Goal: Information Seeking & Learning: Learn about a topic

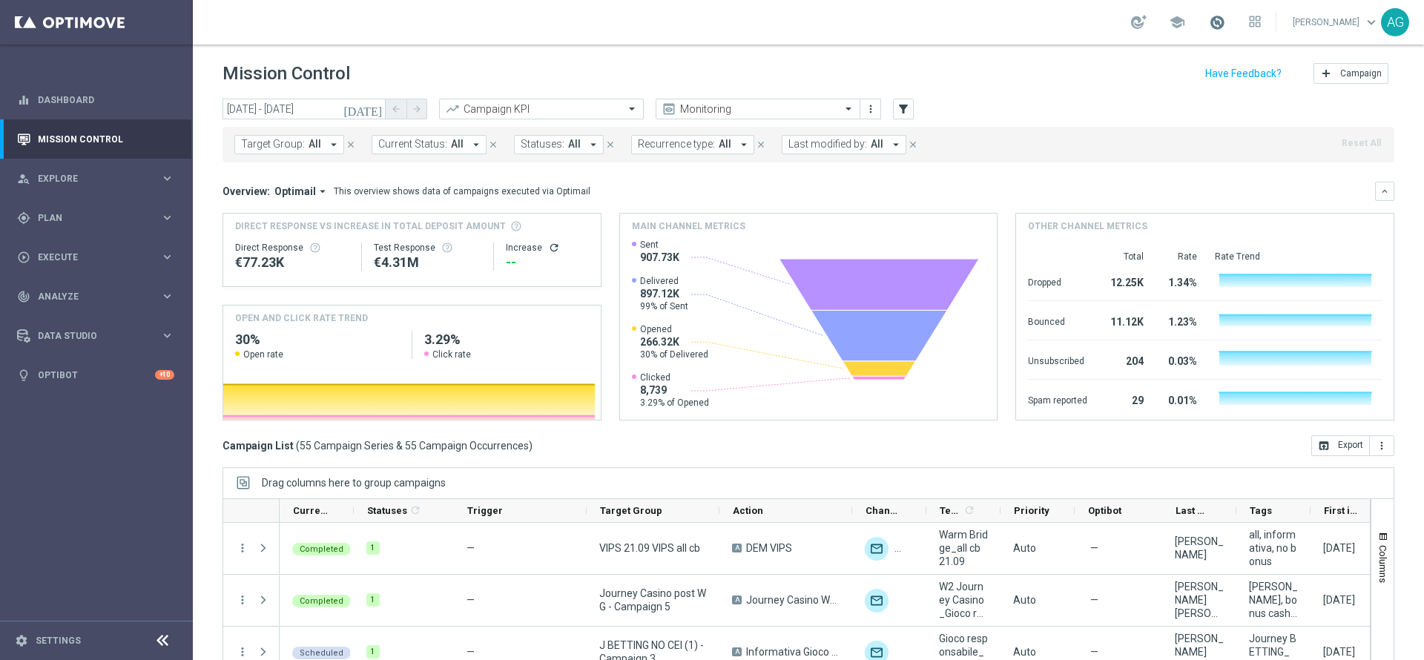
click at [1209, 23] on span at bounding box center [1217, 22] width 16 height 16
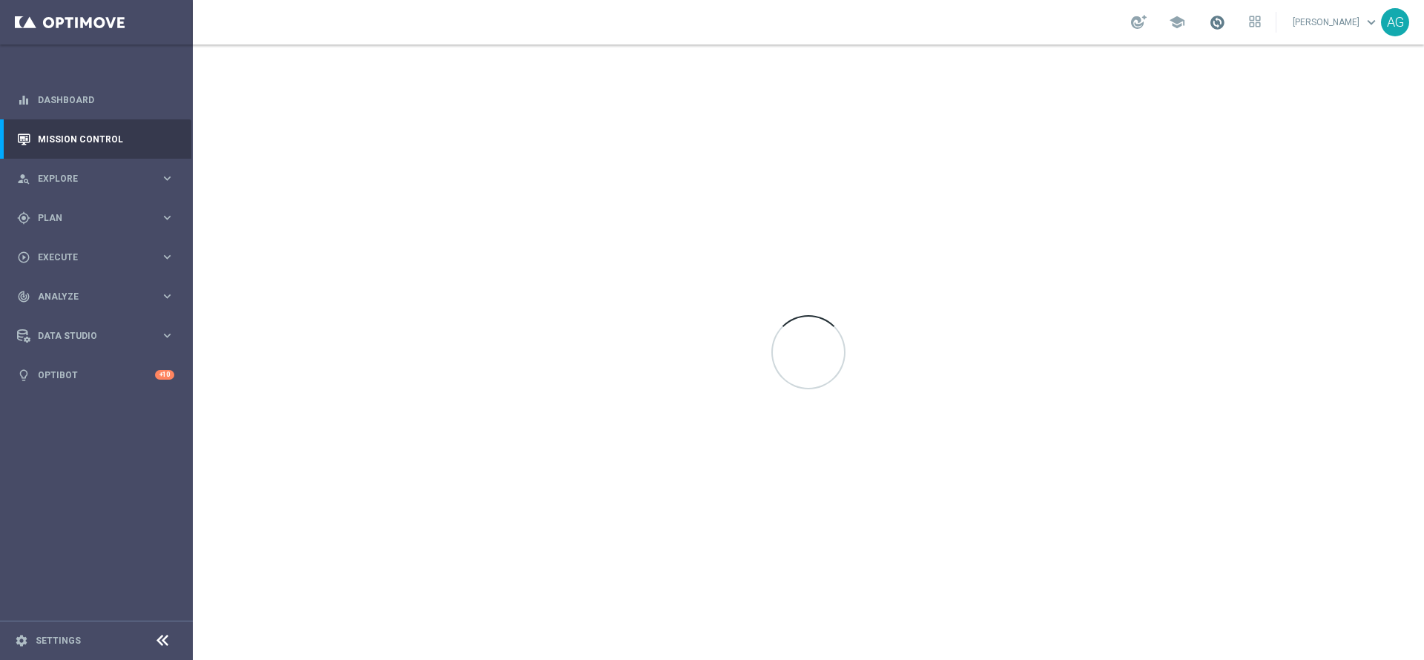
click at [1209, 26] on span at bounding box center [1217, 22] width 16 height 16
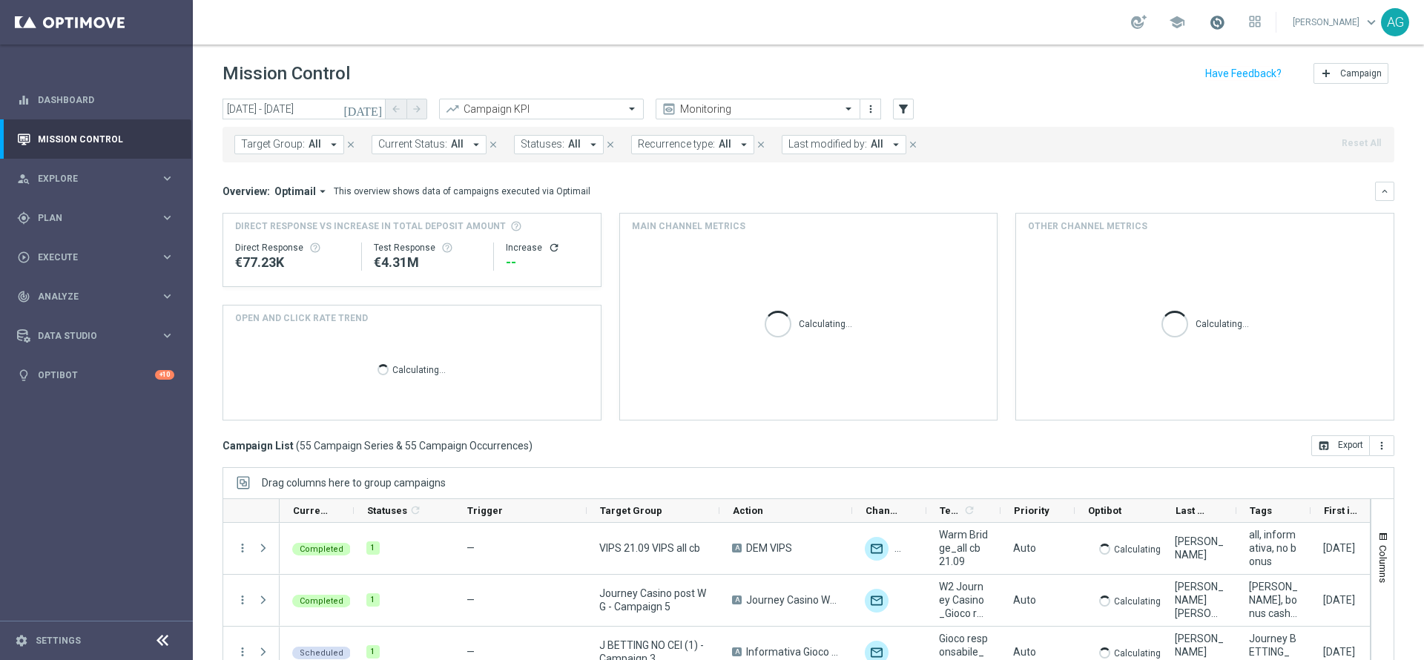
click at [1209, 27] on span at bounding box center [1217, 22] width 16 height 16
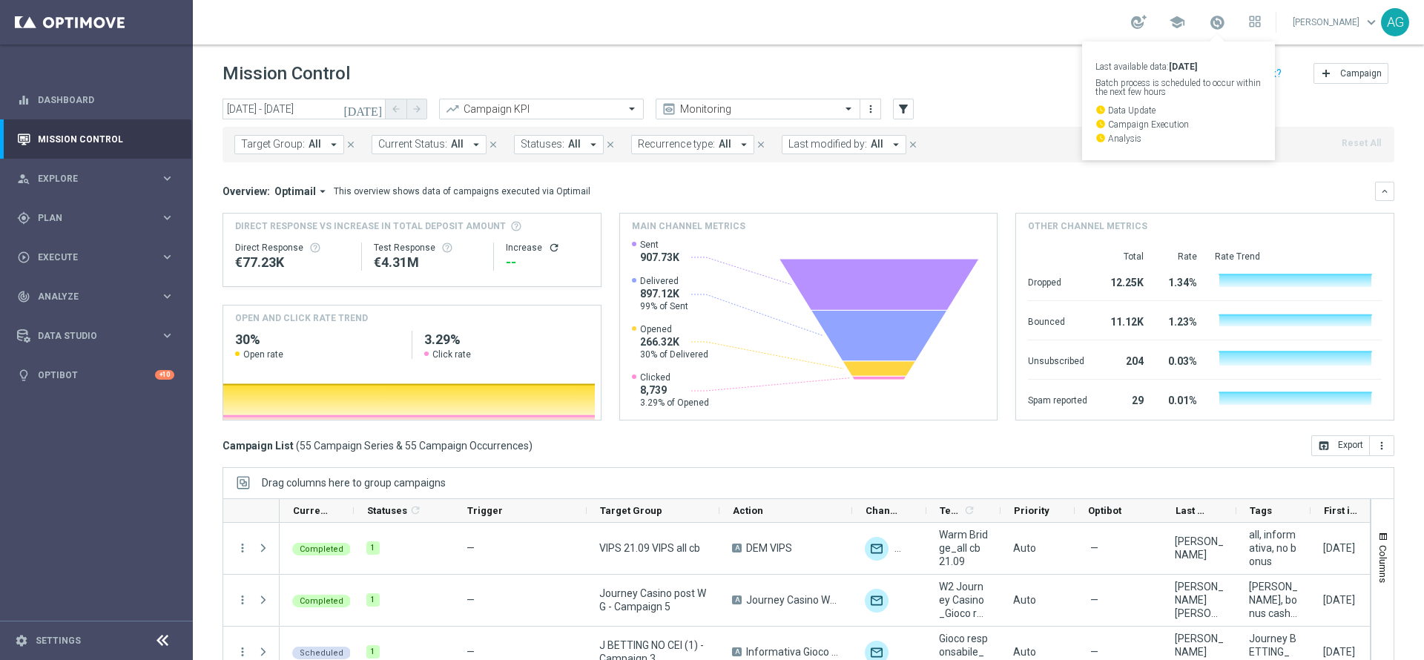
click at [972, 14] on div "school Last available data: 30 Sep 2025 Batch process is scheduled to occur wit…" at bounding box center [808, 22] width 1231 height 45
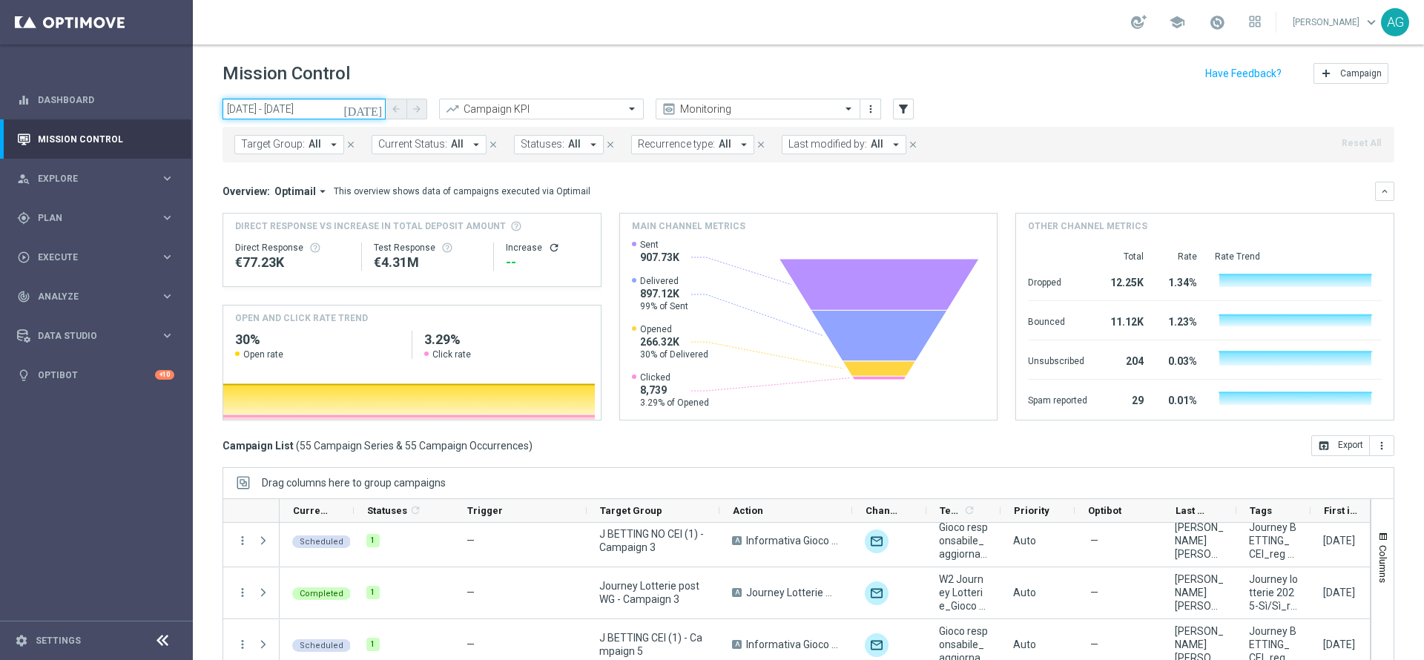
click at [308, 107] on input "21 Sep 2025 - 21 Sep 2025" at bounding box center [304, 109] width 163 height 21
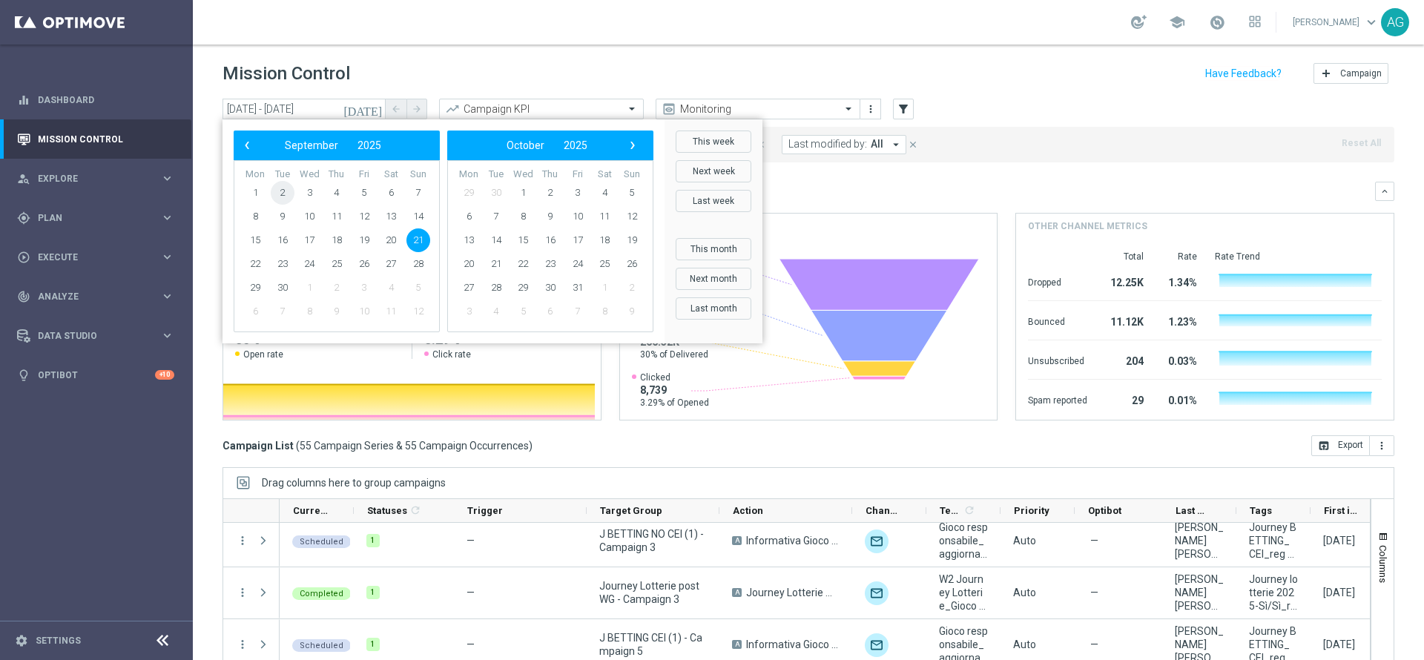
click at [283, 192] on span "2" at bounding box center [283, 193] width 24 height 24
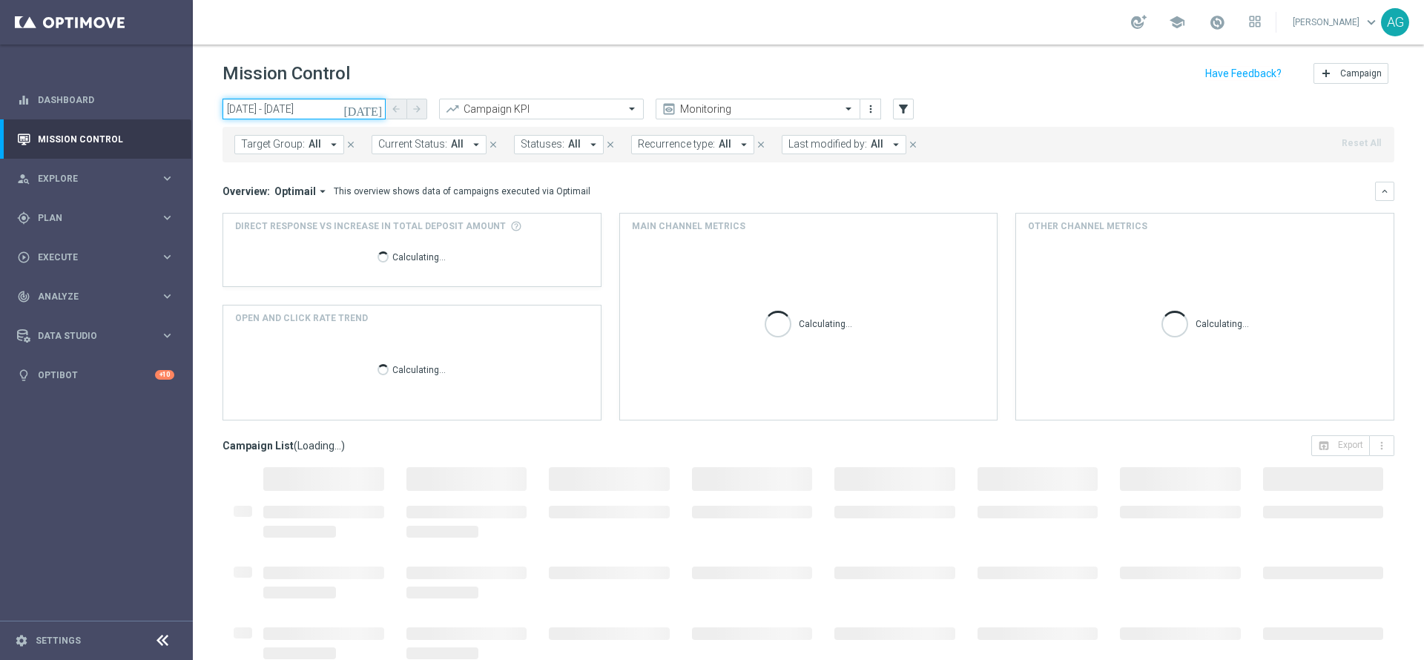
click at [339, 116] on input "02 Sep 2025 - 02 Sep 2025" at bounding box center [304, 109] width 163 height 21
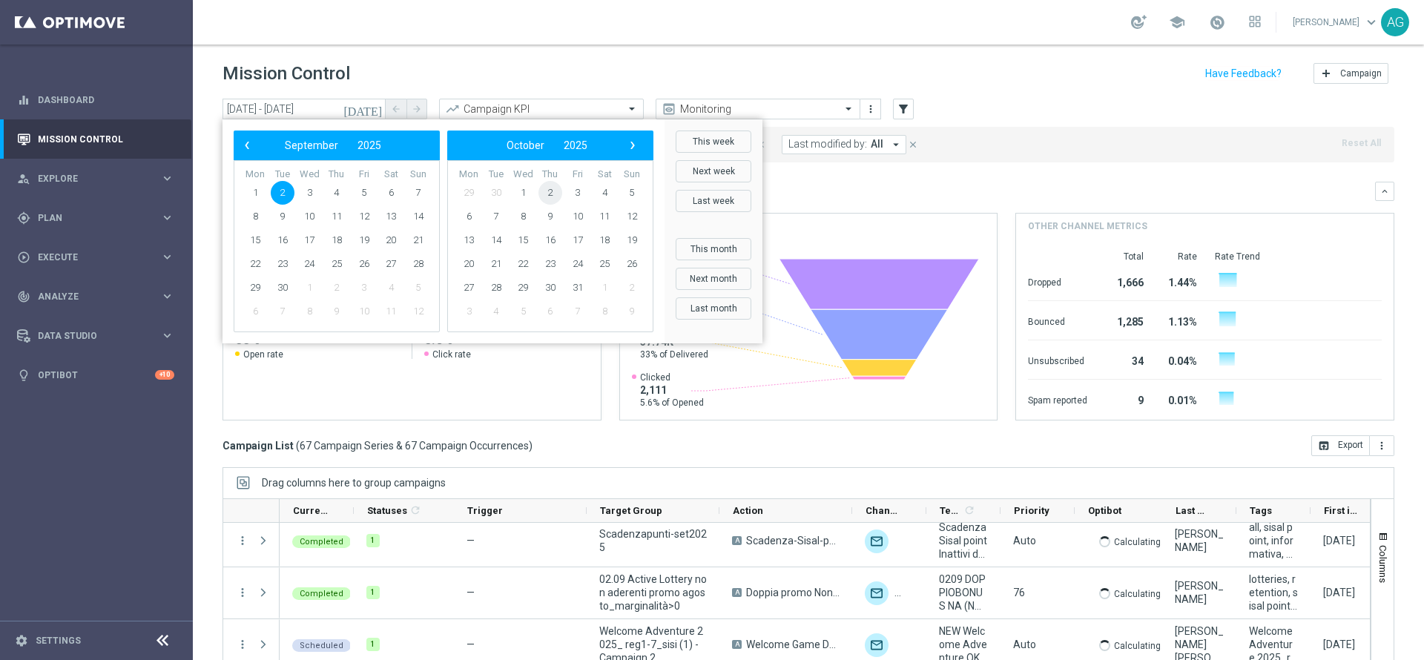
click at [550, 191] on span "2" at bounding box center [551, 193] width 24 height 24
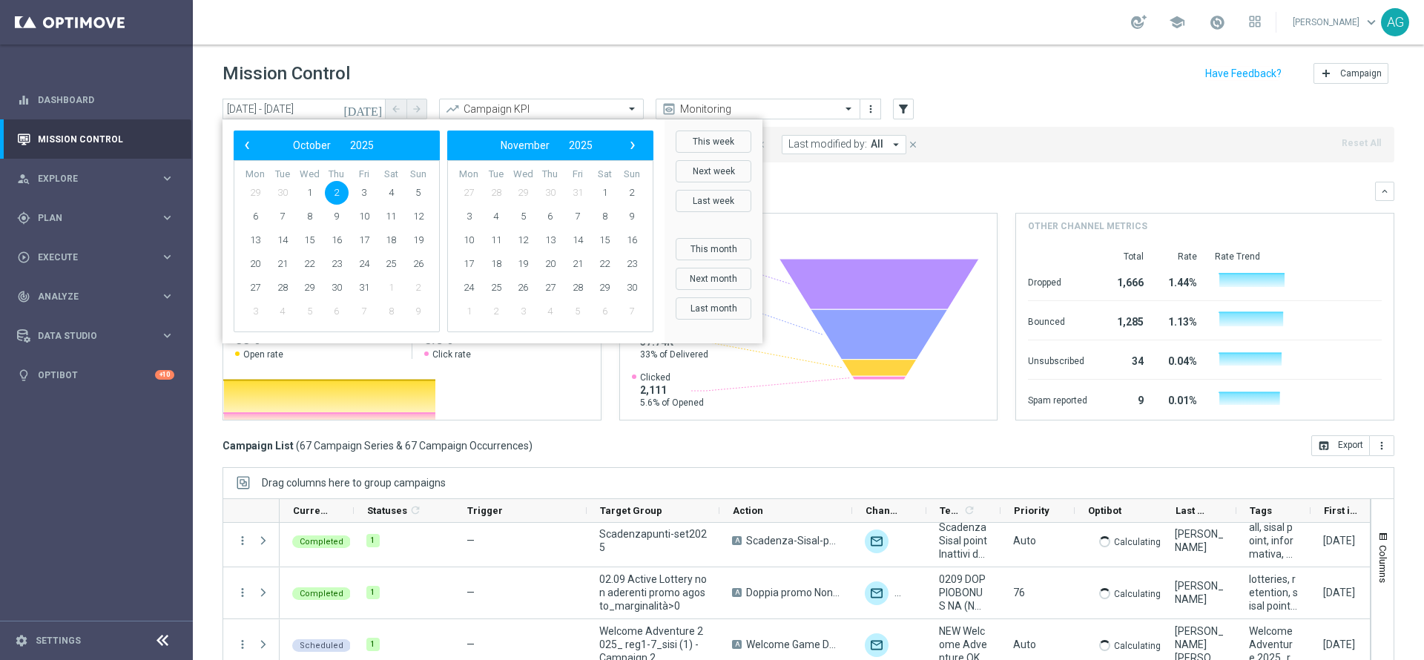
click at [550, 191] on span "30" at bounding box center [551, 193] width 24 height 24
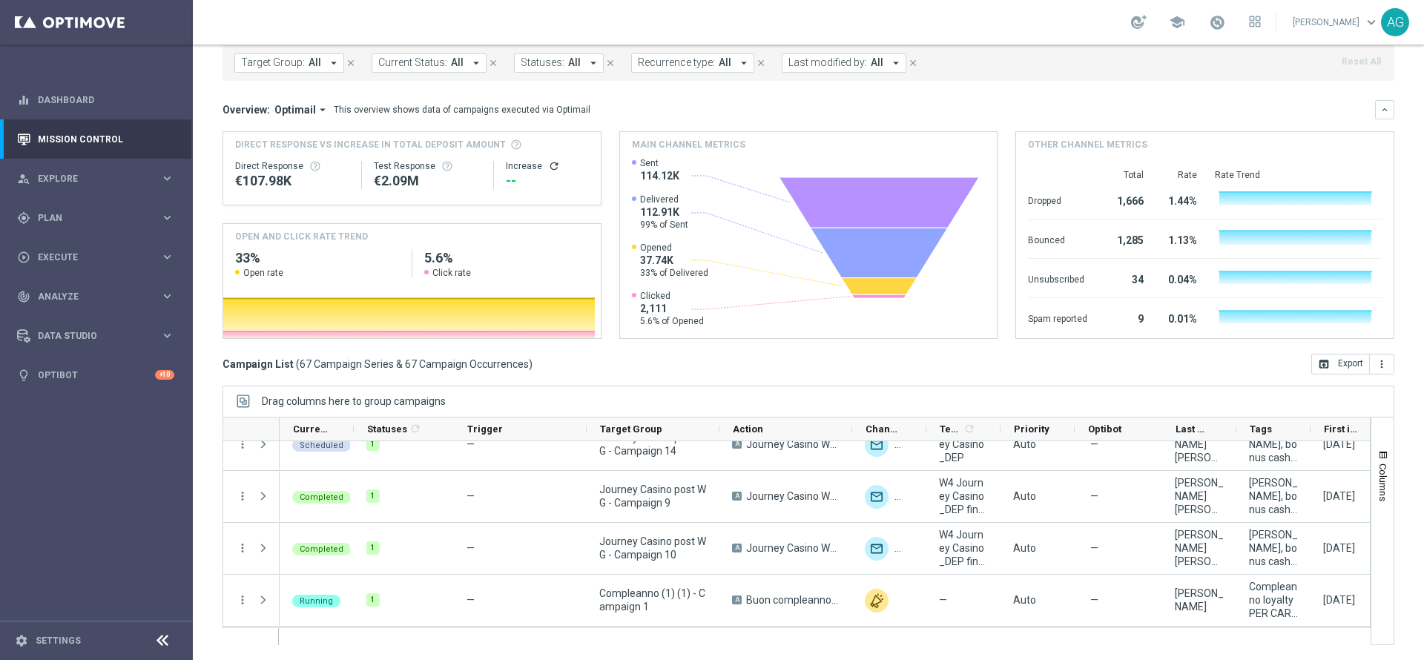
scroll to position [668, 0]
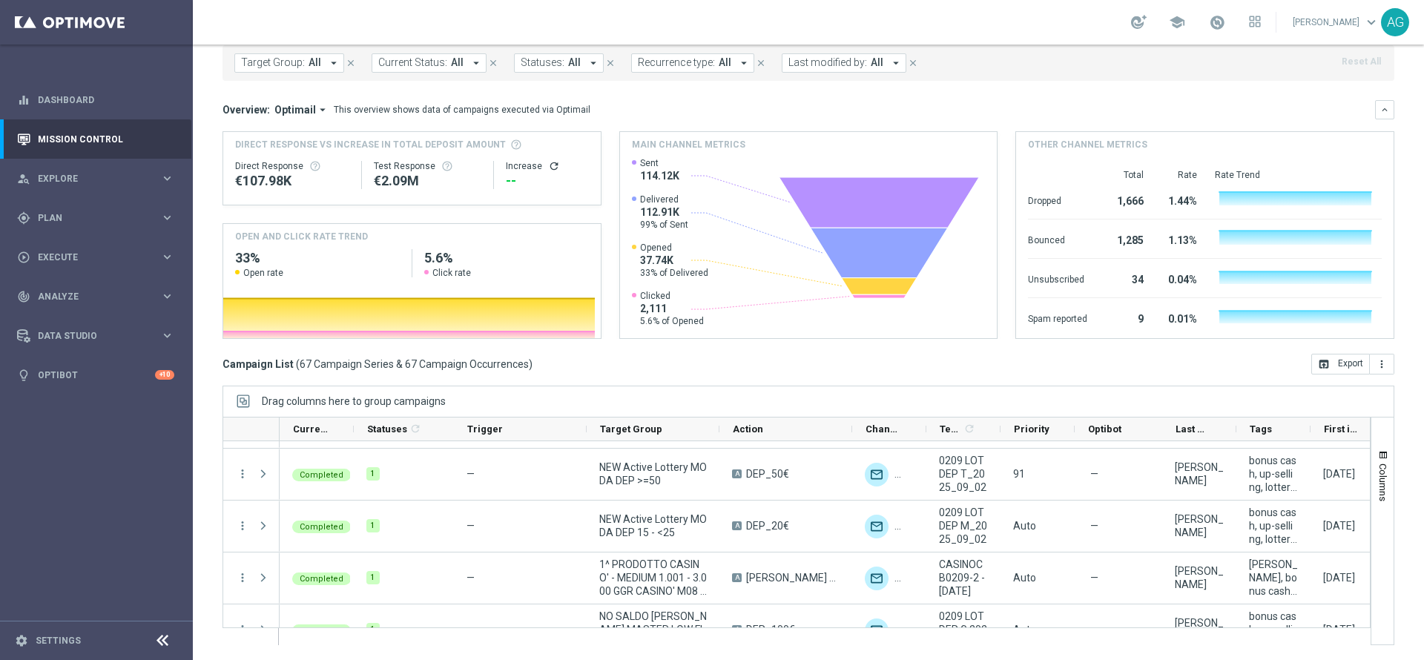
click at [816, 62] on span "Last modified by:" at bounding box center [827, 62] width 79 height 13
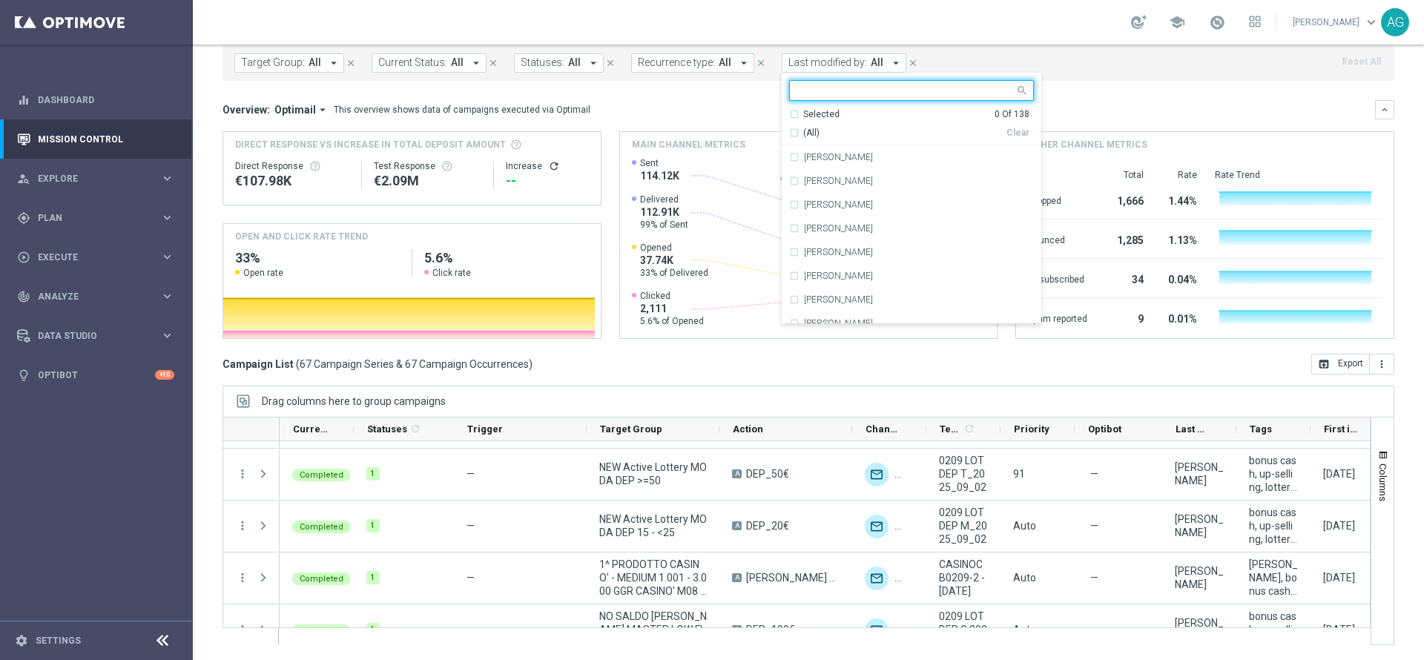
scroll to position [0, 0]
click at [843, 257] on div "[PERSON_NAME]" at bounding box center [911, 252] width 245 height 24
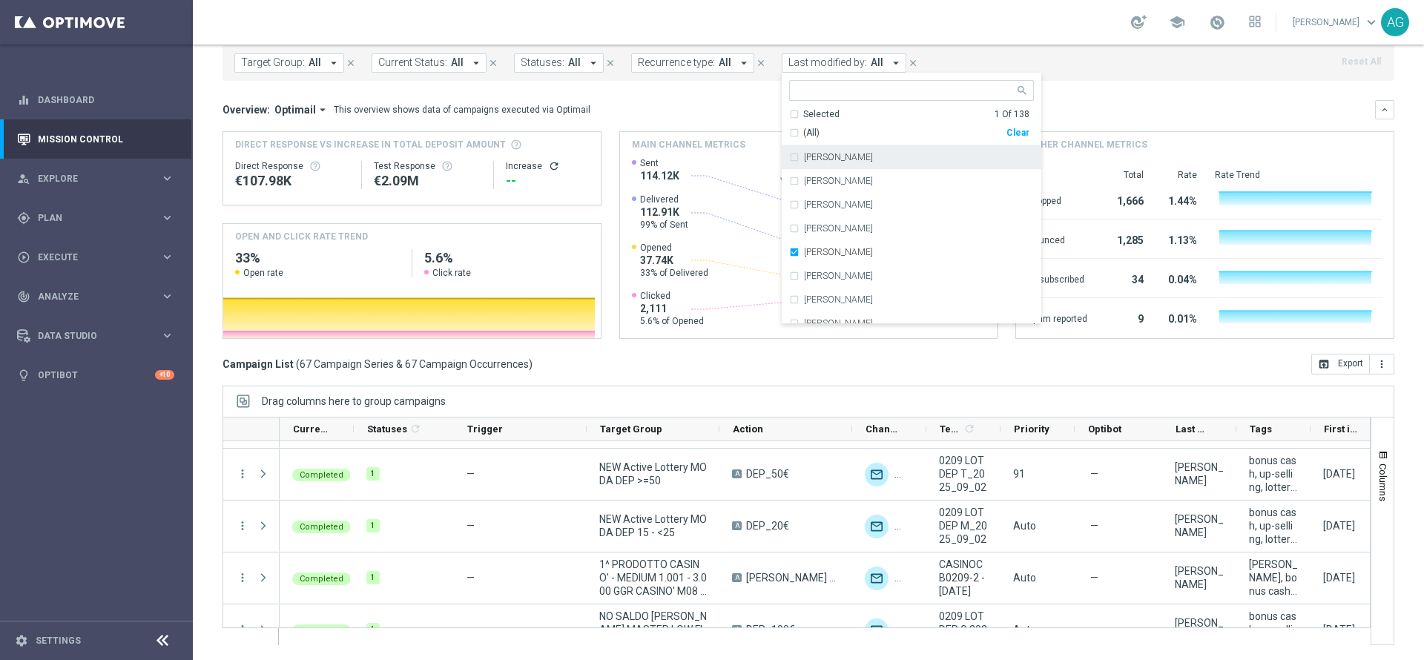
click at [1061, 101] on div "Overview: Optimail arrow_drop_down This overview shows data of campaigns execut…" at bounding box center [809, 109] width 1172 height 19
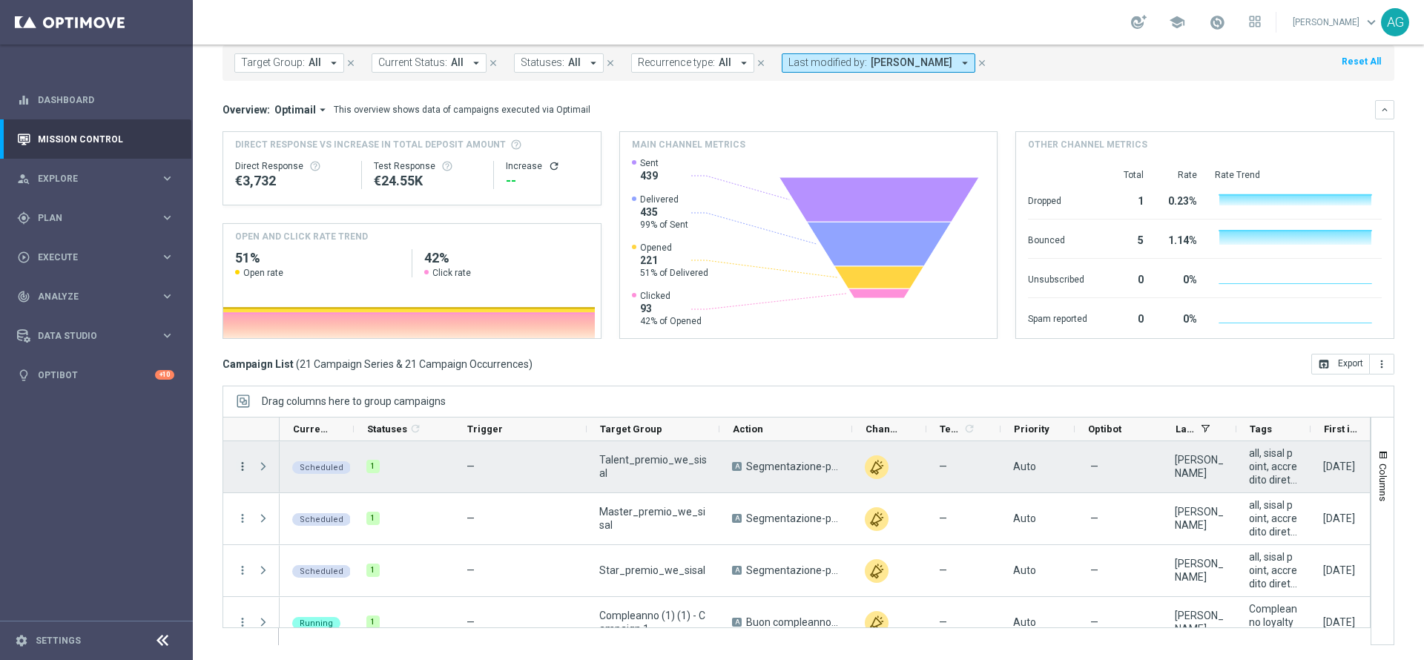
click at [245, 469] on icon "more_vert" at bounding box center [242, 466] width 13 height 13
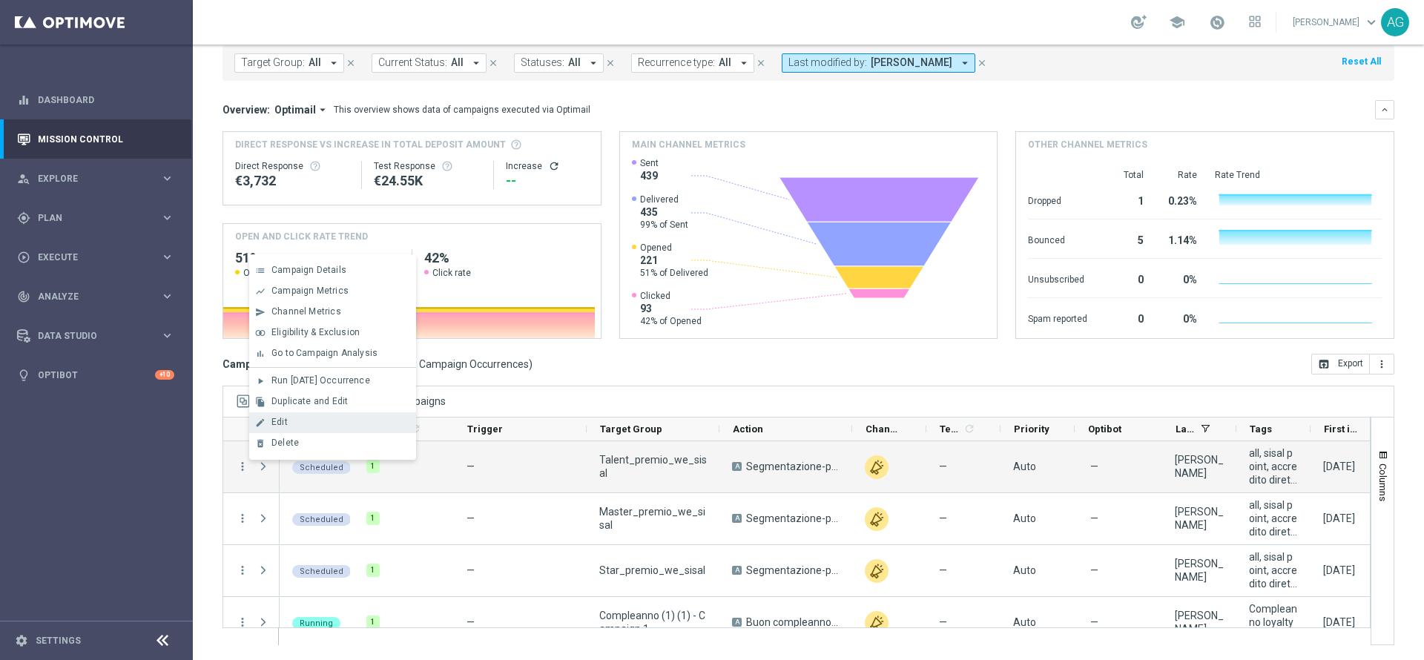
click at [269, 424] on div "edit" at bounding box center [260, 423] width 22 height 10
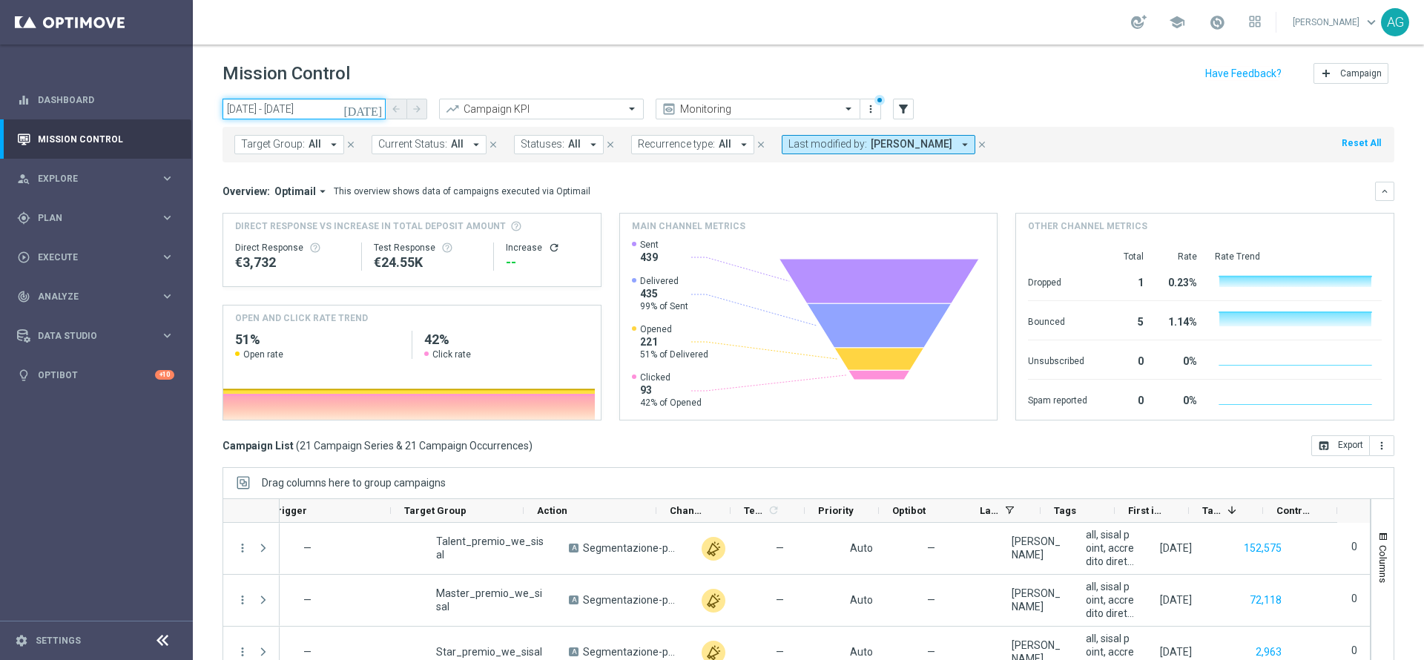
click at [308, 111] on input "02 Sep 2025 - 02 Sep 2025" at bounding box center [304, 109] width 163 height 21
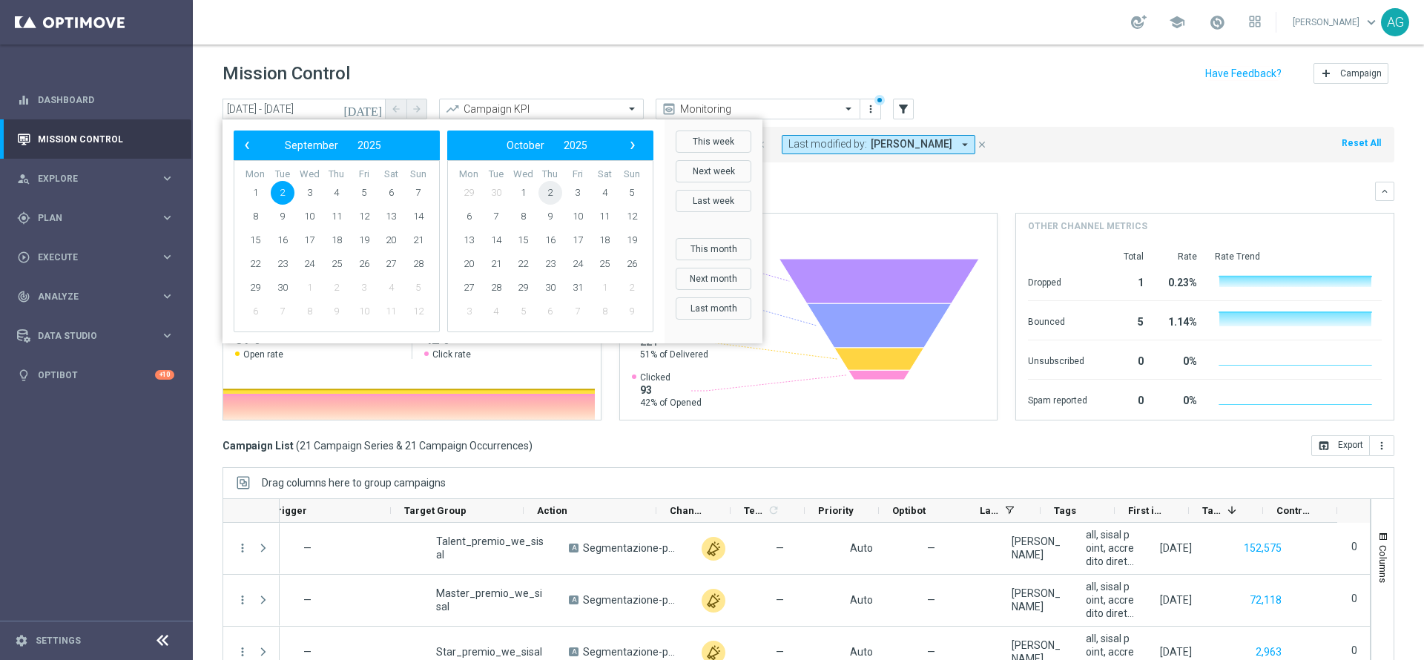
click at [556, 192] on span "2" at bounding box center [551, 193] width 24 height 24
click at [337, 188] on span "2" at bounding box center [337, 193] width 24 height 24
type input "[DATE] - [DATE]"
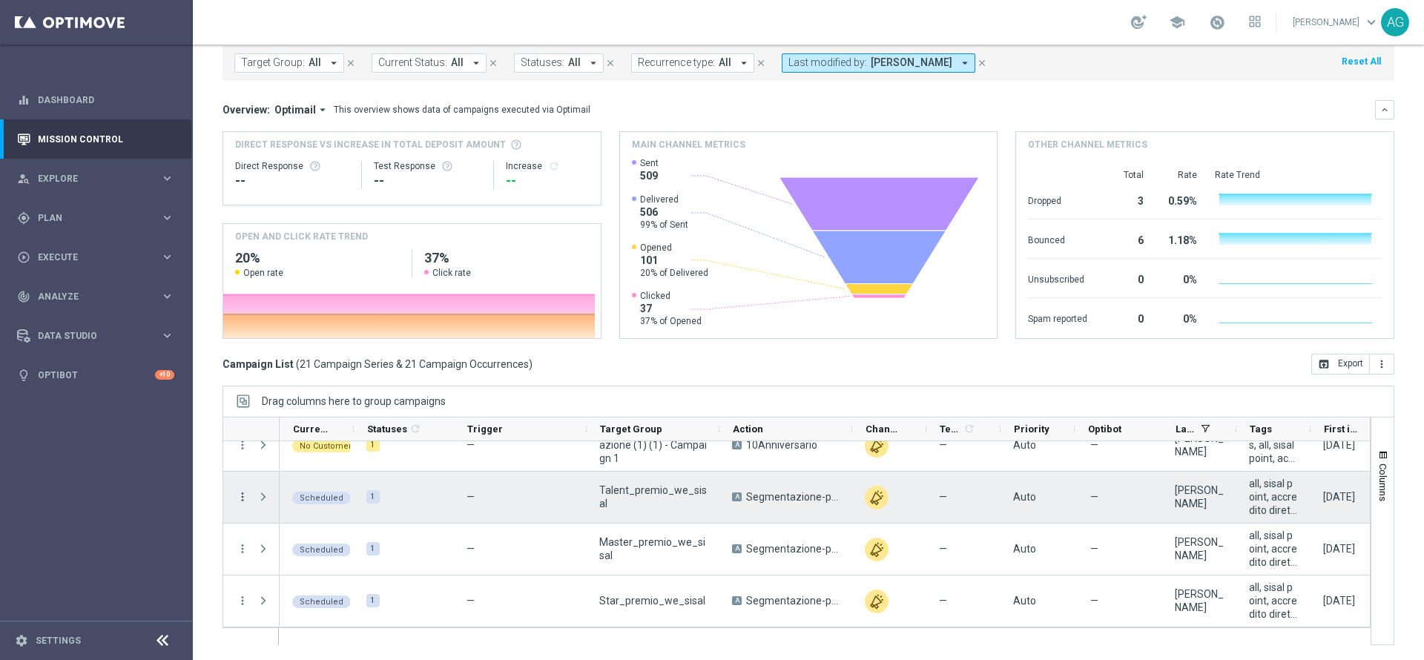
click at [243, 498] on icon "more_vert" at bounding box center [242, 496] width 13 height 13
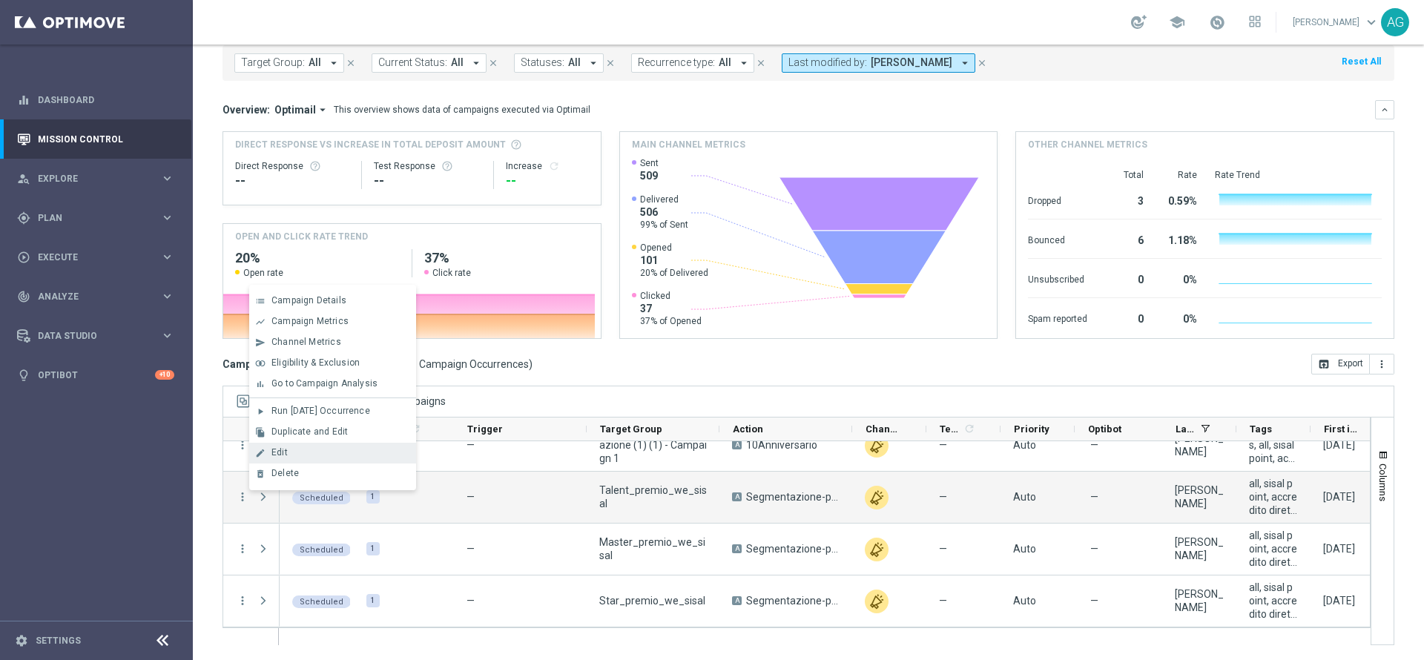
click at [284, 452] on span "Edit" at bounding box center [279, 452] width 16 height 10
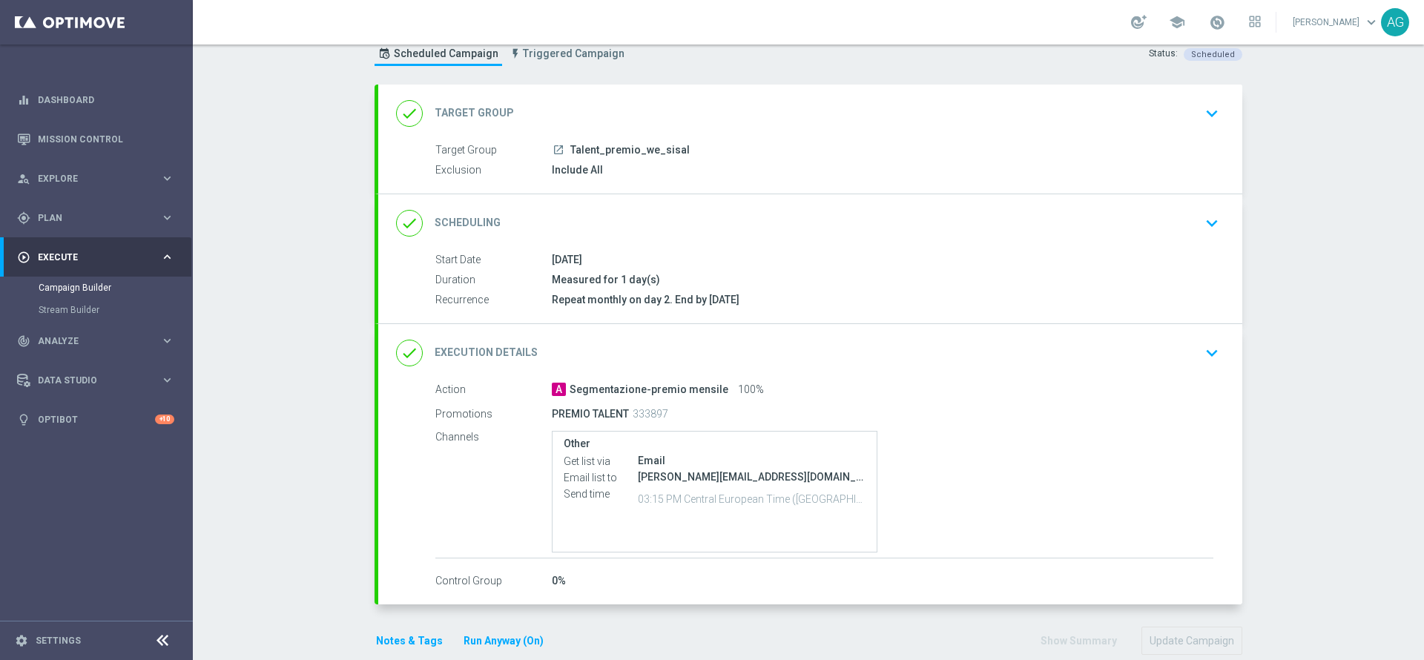
scroll to position [73, 0]
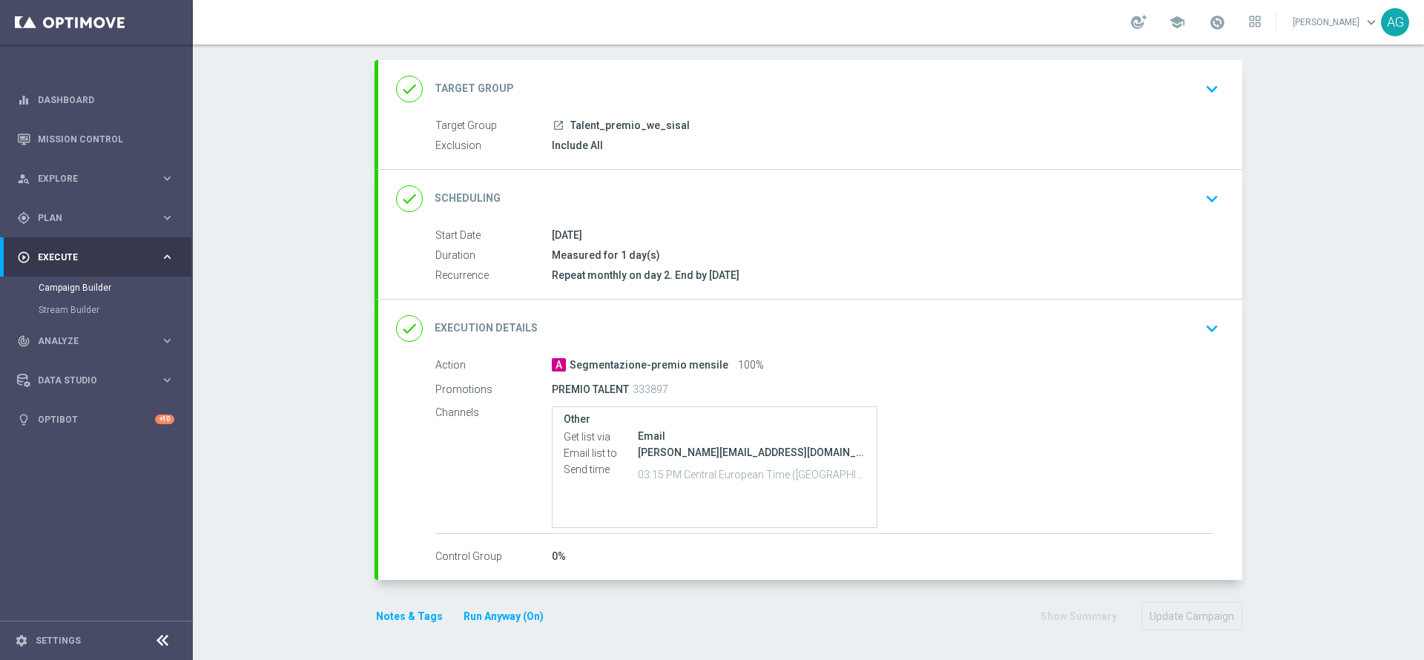
click at [1213, 203] on icon "keyboard_arrow_down" at bounding box center [1212, 199] width 22 height 22
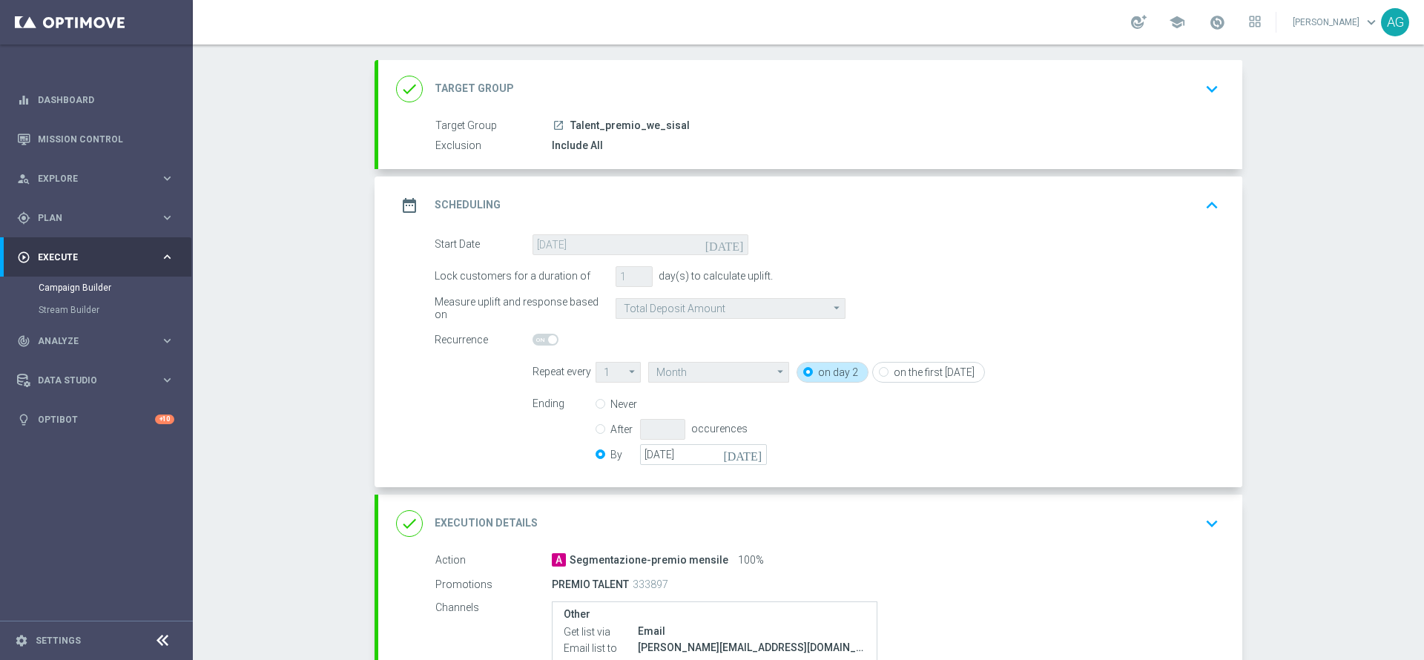
click at [818, 366] on label "on day 2" at bounding box center [838, 372] width 40 height 13
click at [813, 369] on input "on day 2" at bounding box center [808, 374] width 10 height 10
click at [622, 254] on div "date_range Scheduling keyboard_arrow_up Start Date 02 Sep 2025 Duration Measure…" at bounding box center [810, 332] width 864 height 311
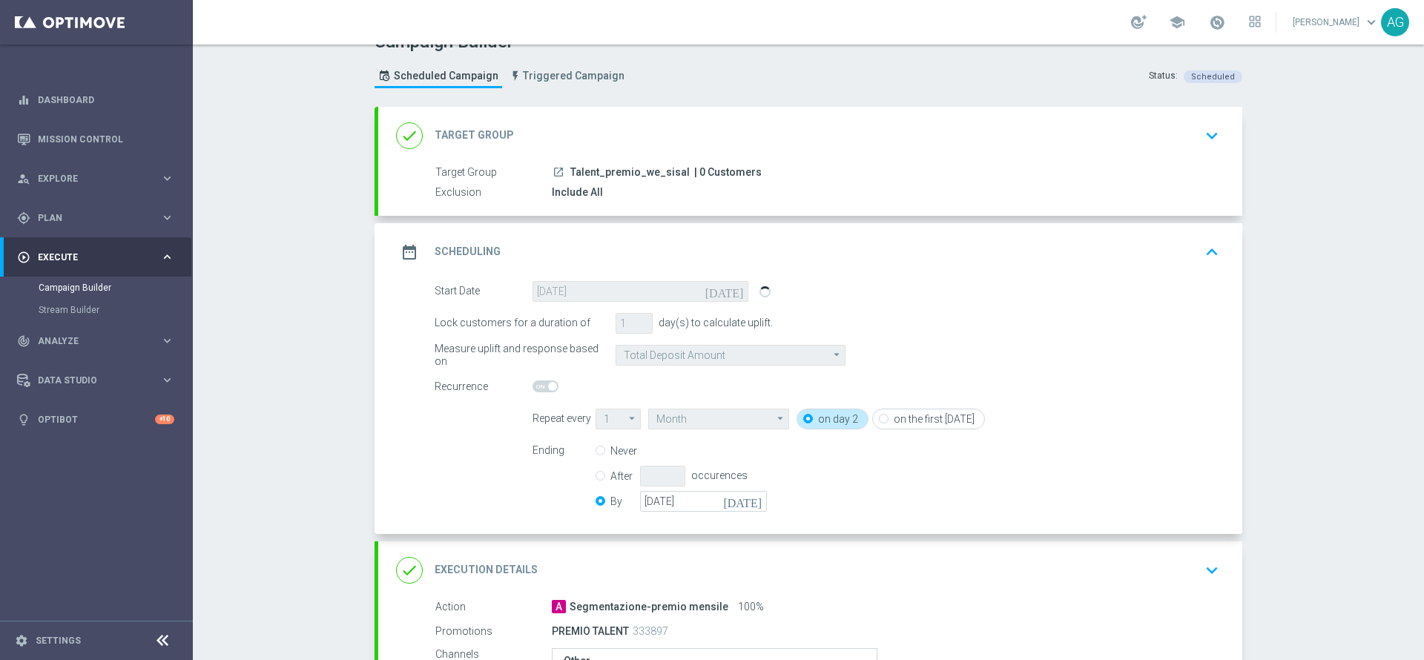
scroll to position [0, 0]
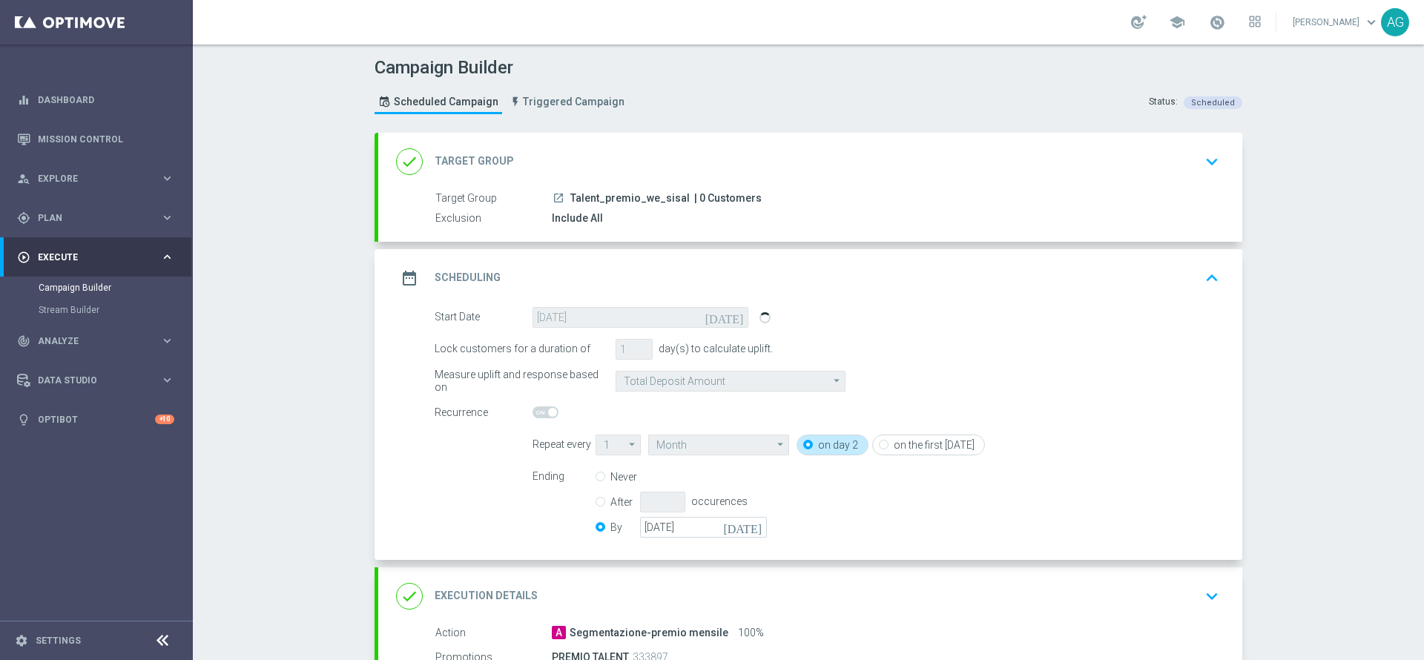
click at [565, 313] on div "02 Sep 2025 today" at bounding box center [641, 317] width 216 height 21
click at [998, 159] on div "done Target Group keyboard_arrow_down" at bounding box center [810, 162] width 829 height 28
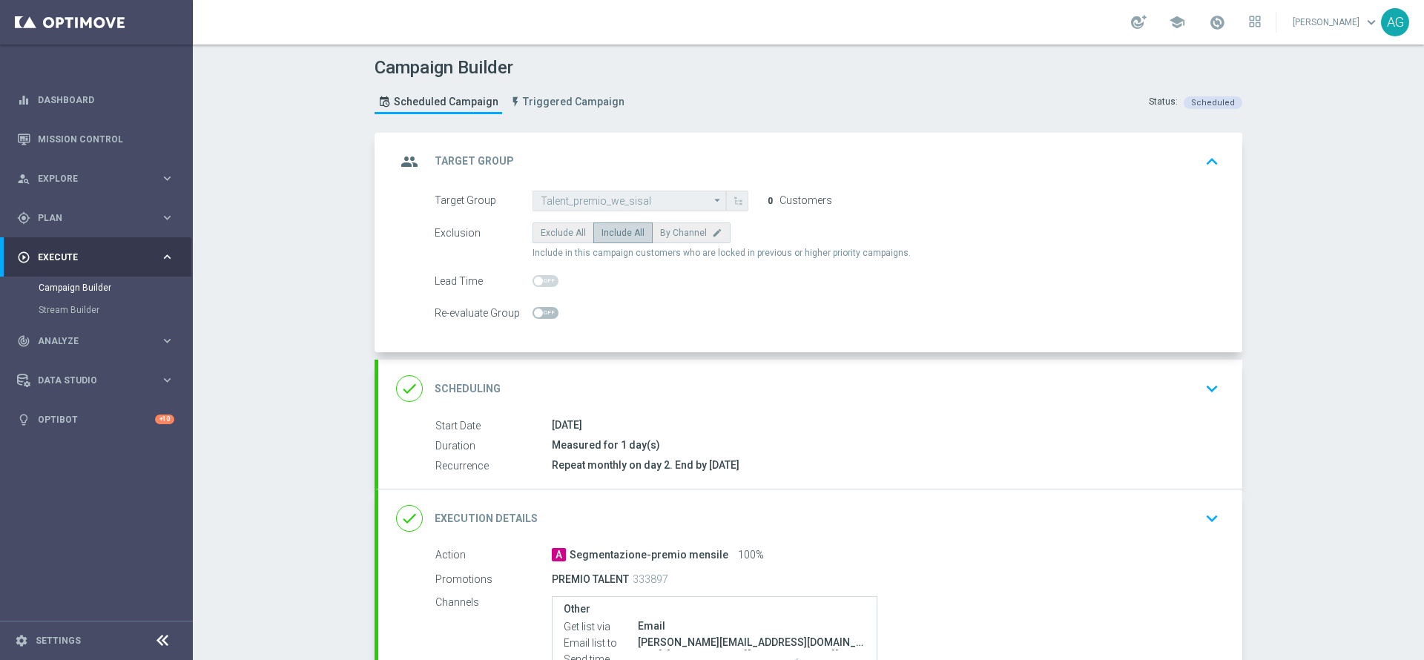
click at [971, 162] on div "group Target Group keyboard_arrow_up" at bounding box center [810, 162] width 829 height 28
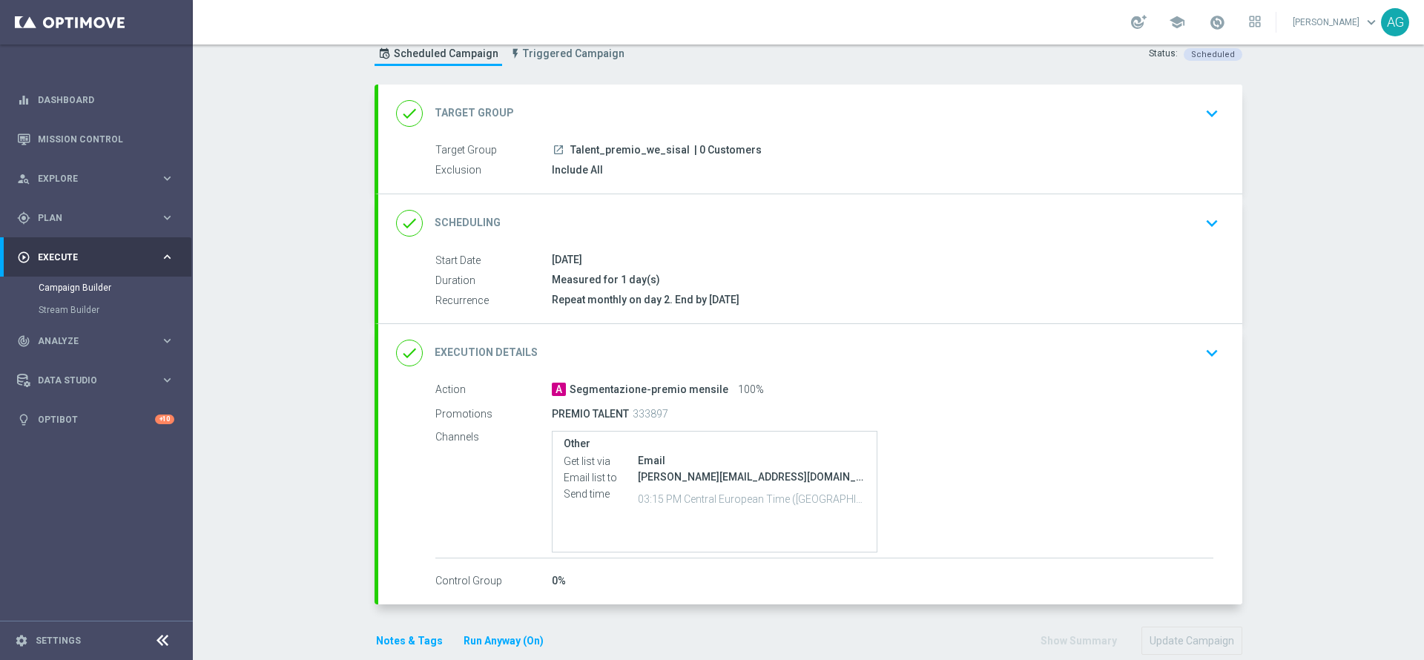
scroll to position [73, 0]
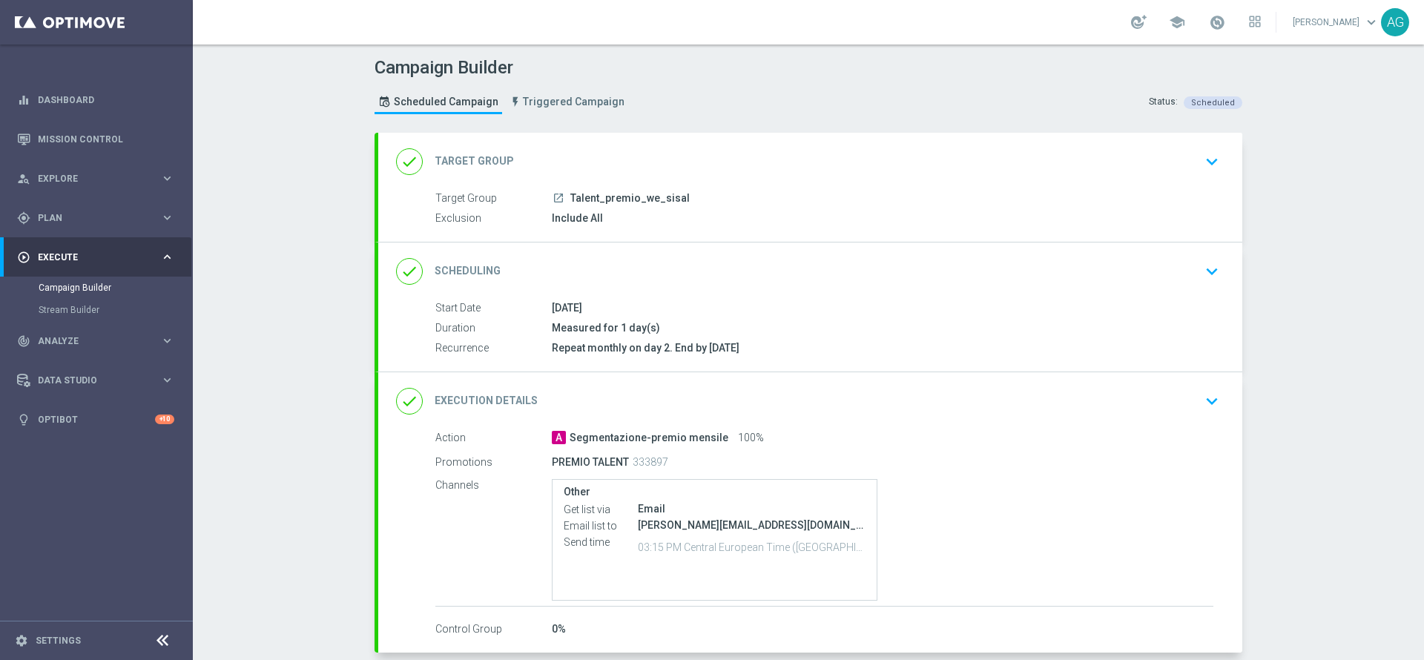
click at [889, 300] on div "02 Sep 2025" at bounding box center [883, 307] width 662 height 15
click at [1201, 260] on icon "keyboard_arrow_down" at bounding box center [1212, 271] width 22 height 22
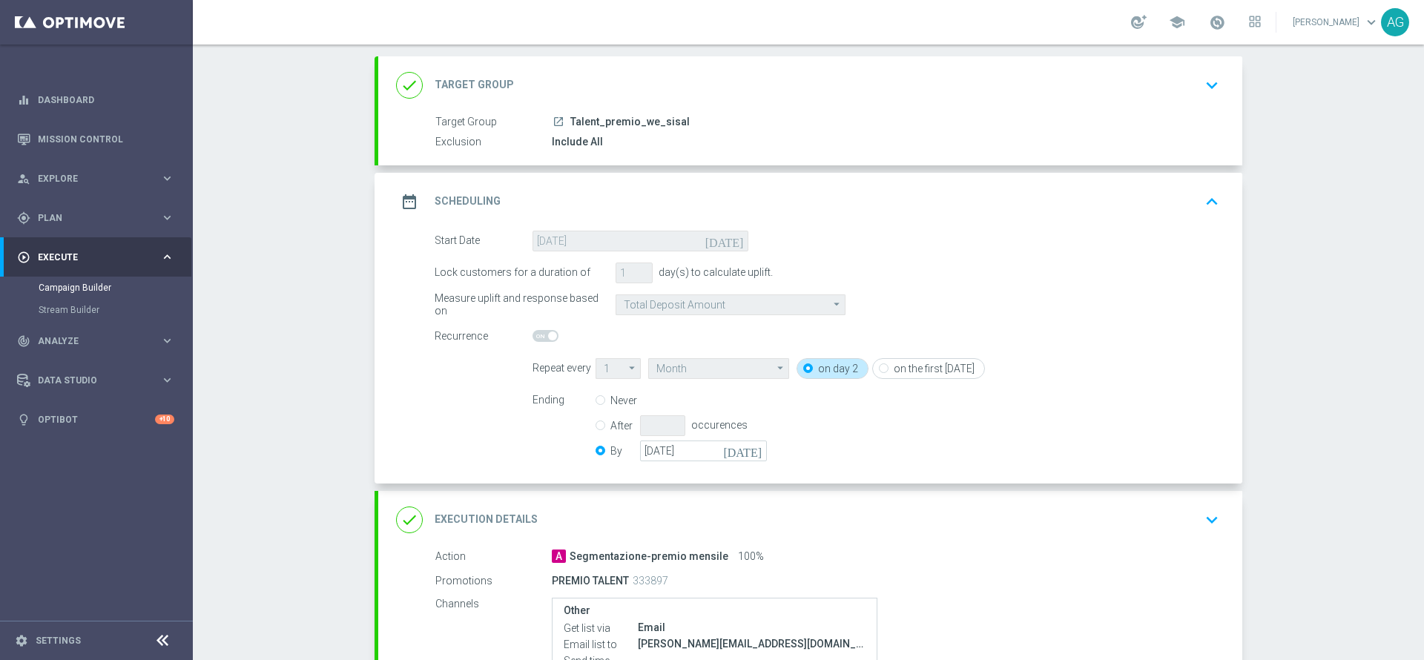
scroll to position [111, 0]
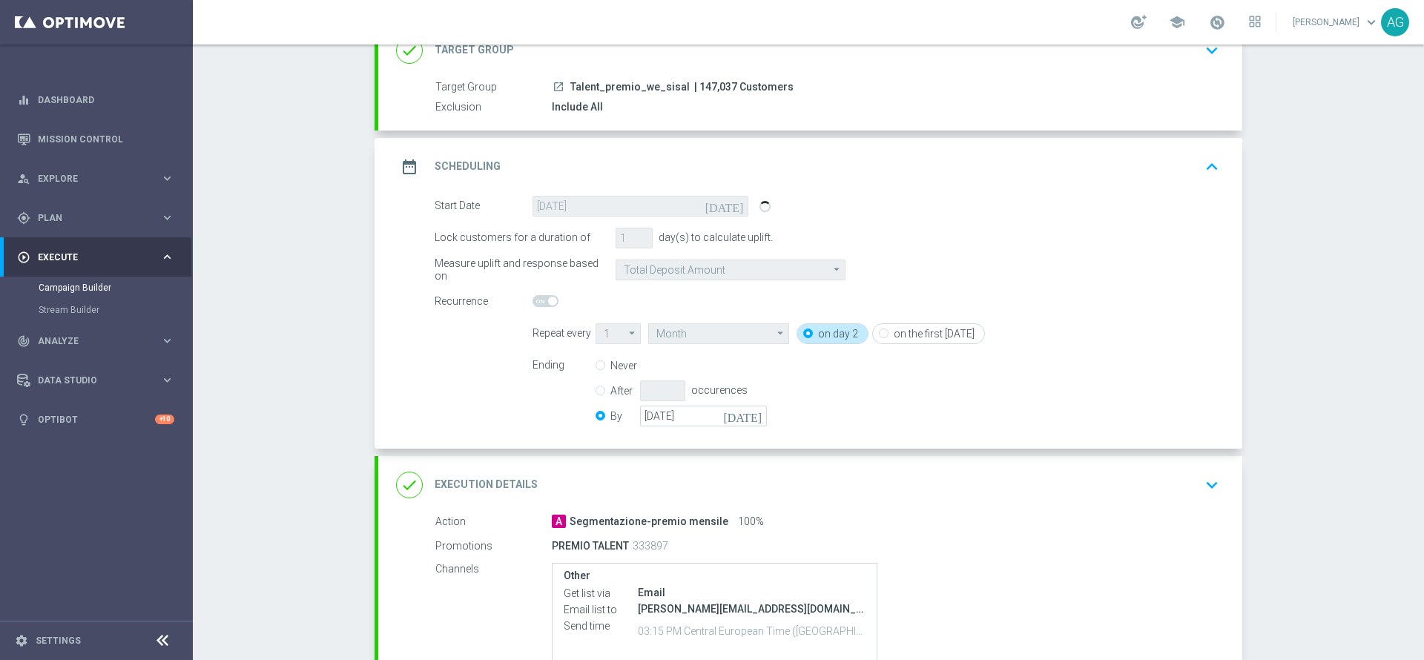
click at [998, 228] on div "Lock customers for a duration of 1 day(s) to calculate uplift." at bounding box center [827, 238] width 807 height 21
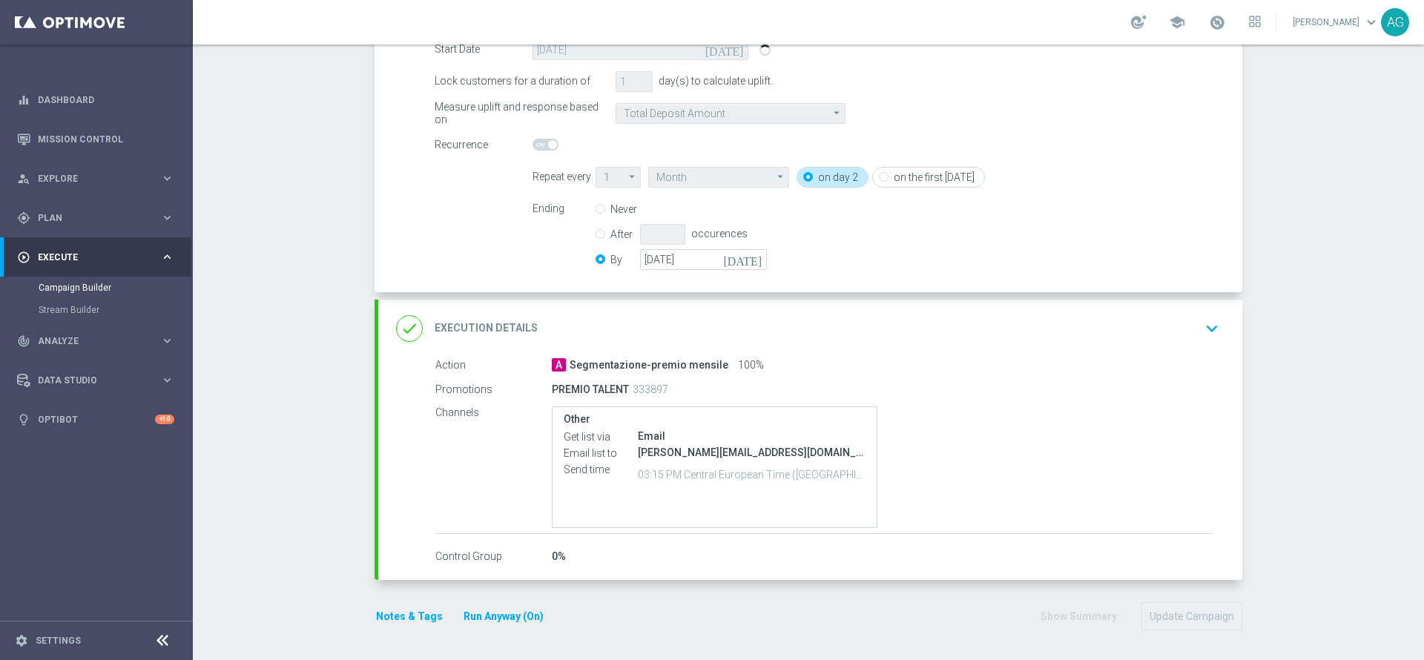
scroll to position [0, 0]
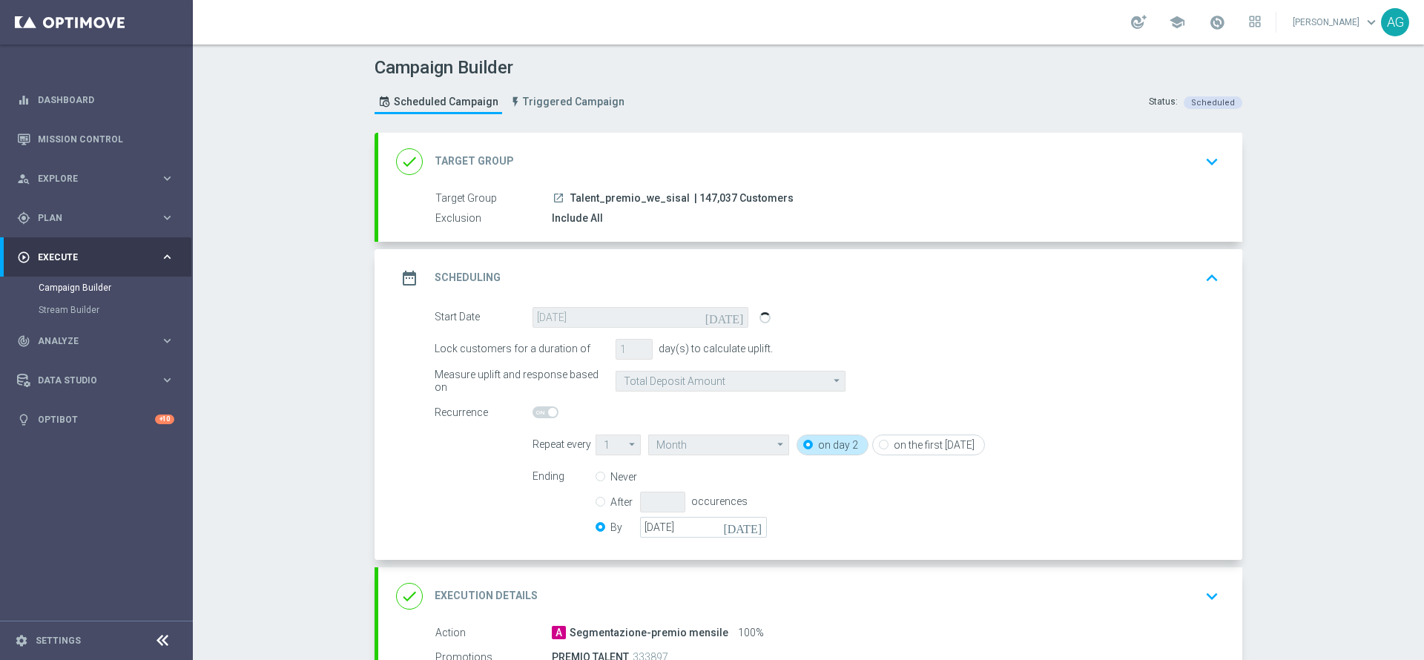
click at [1208, 30] on link at bounding box center [1217, 23] width 19 height 24
click at [1321, 188] on div "Campaign Builder Scheduled Campaign Triggered Campaign Status: Scheduled done T…" at bounding box center [808, 353] width 1231 height 616
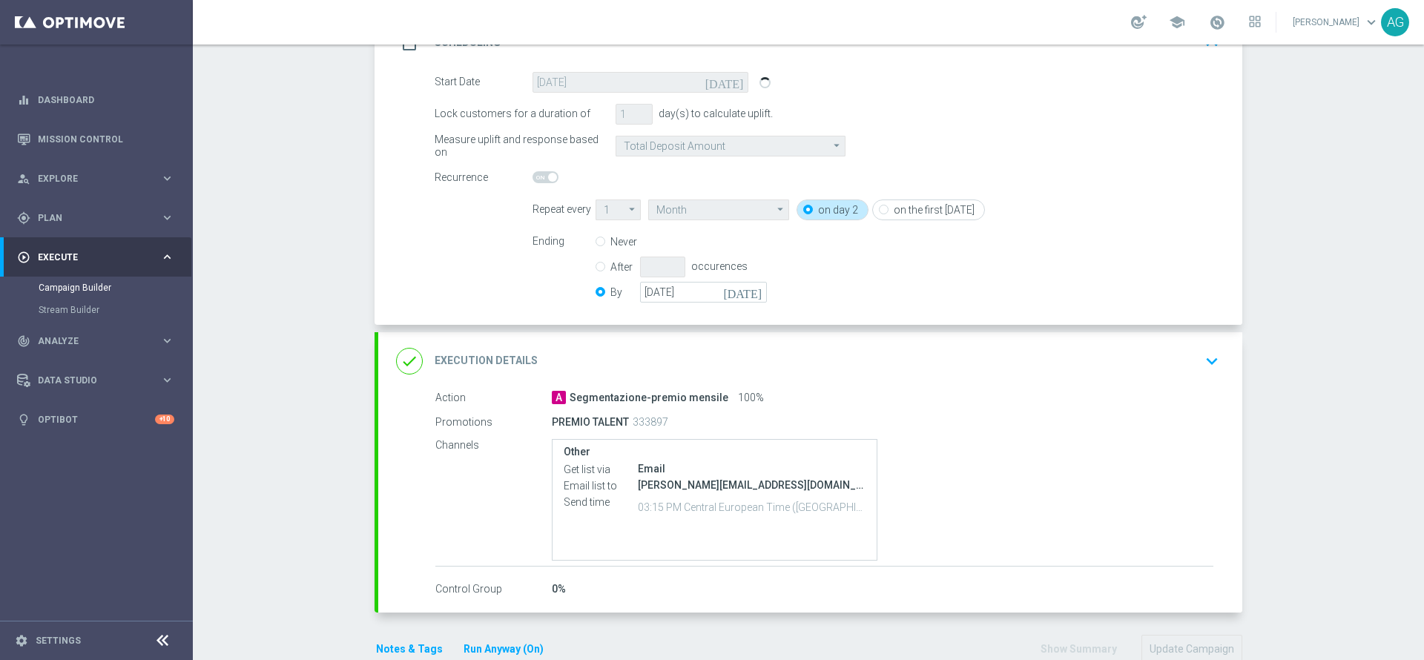
scroll to position [268, 0]
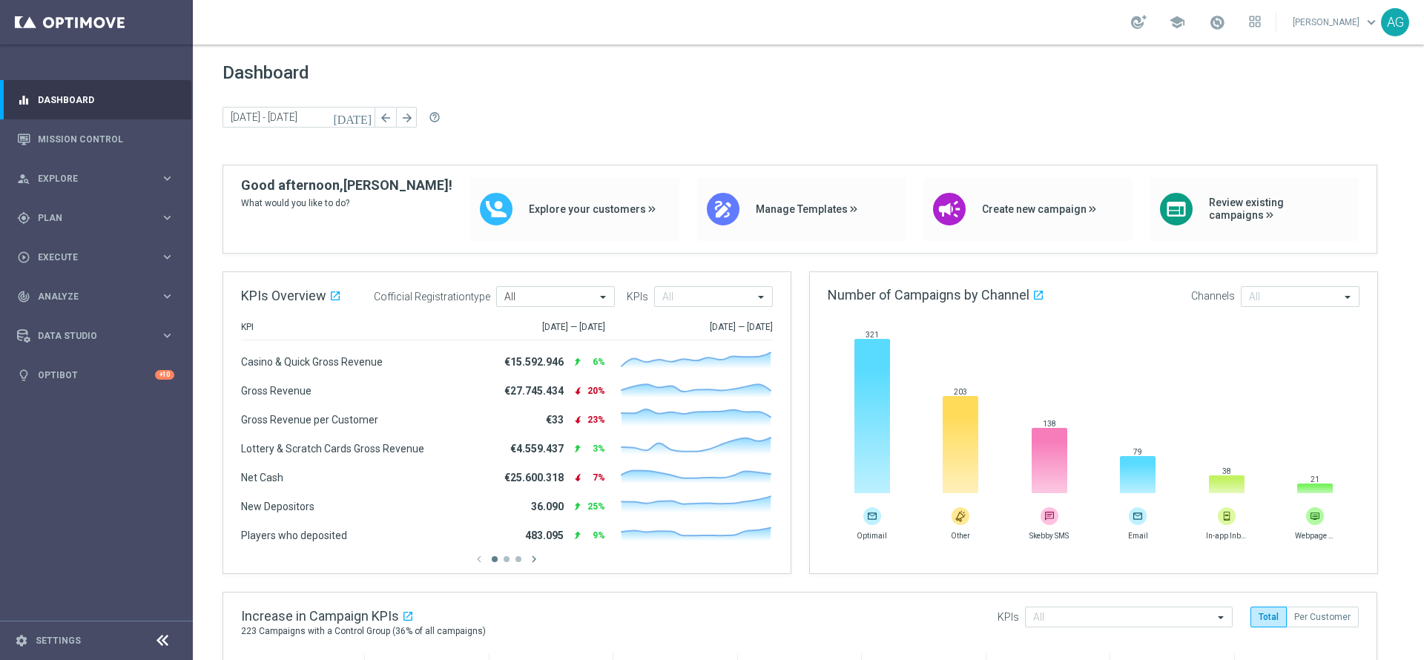
click at [1131, 24] on div "school" at bounding box center [1196, 22] width 130 height 25
click at [1208, 25] on div "school" at bounding box center [1196, 22] width 130 height 25
click at [1209, 25] on span at bounding box center [1217, 22] width 16 height 16
click at [1282, 68] on span "Dashboard" at bounding box center [809, 72] width 1172 height 21
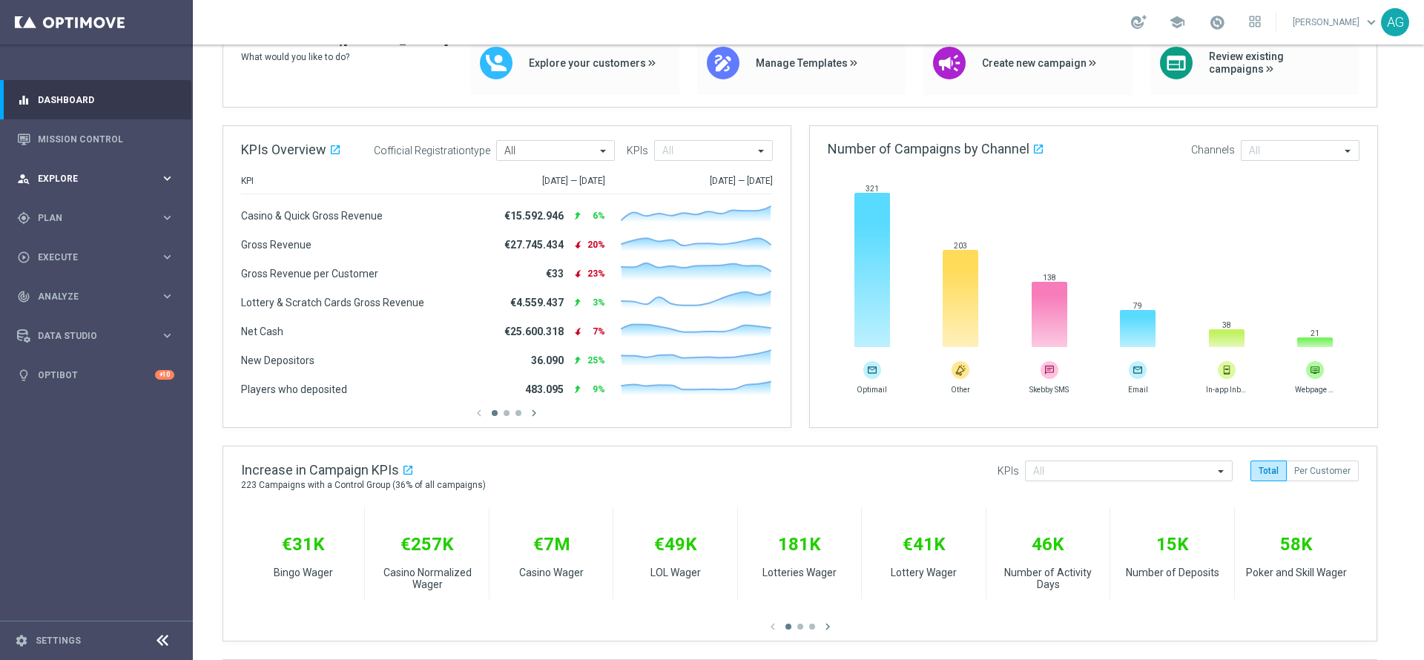
scroll to position [111, 0]
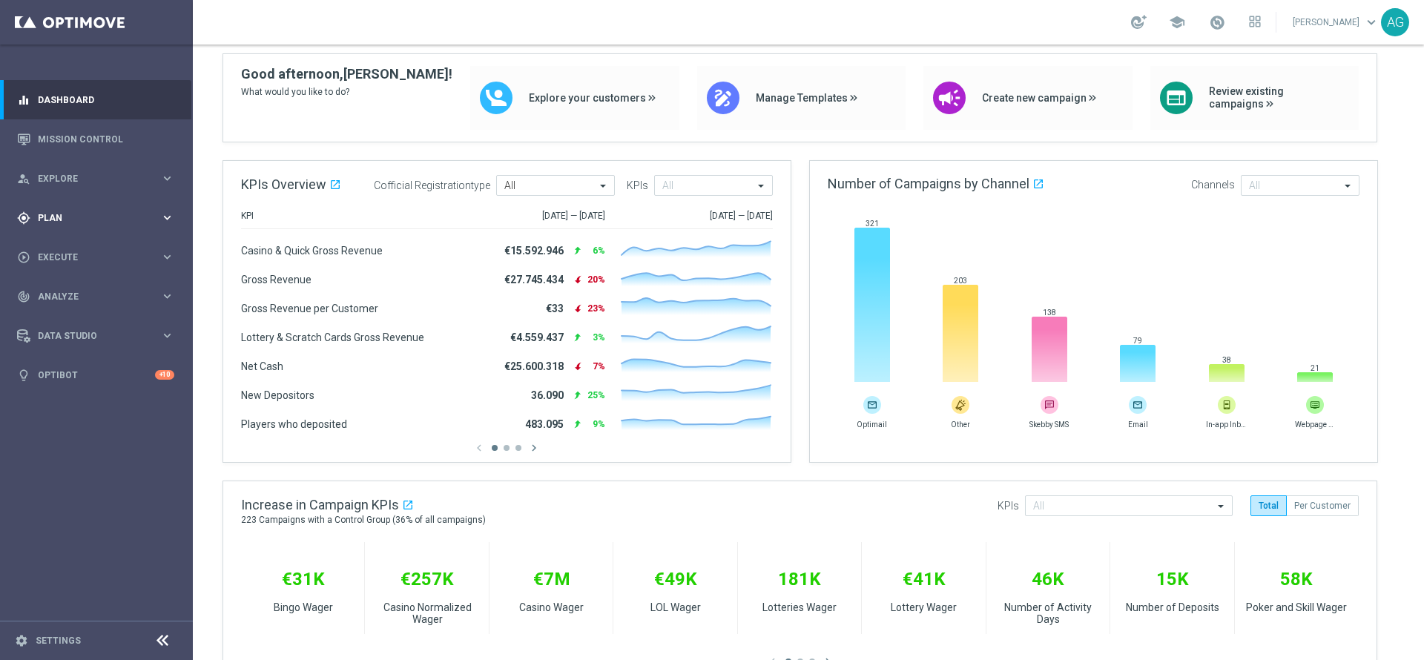
click at [84, 209] on div "gps_fixed Plan keyboard_arrow_right" at bounding box center [95, 217] width 191 height 39
click at [67, 193] on div "person_search Explore keyboard_arrow_right" at bounding box center [95, 178] width 191 height 39
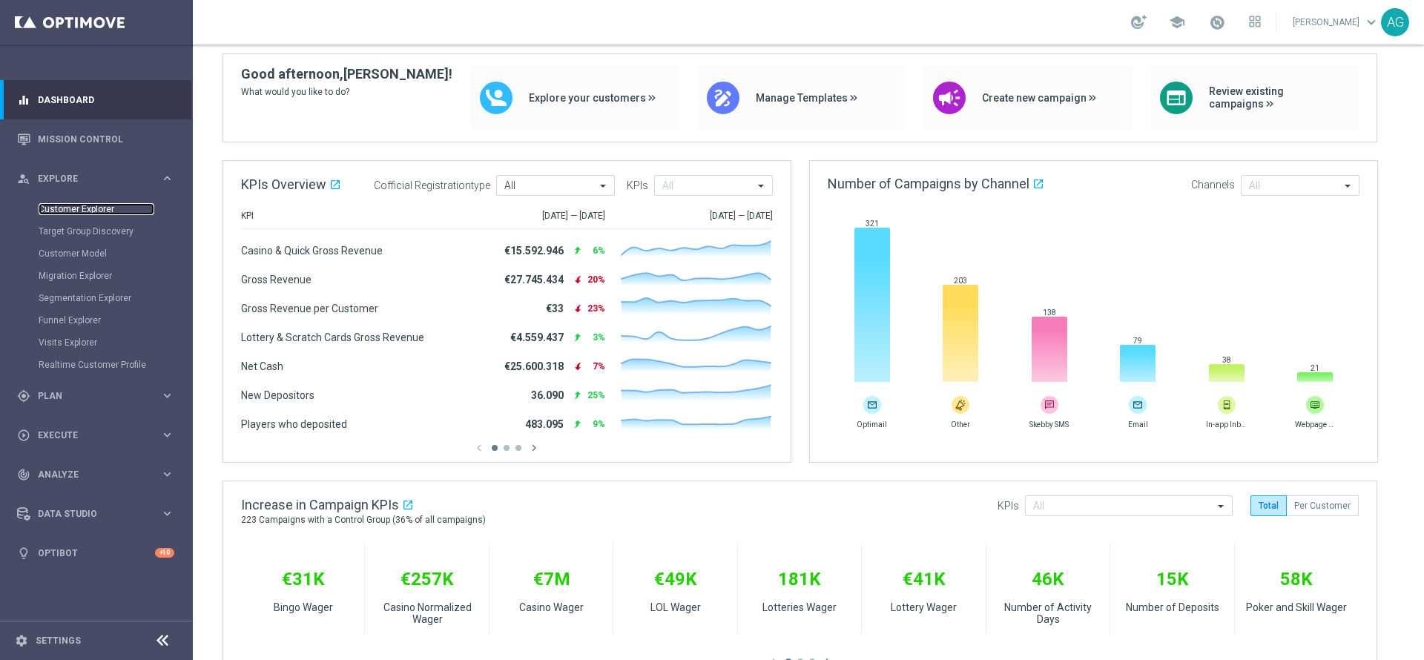
click at [72, 213] on link "Customer Explorer" at bounding box center [97, 209] width 116 height 12
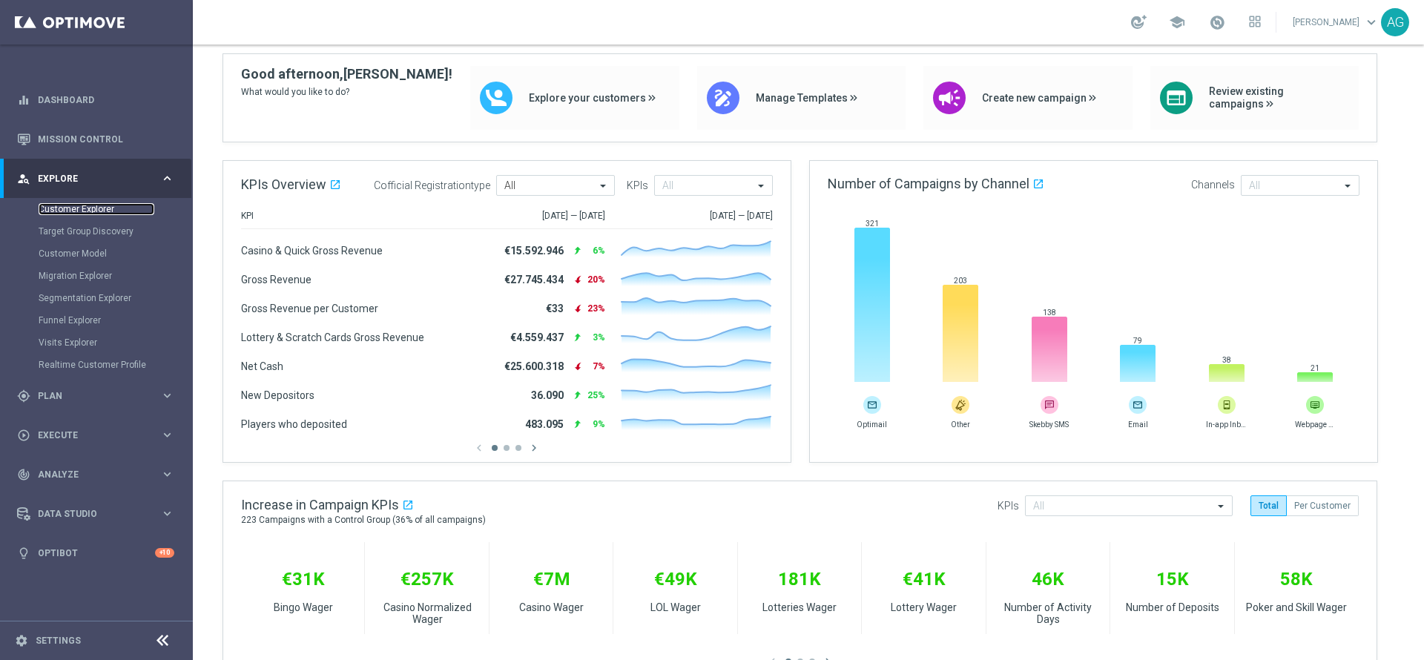
scroll to position [0, 0]
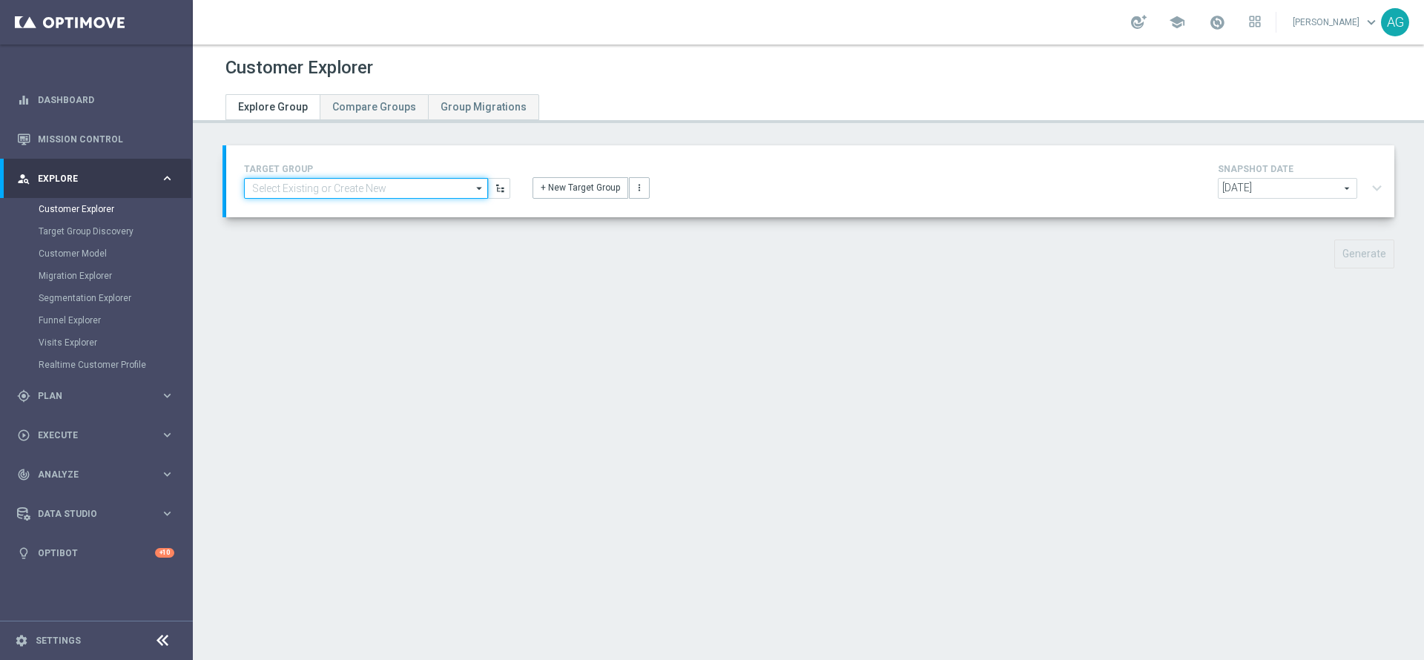
click at [417, 181] on input at bounding box center [366, 188] width 244 height 21
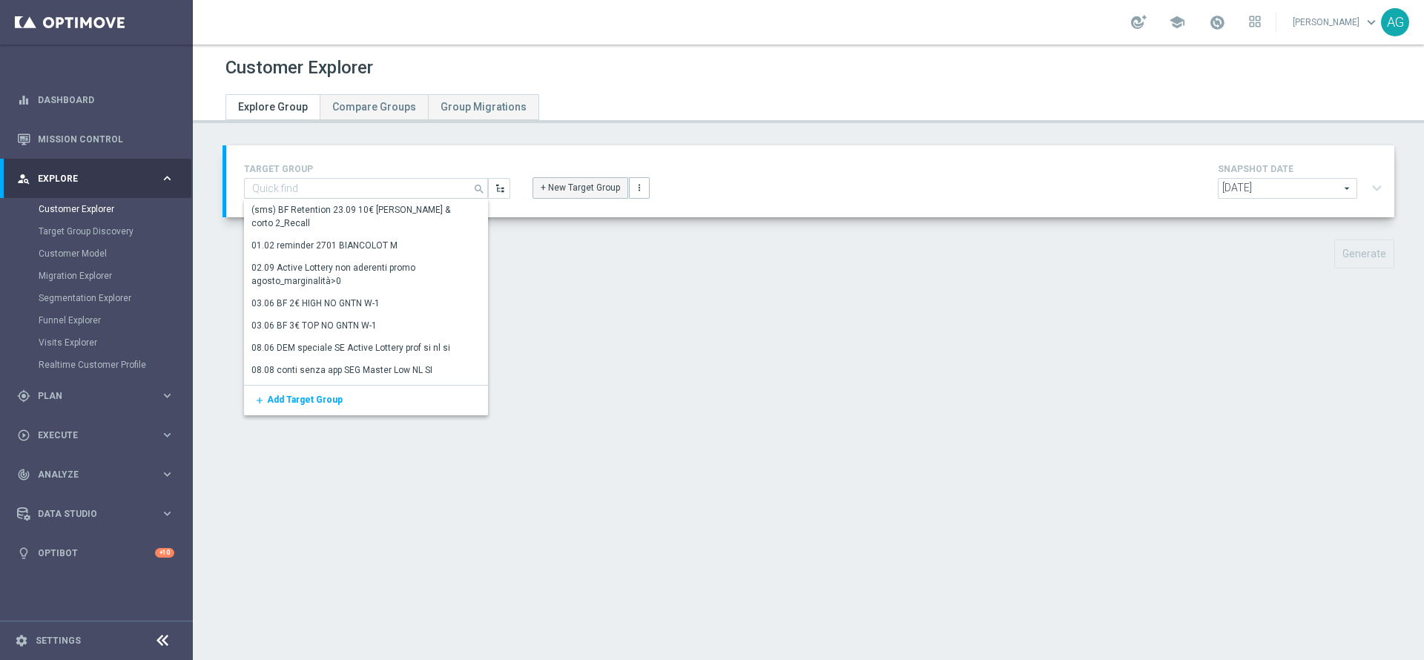
click at [538, 191] on button "+ New Target Group" at bounding box center [581, 187] width 96 height 21
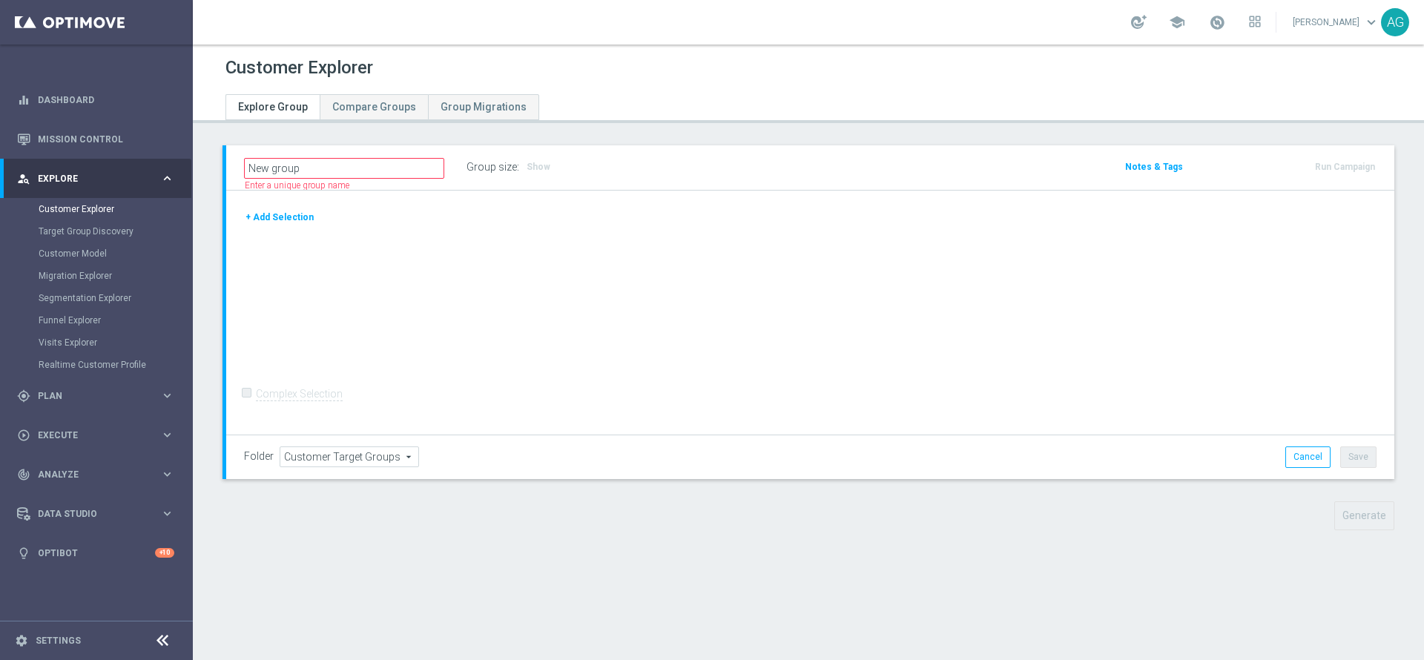
click at [295, 221] on button "+ Add Selection" at bounding box center [279, 217] width 71 height 16
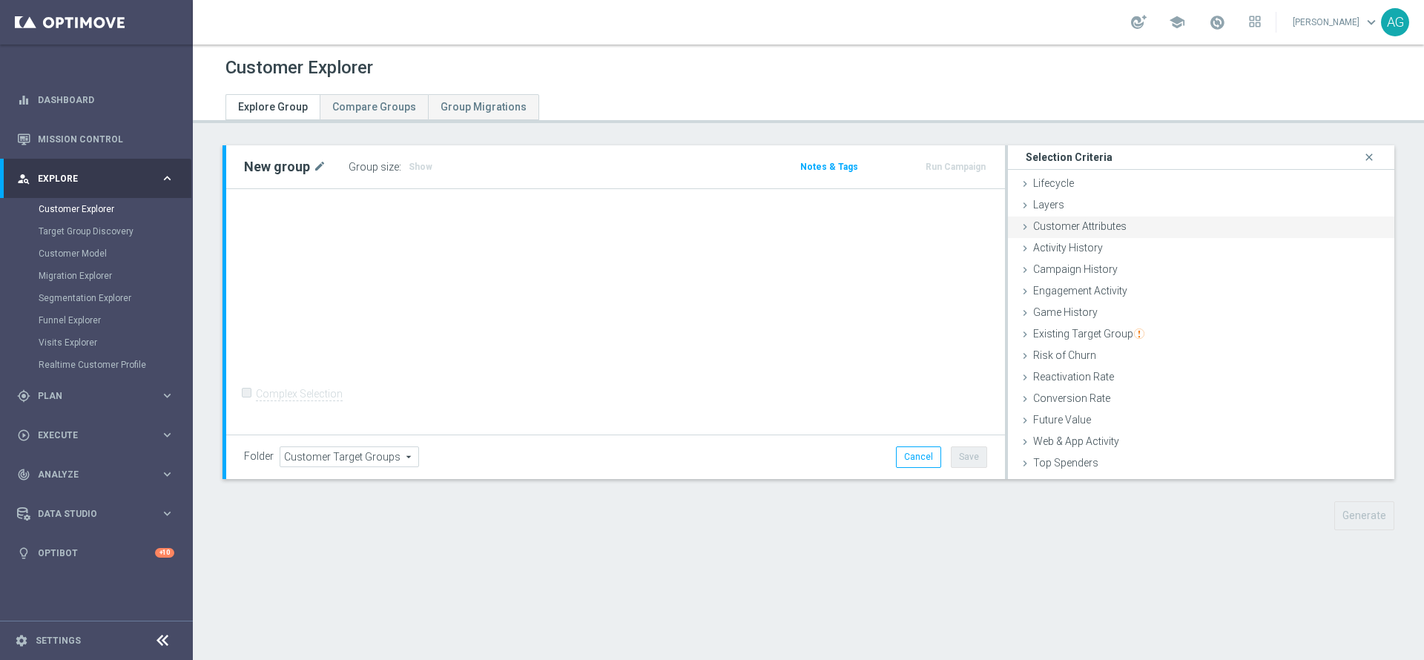
click at [1066, 232] on span "Customer Attributes" at bounding box center [1079, 226] width 93 height 12
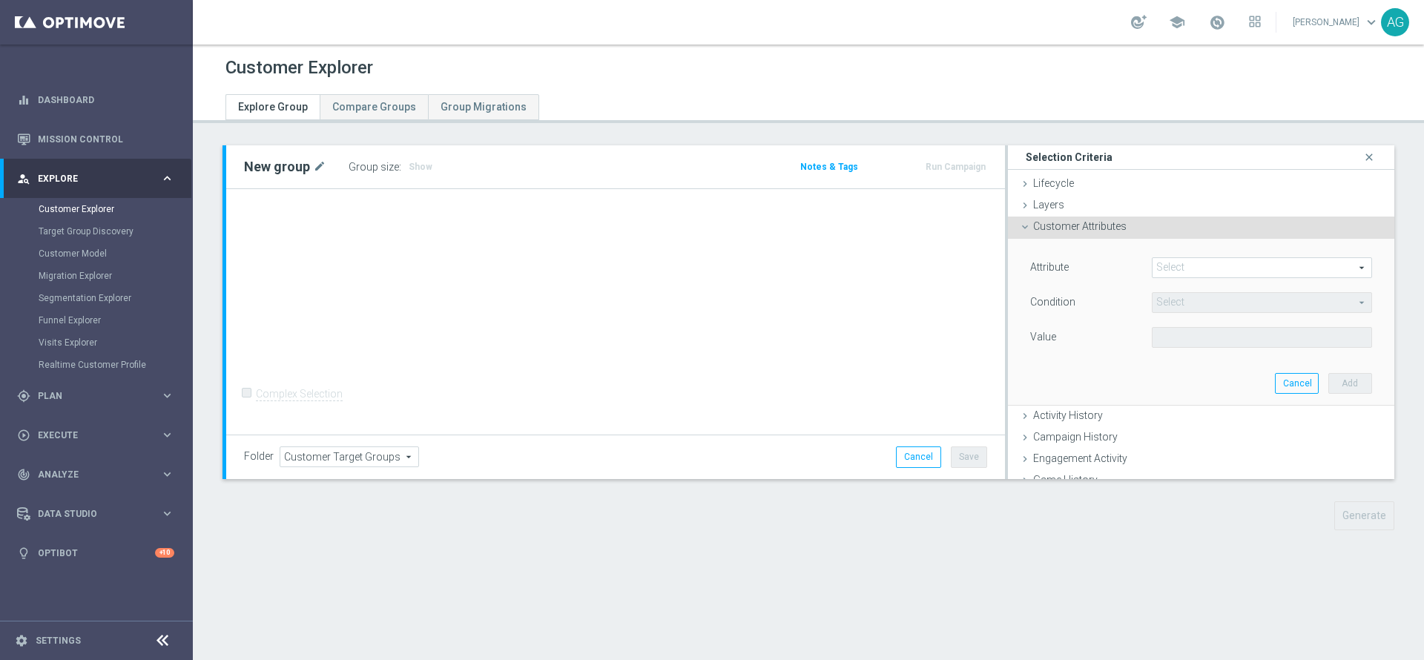
click at [1153, 258] on span at bounding box center [1262, 267] width 219 height 19
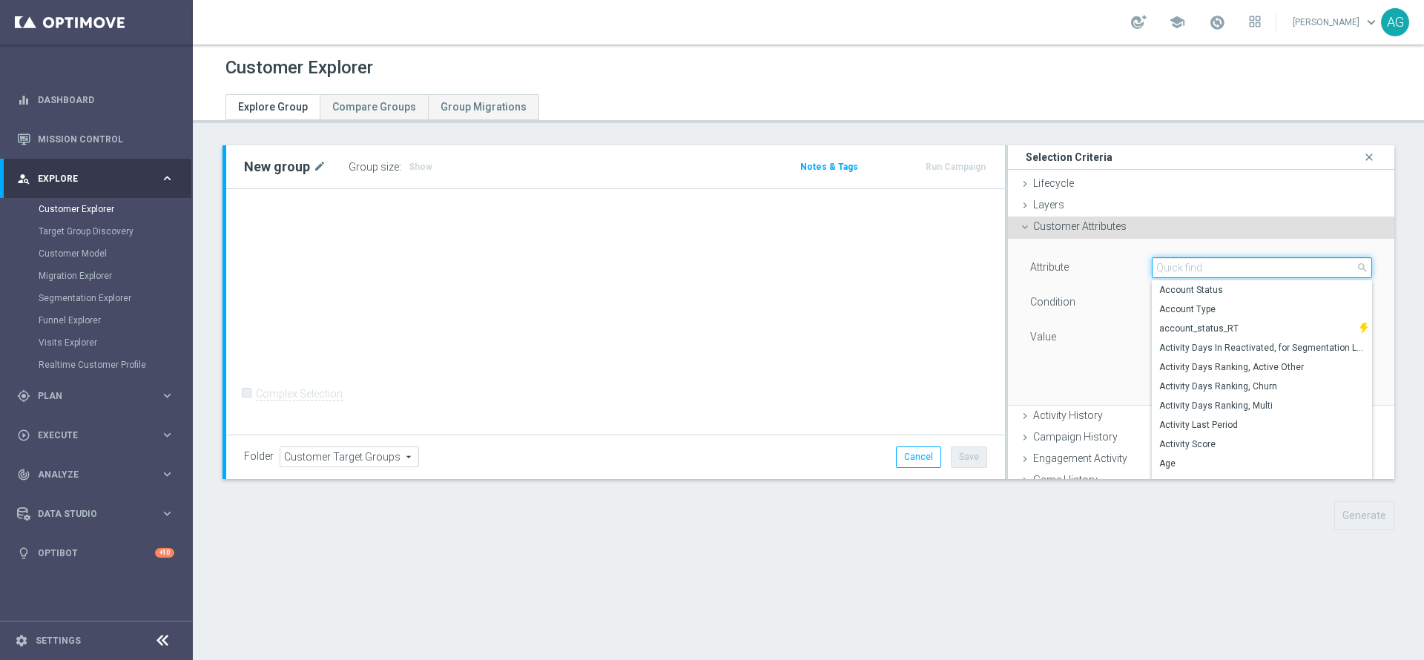
click at [1163, 269] on input "search" at bounding box center [1262, 267] width 220 height 21
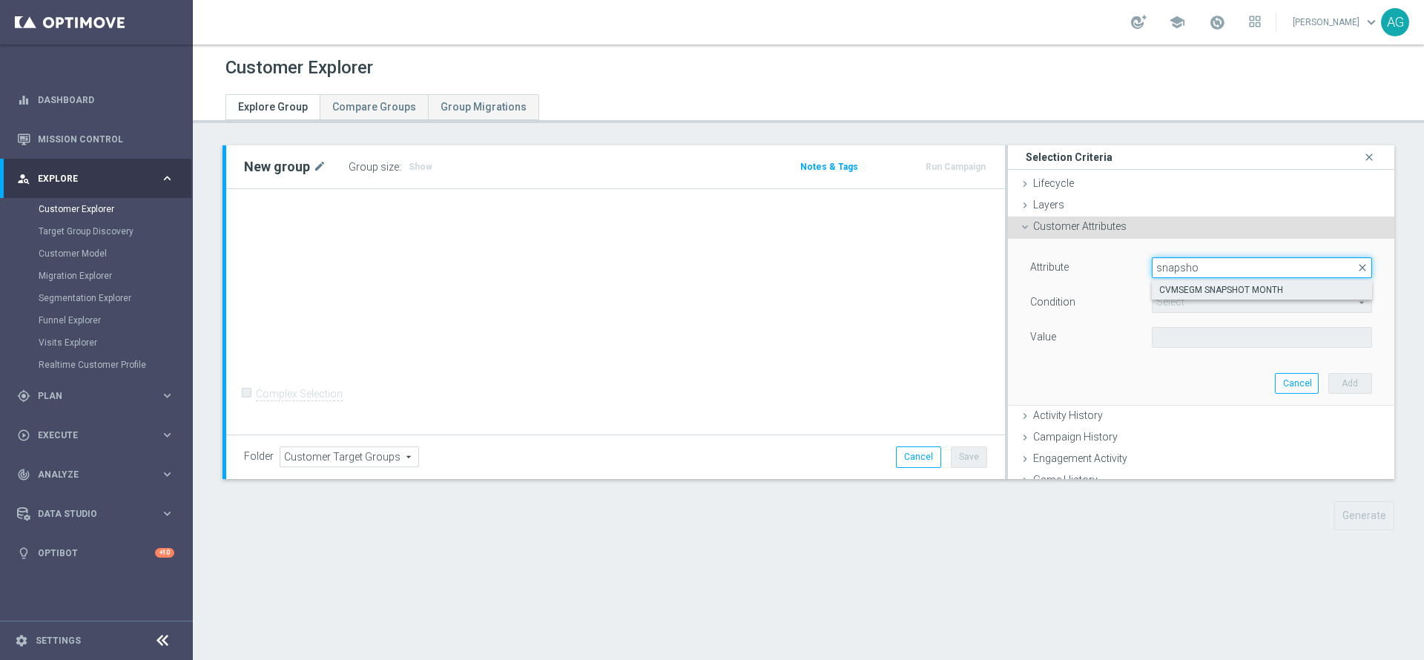
type input "snapsho"
click at [1201, 292] on span "CVMSEGM SNAPSHOT MONTH" at bounding box center [1261, 290] width 205 height 12
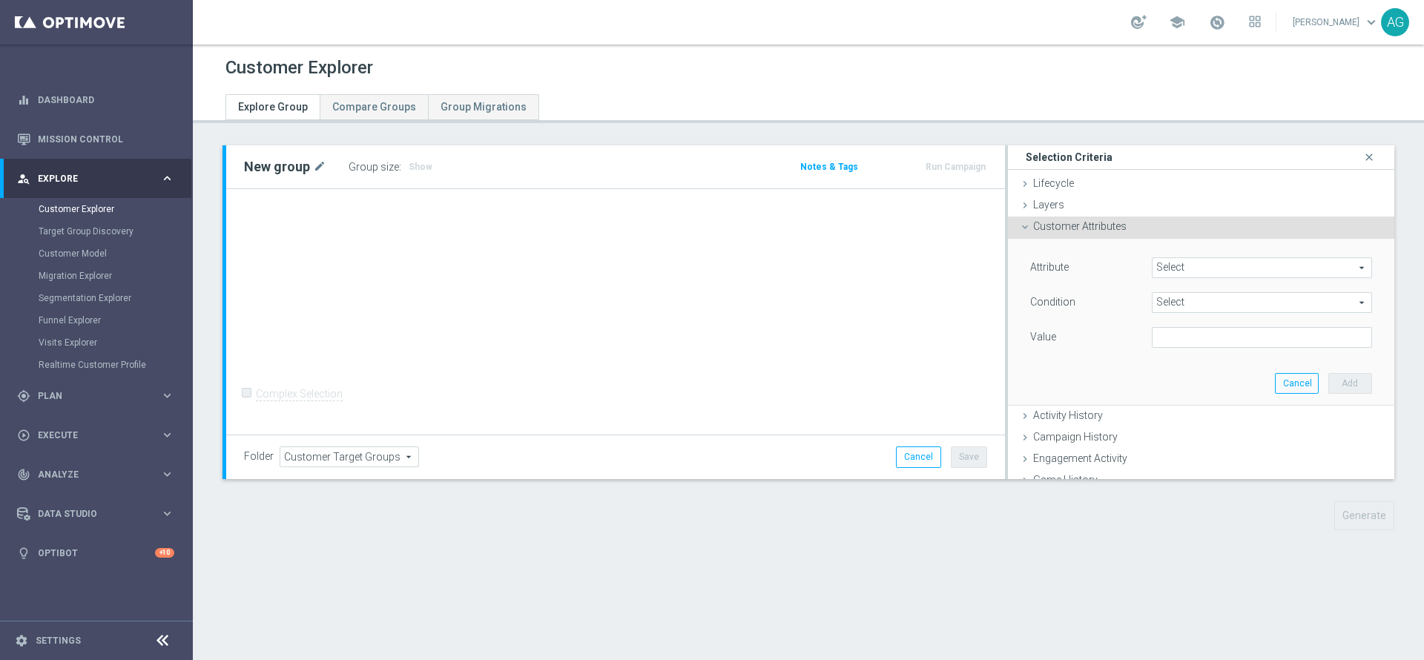
type input "CVMSEGM SNAPSHOT MONTH"
type input "Equals"
click at [1176, 337] on input "text" at bounding box center [1262, 337] width 220 height 21
click at [1165, 312] on span "Equals" at bounding box center [1262, 302] width 219 height 19
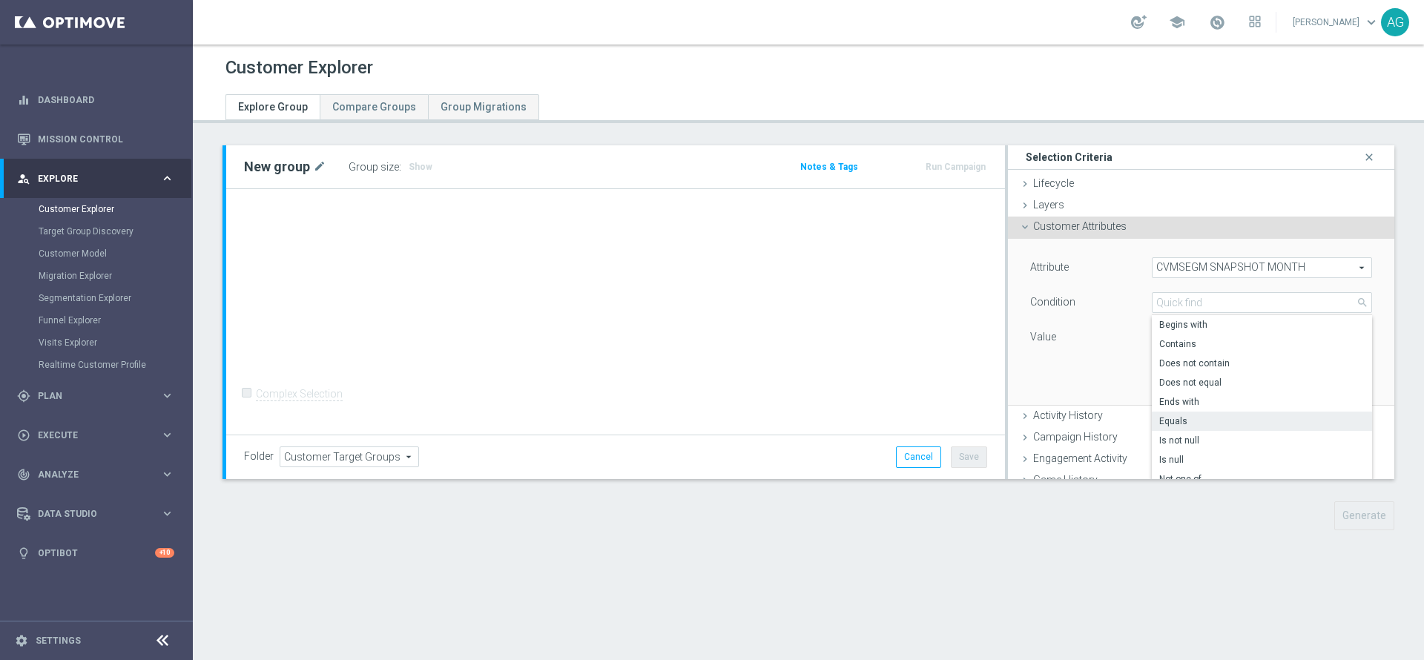
click at [1098, 314] on div "Condition" at bounding box center [1080, 304] width 122 height 24
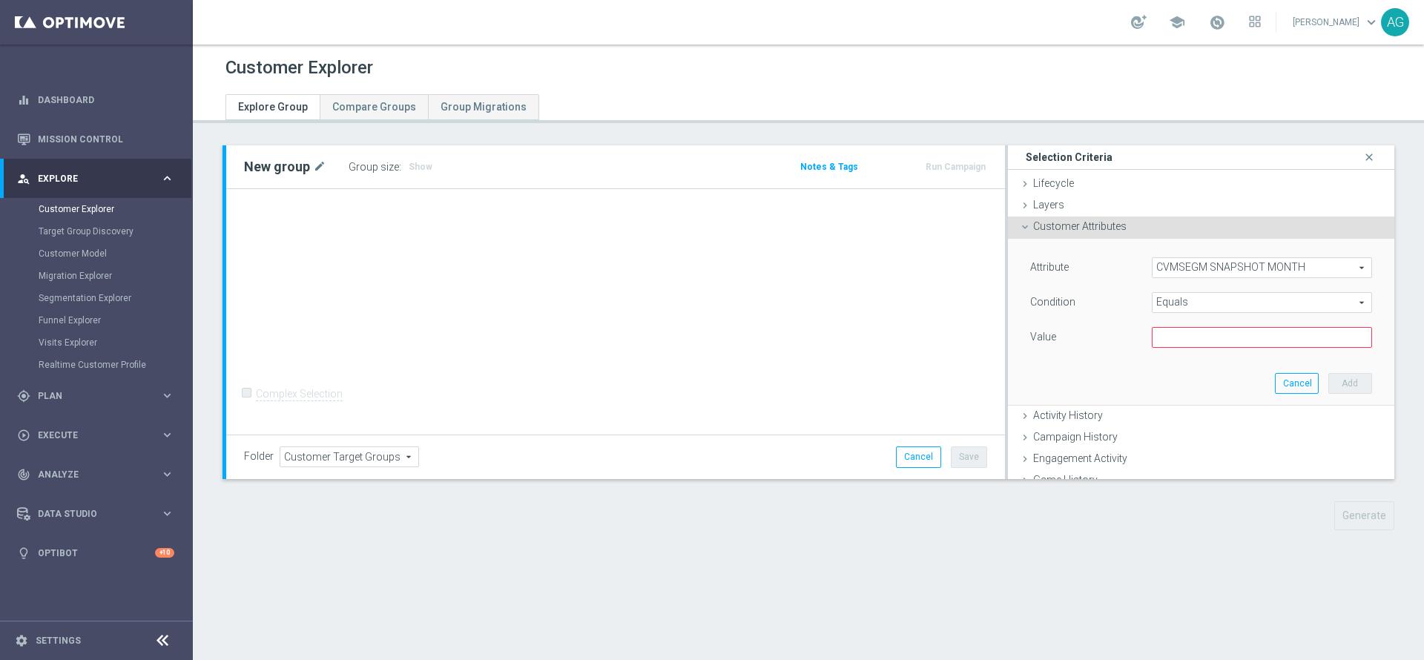
click at [1202, 306] on span "Equals" at bounding box center [1262, 302] width 219 height 19
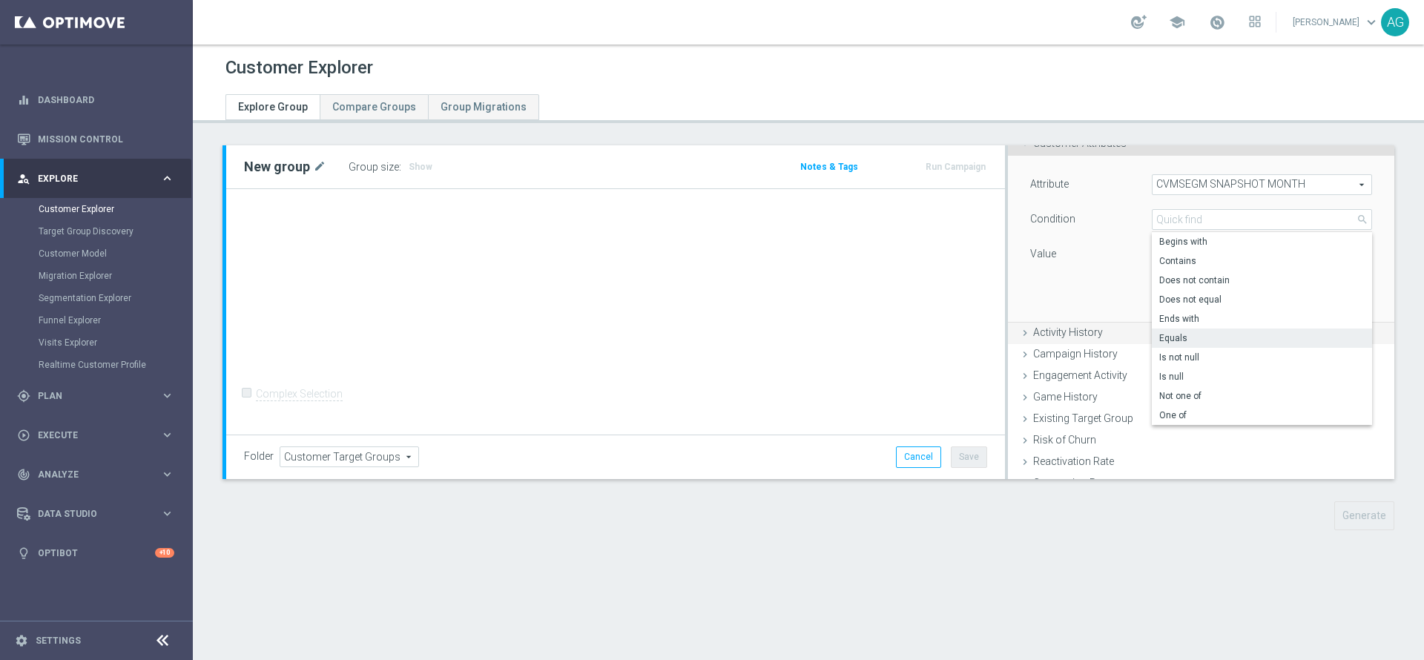
scroll to position [111, 0]
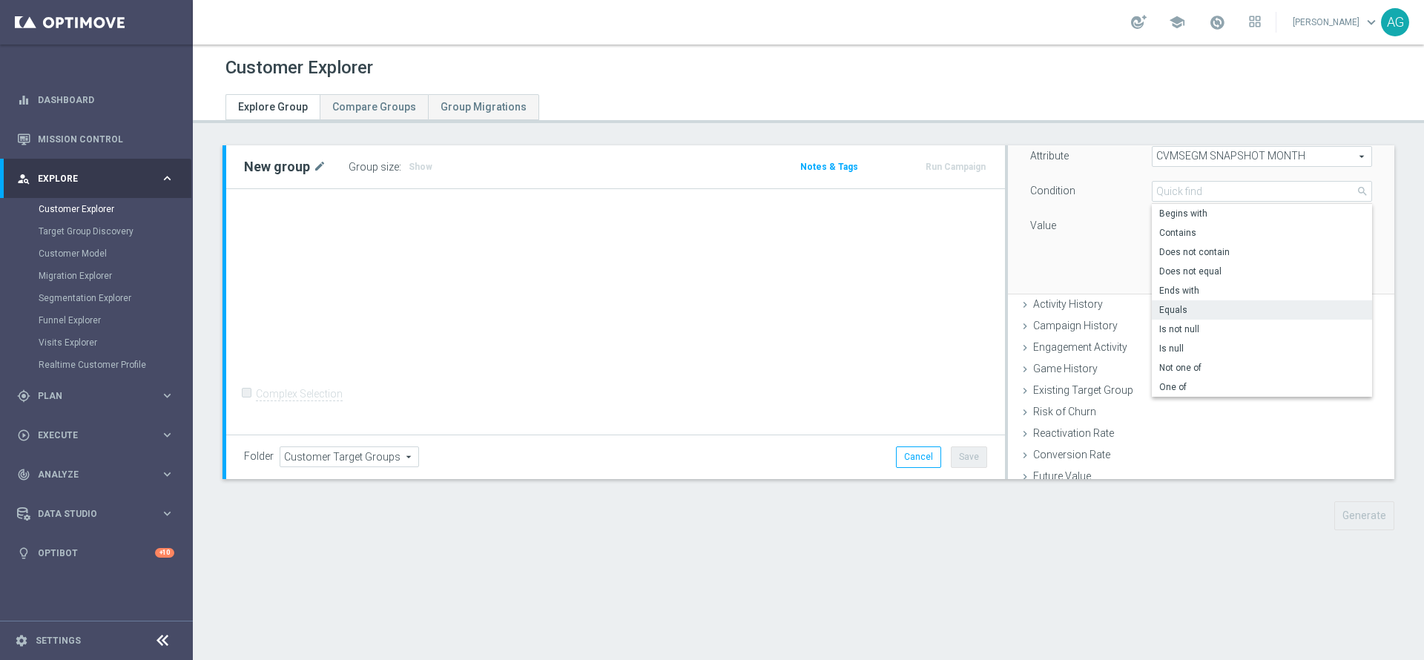
click at [1095, 253] on div "Attribute CVMSEGM SNAPSHOT MONTH CVMSEGM SNAPSHOT MONTH arrow_drop_down search …" at bounding box center [1201, 211] width 364 height 166
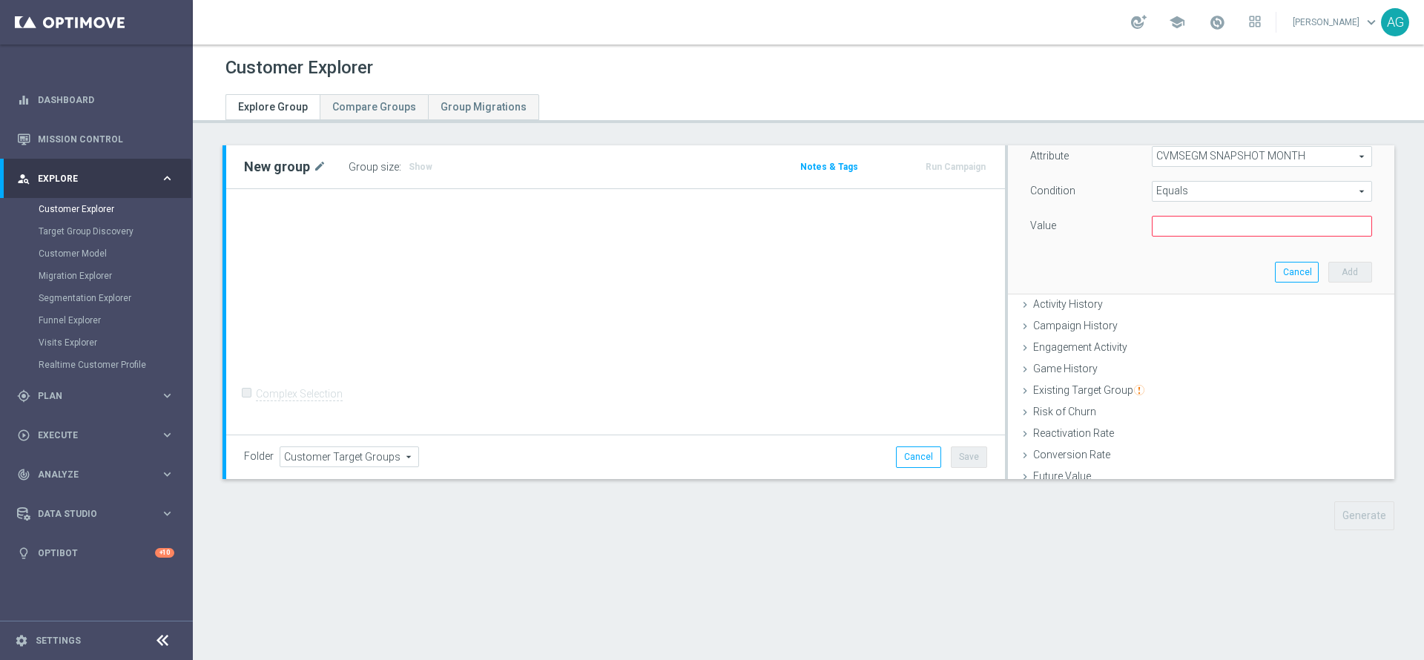
click at [1195, 157] on span "CVMSEGM SNAPSHOT MONTH" at bounding box center [1262, 156] width 219 height 19
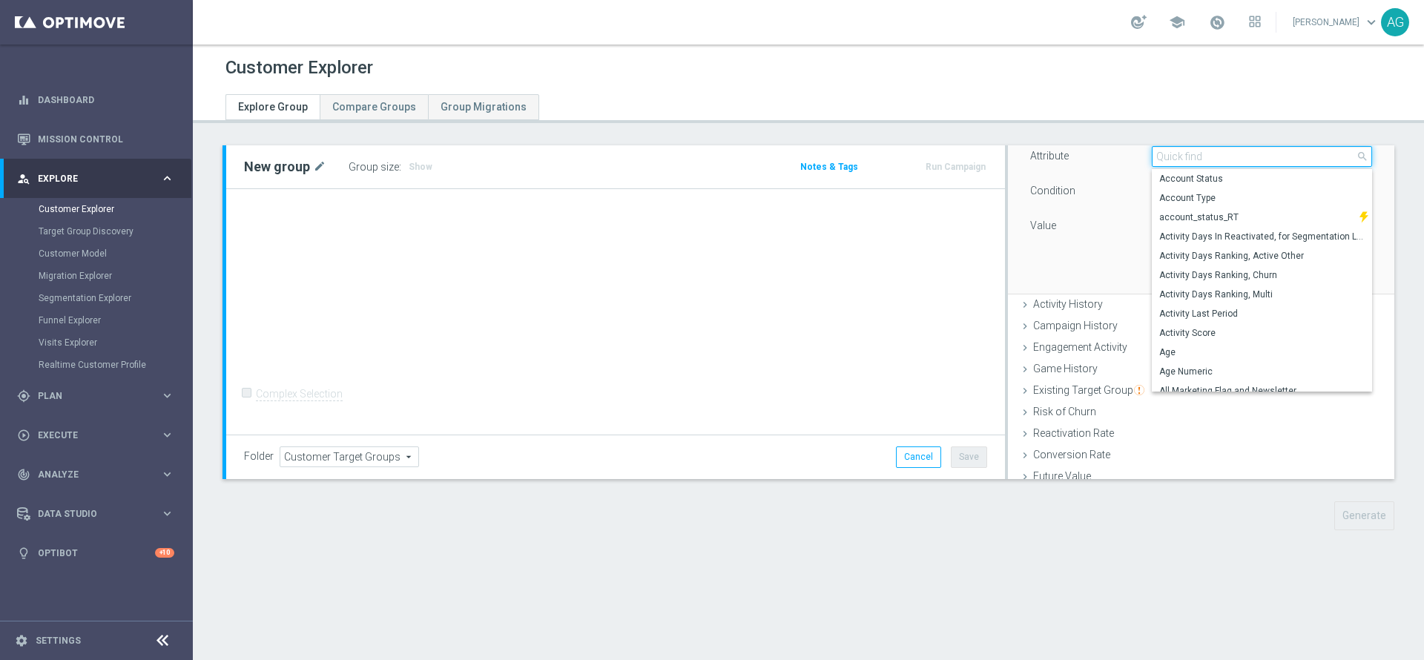
click at [1195, 157] on input "search" at bounding box center [1262, 156] width 220 height 21
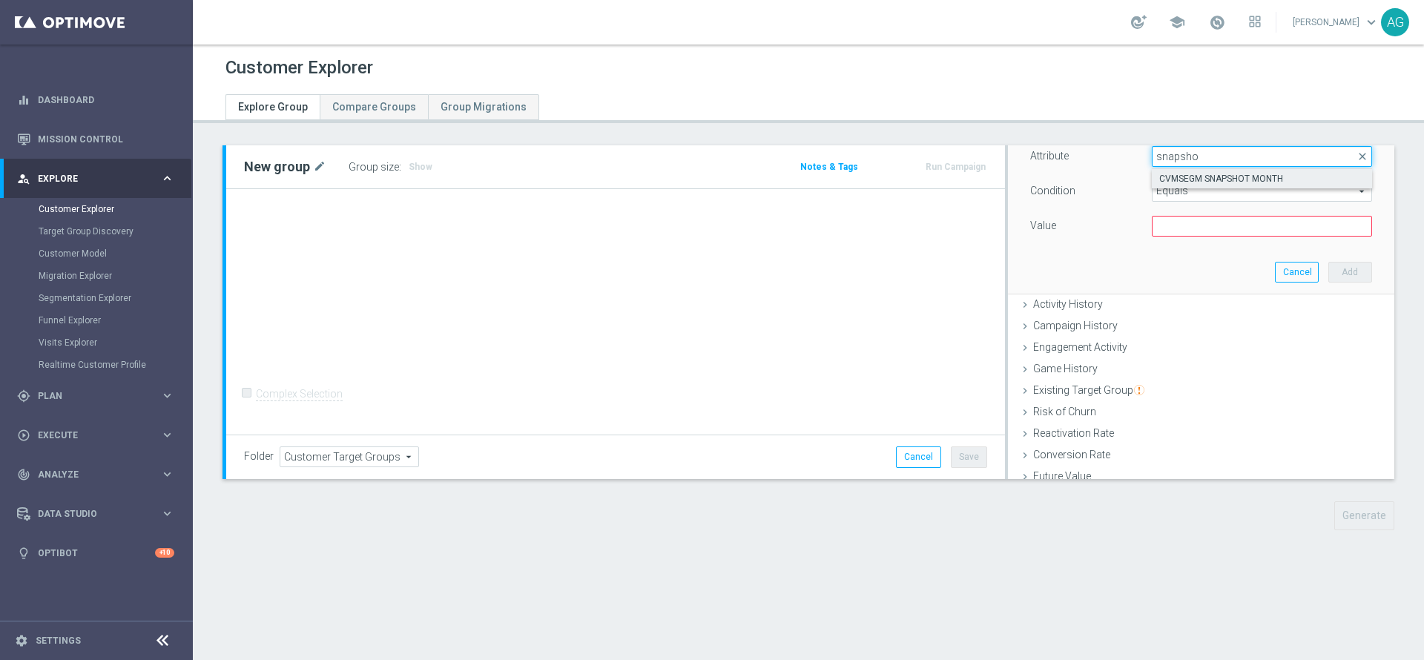
type input "snapsho"
click at [1200, 168] on div "CVMSEGM SNAPSHOT MONTH" at bounding box center [1262, 178] width 220 height 20
click at [1200, 169] on label "CVMSEGM SNAPSHOT MONTH" at bounding box center [1262, 178] width 220 height 19
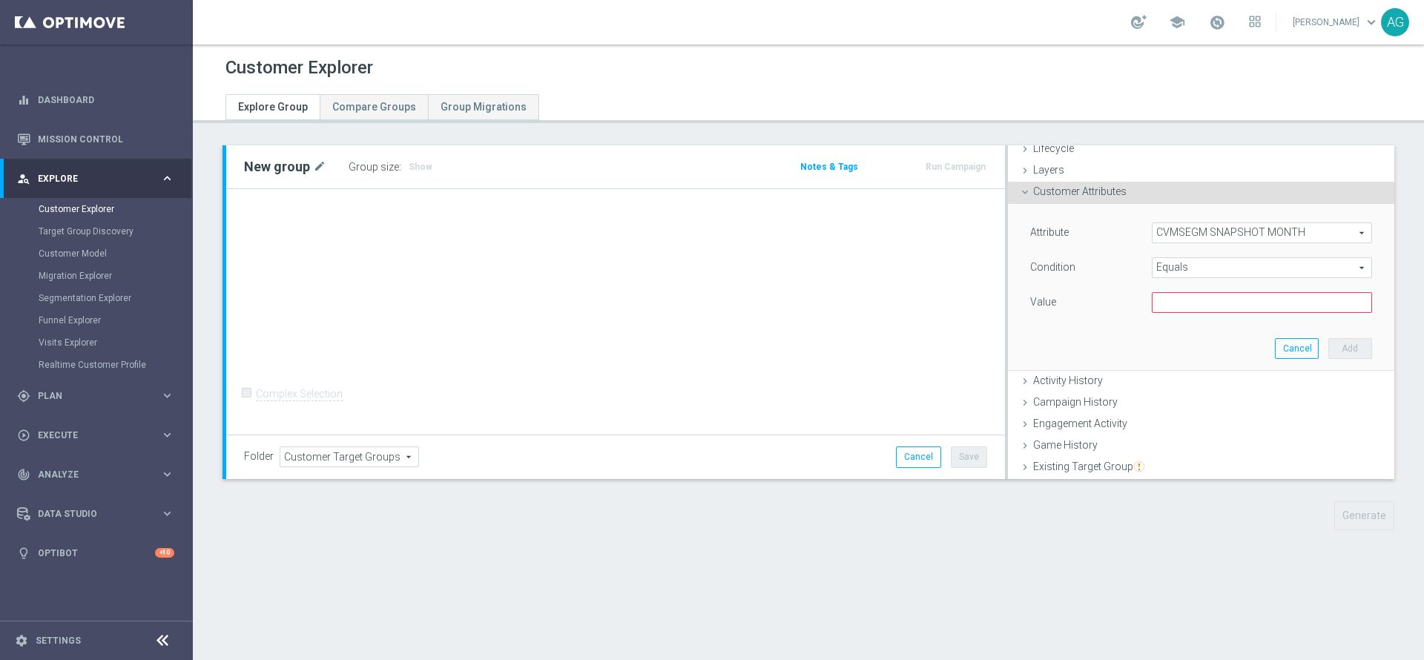
scroll to position [0, 0]
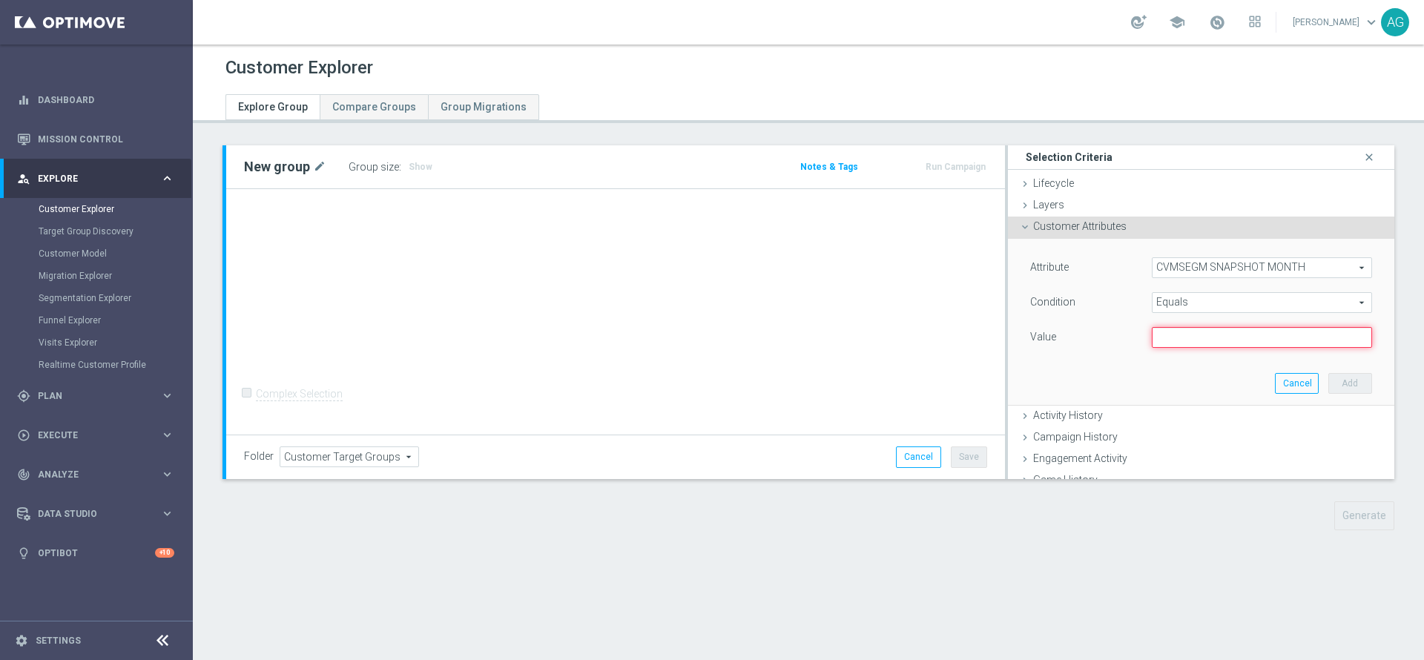
click at [1271, 331] on input "text" at bounding box center [1262, 337] width 220 height 21
click at [1215, 302] on span "Equals" at bounding box center [1262, 302] width 219 height 19
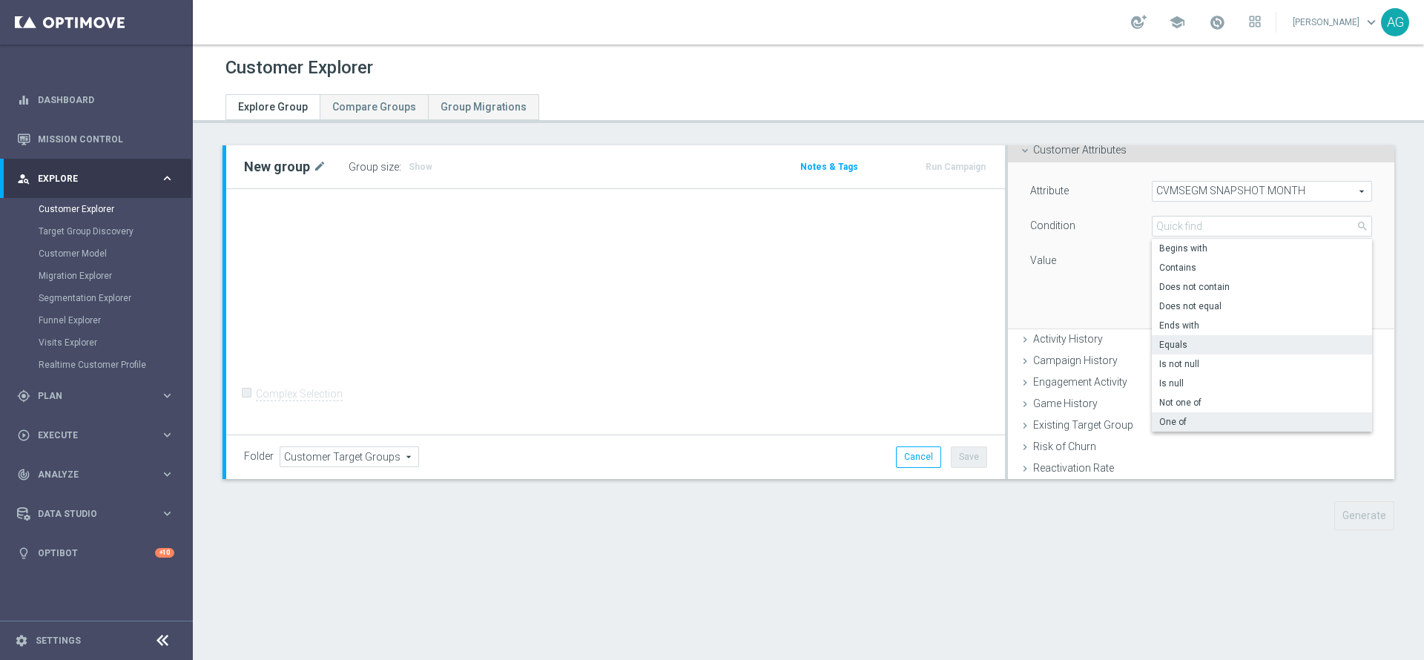
scroll to position [111, 0]
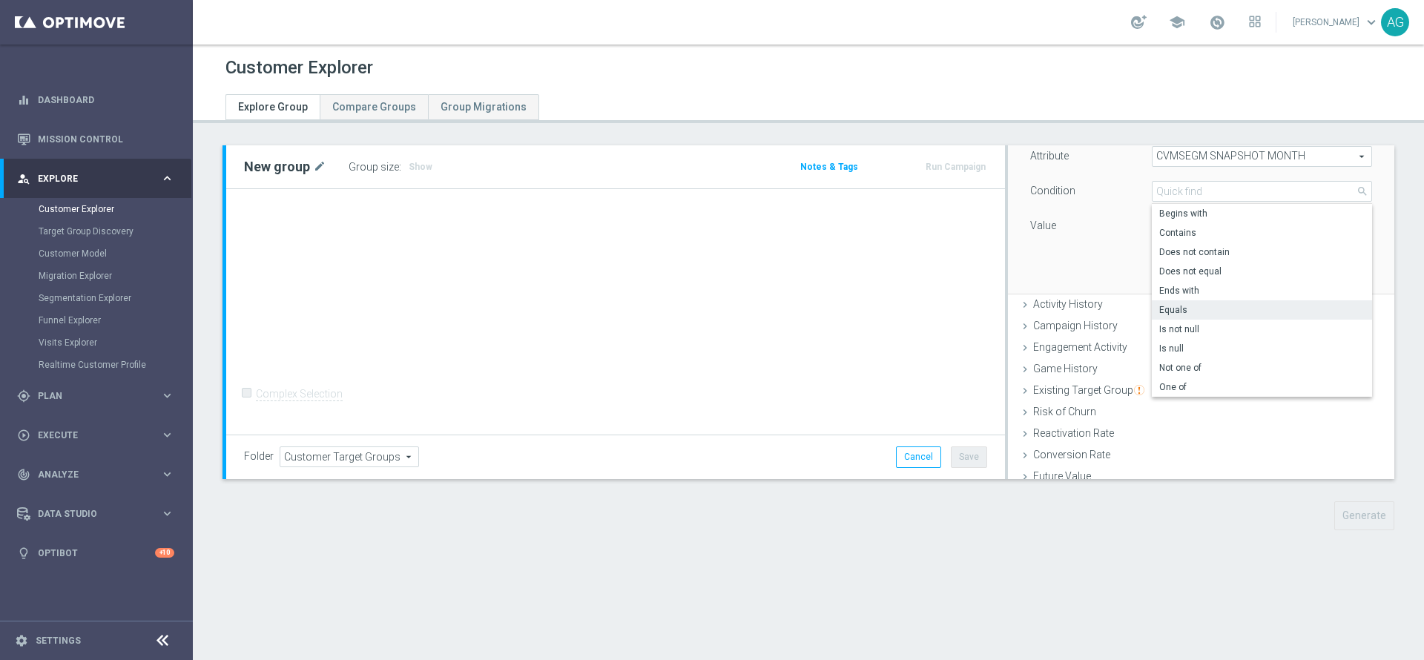
click at [1081, 247] on div "Attribute CVMSEGM SNAPSHOT MONTH CVMSEGM SNAPSHOT MONTH arrow_drop_down search …" at bounding box center [1201, 211] width 364 height 166
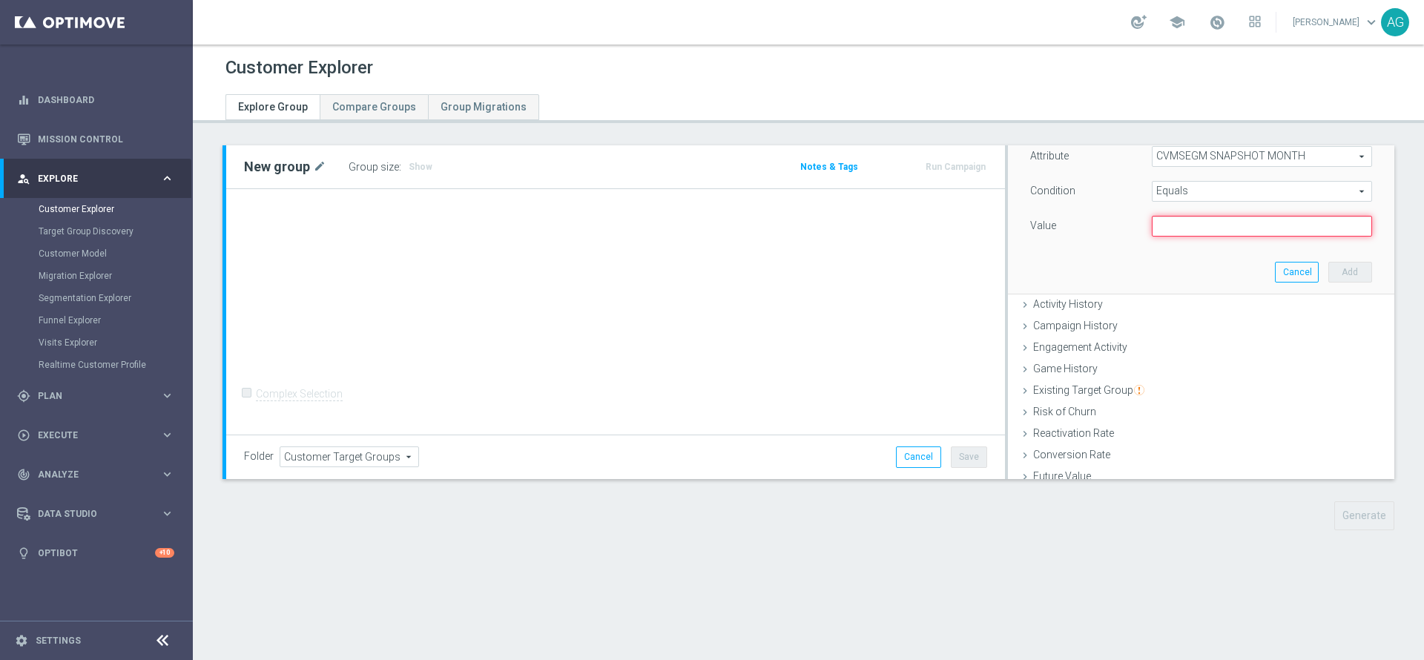
click at [1159, 222] on input "text" at bounding box center [1262, 226] width 220 height 21
click at [1153, 194] on span "Equals" at bounding box center [1262, 191] width 219 height 19
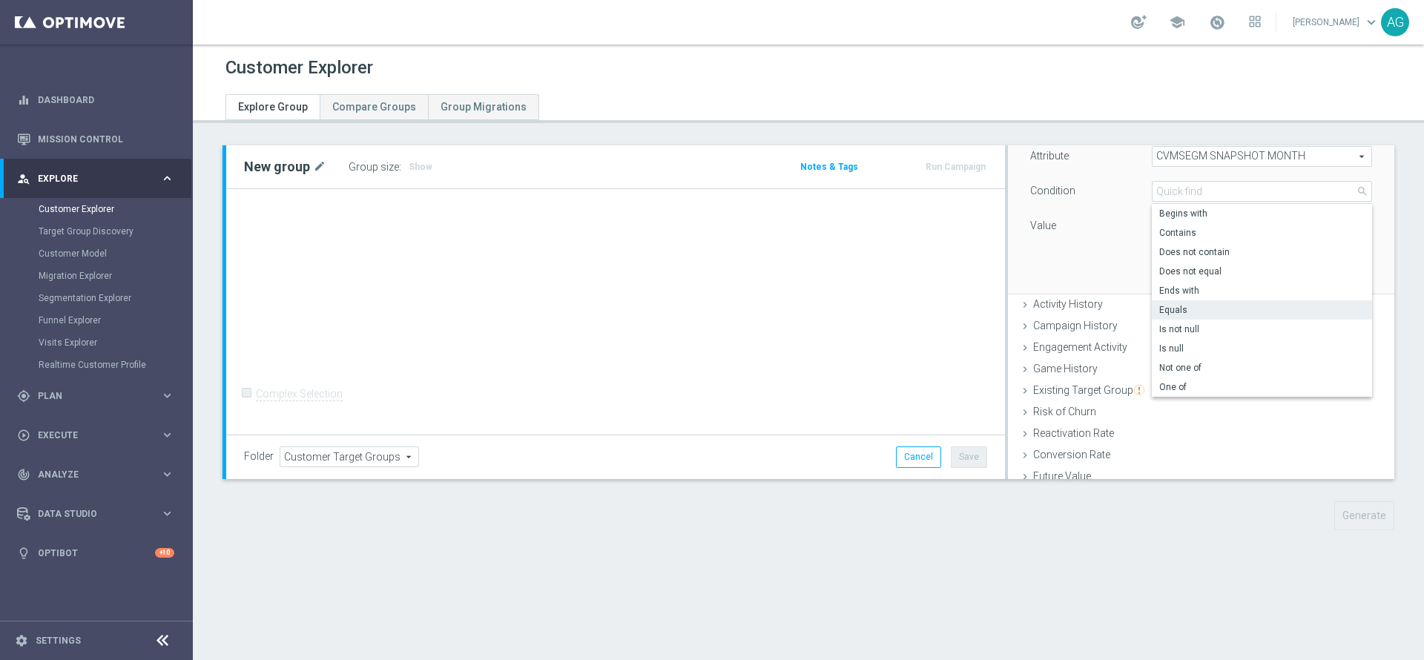
click at [1068, 237] on div "Value" at bounding box center [1080, 228] width 122 height 24
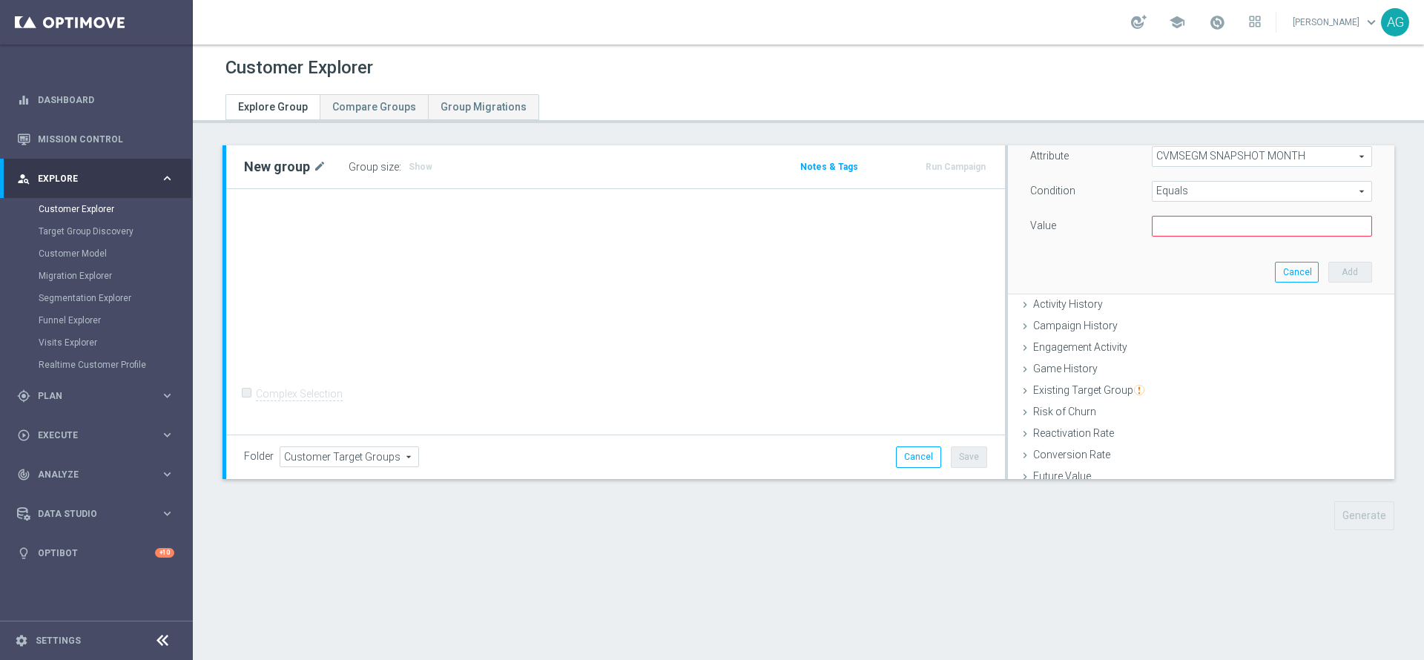
click at [1163, 186] on span "Equals" at bounding box center [1262, 191] width 219 height 19
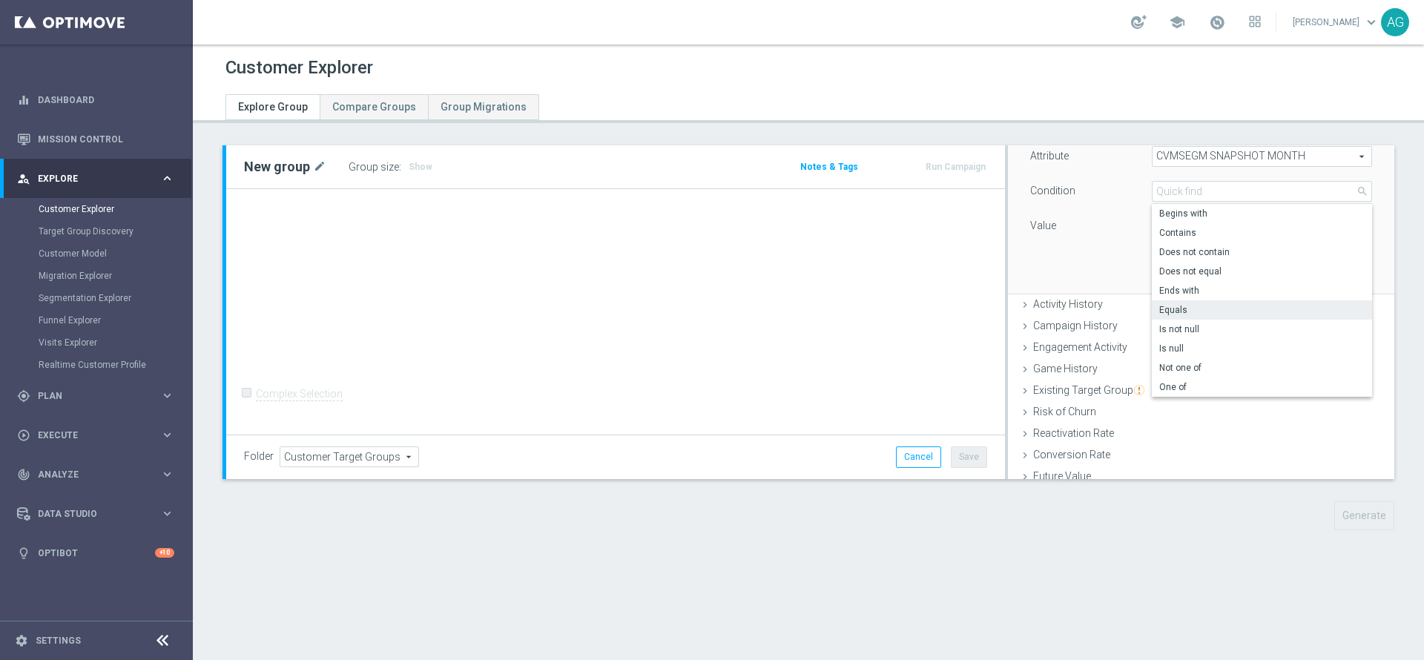
click at [1092, 258] on div "Attribute CVMSEGM SNAPSHOT MONTH CVMSEGM SNAPSHOT MONTH arrow_drop_down search …" at bounding box center [1201, 211] width 364 height 166
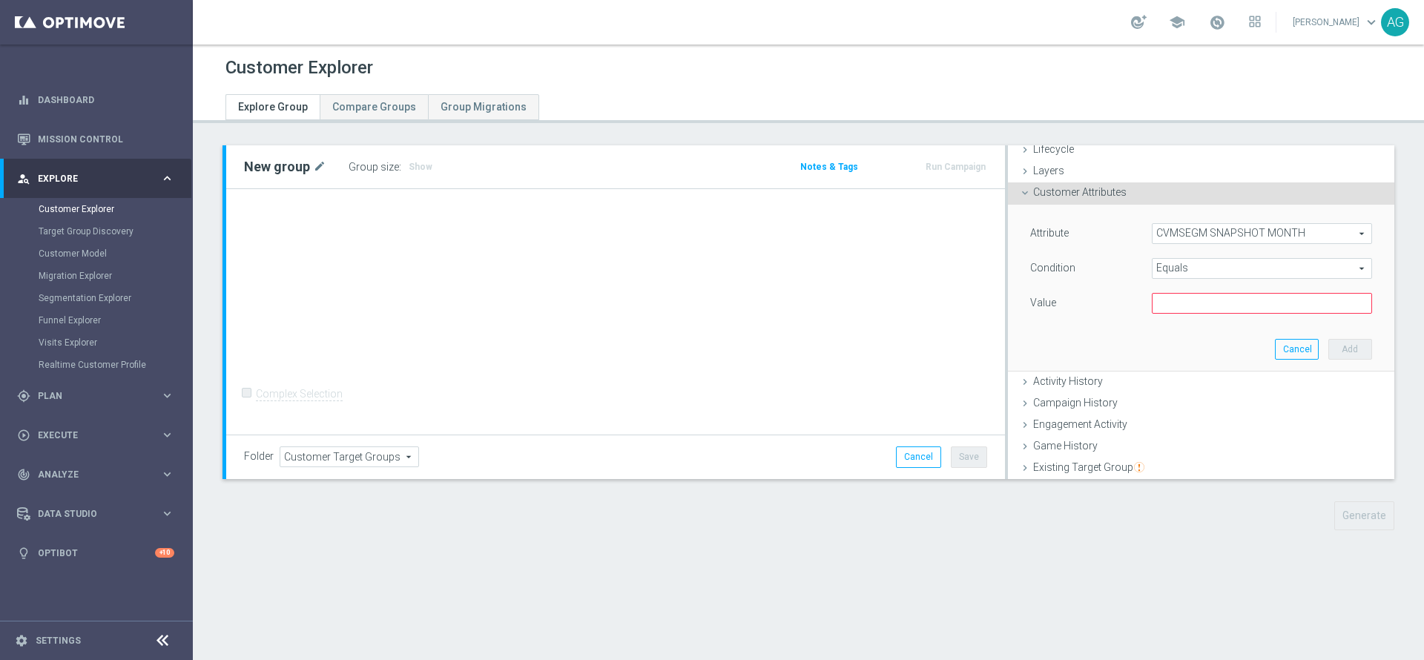
scroll to position [0, 0]
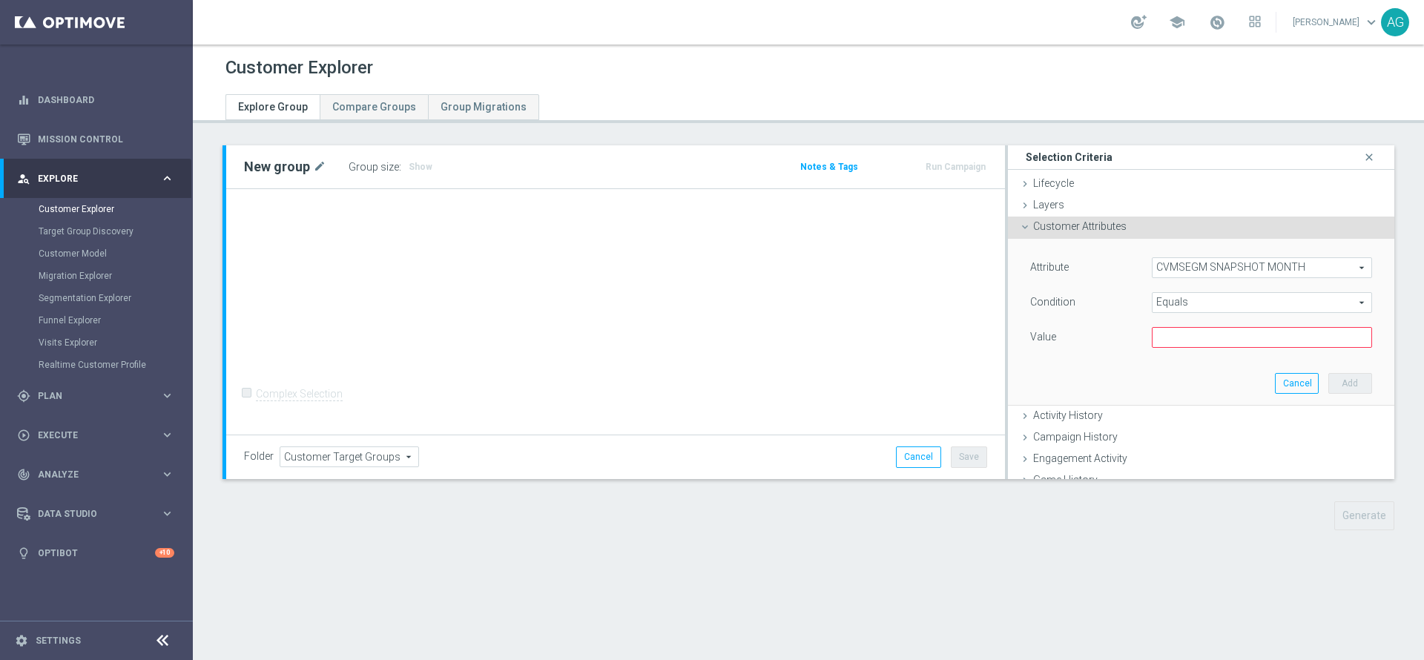
click at [1236, 312] on div "Equals Equals arrow_drop_down search" at bounding box center [1262, 302] width 220 height 21
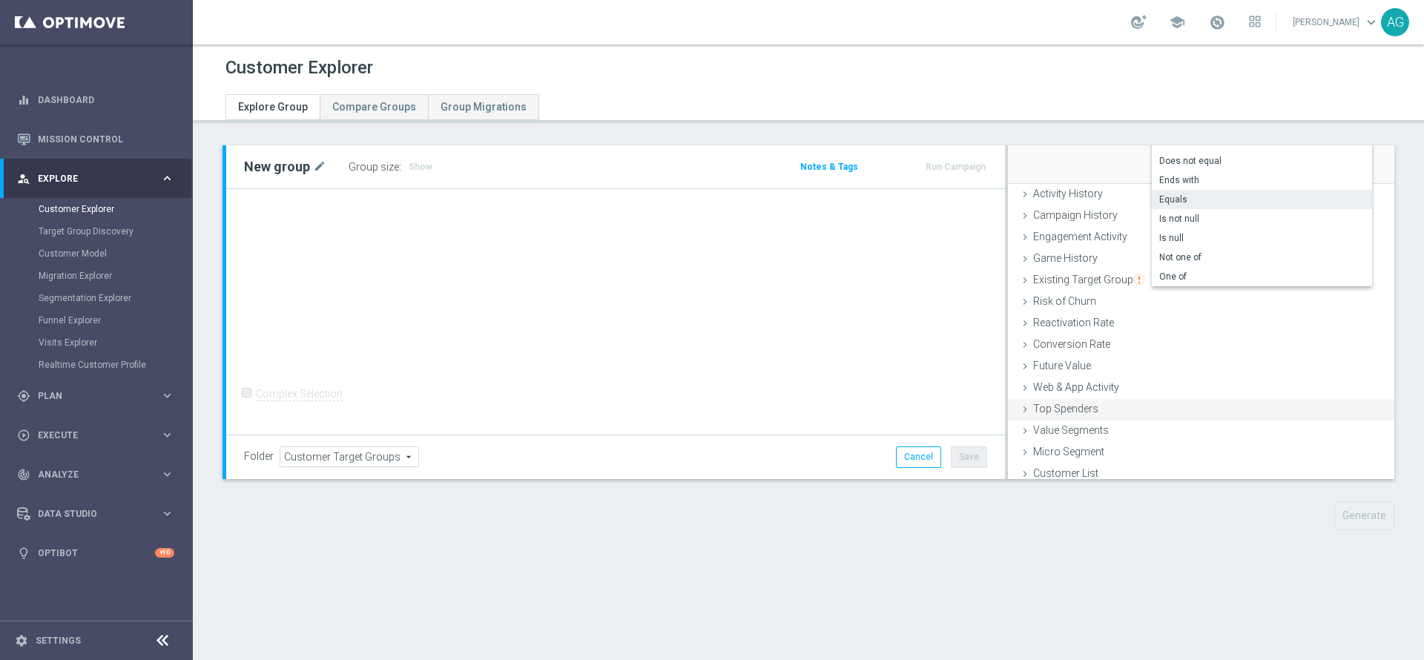
scroll to position [228, 0]
click at [1162, 267] on span "One of" at bounding box center [1261, 270] width 205 height 12
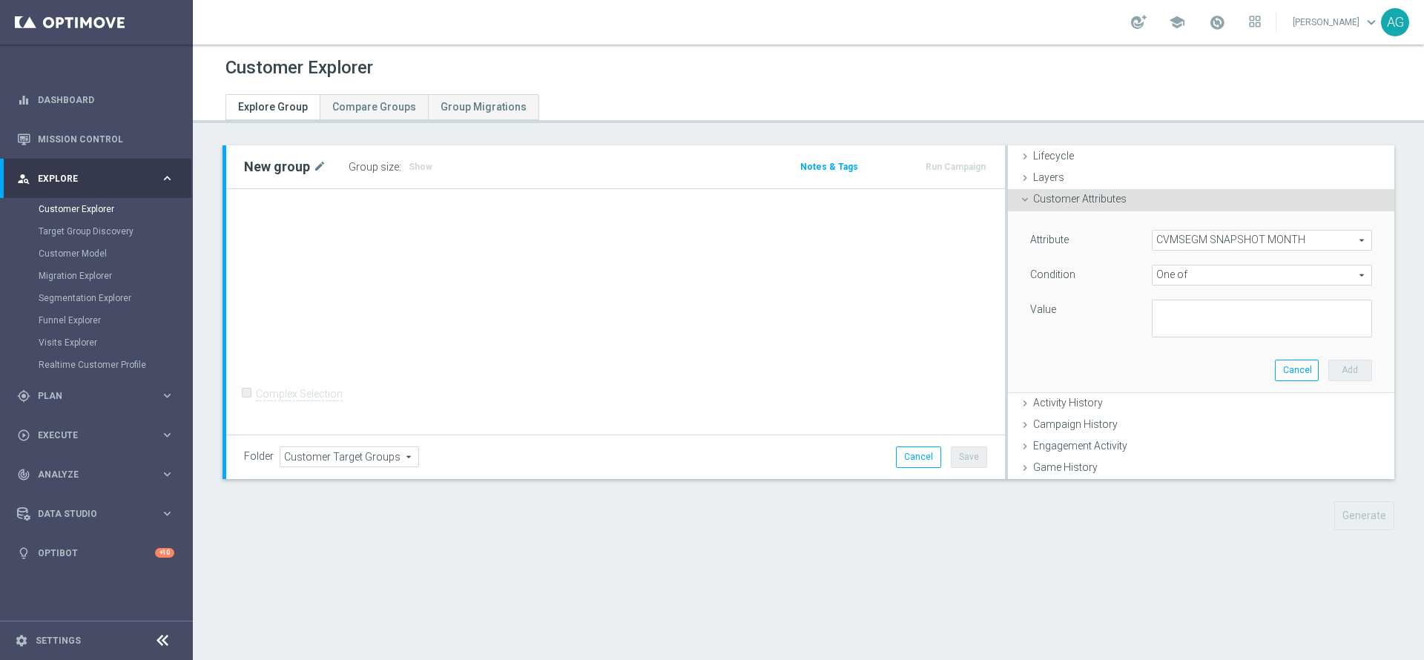
scroll to position [6, 0]
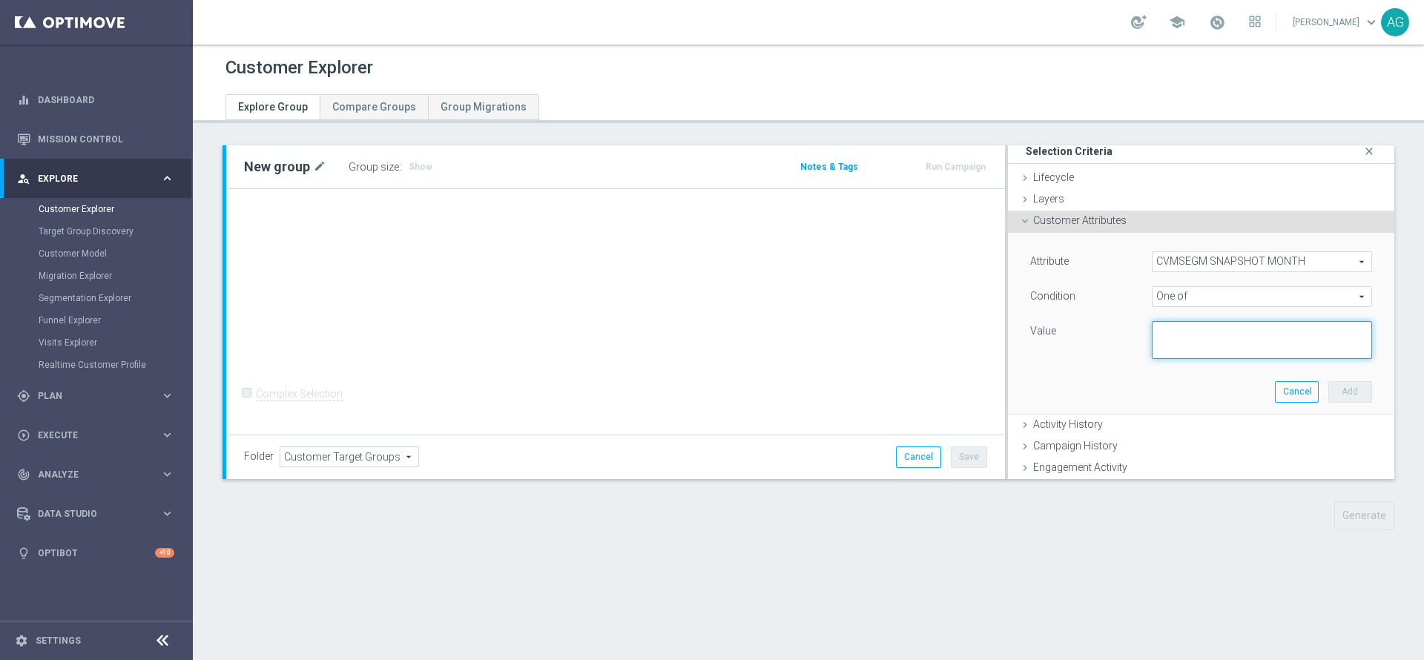
click at [1185, 335] on textarea at bounding box center [1262, 340] width 220 height 39
click at [1181, 304] on span "One of" at bounding box center [1262, 296] width 219 height 19
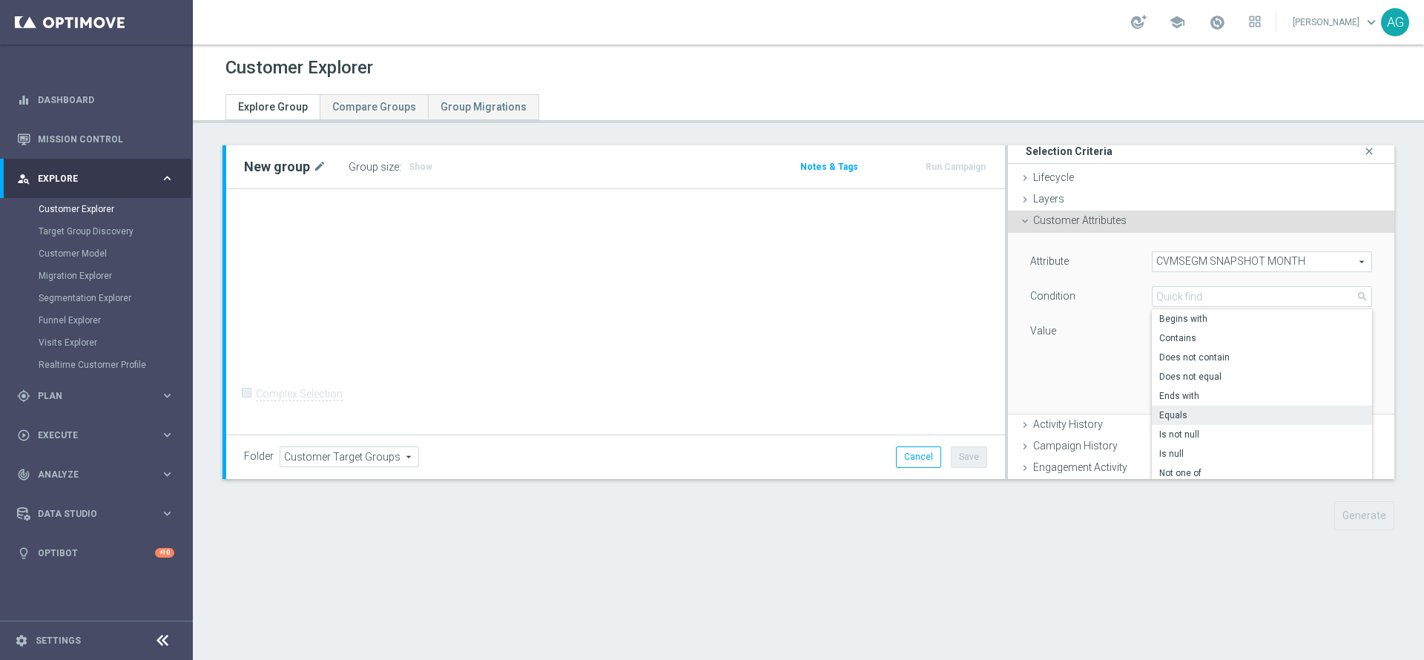
click at [1202, 417] on span "Equals" at bounding box center [1261, 415] width 205 height 12
type input "Equals"
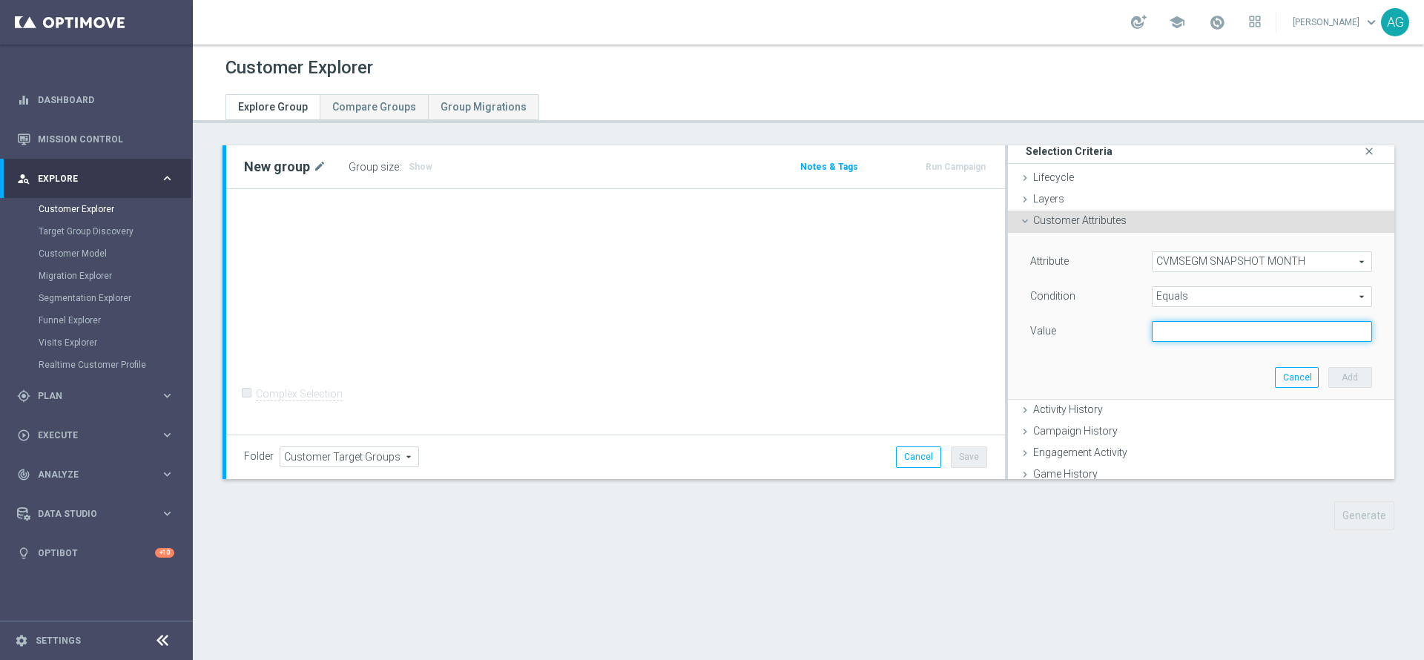
click at [1229, 323] on input "text" at bounding box center [1262, 331] width 220 height 21
click at [1209, 27] on span at bounding box center [1217, 22] width 16 height 16
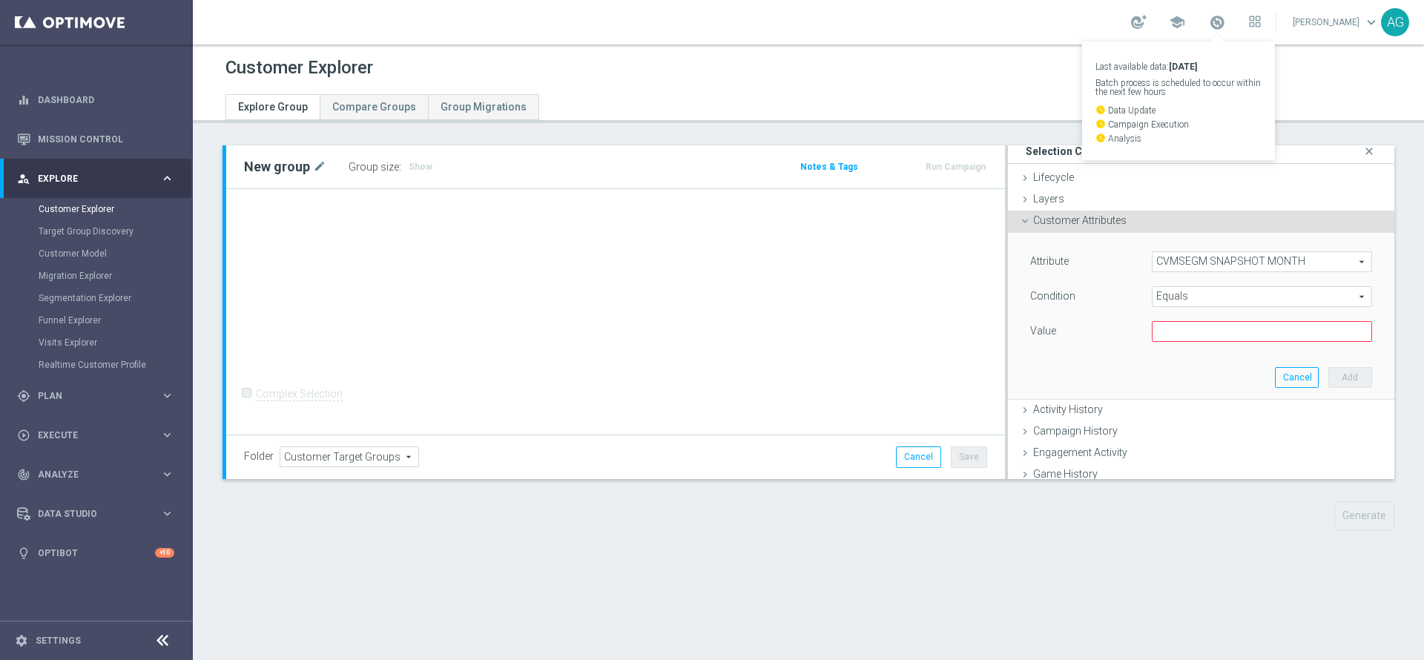
click at [1273, 78] on div "Customer Explorer" at bounding box center [808, 67] width 1166 height 29
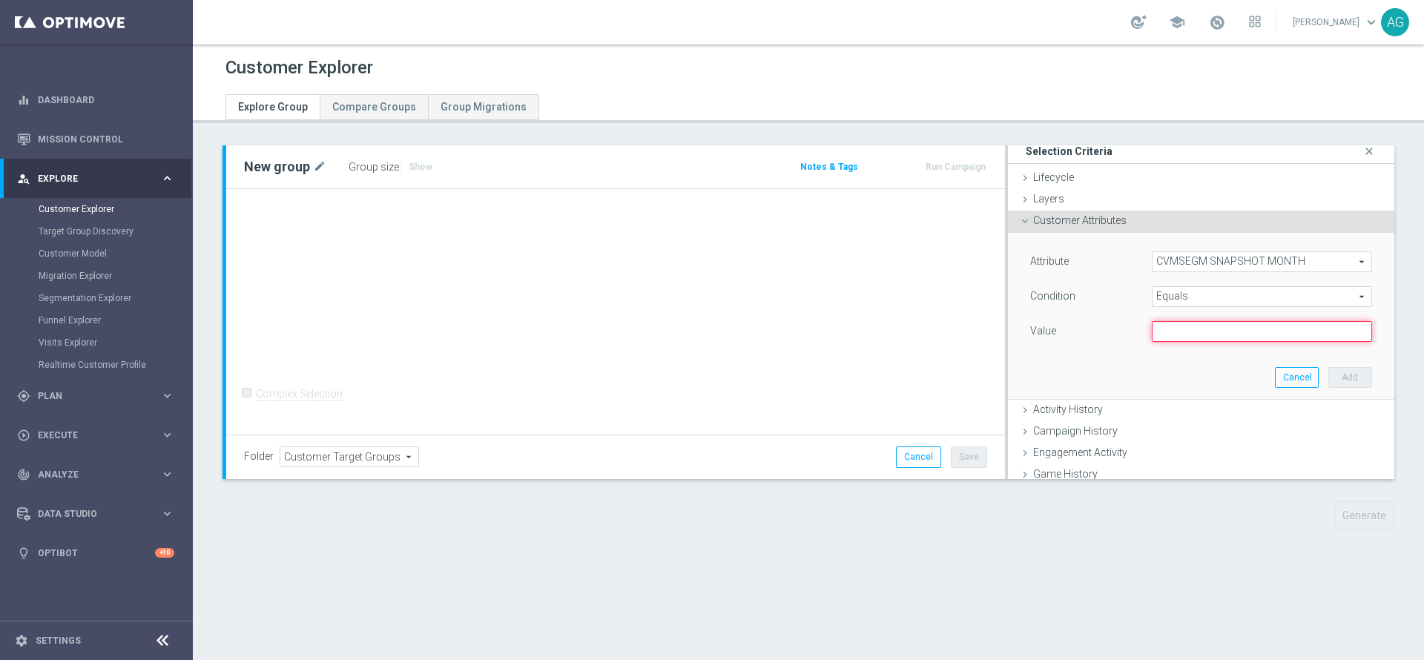
click at [1152, 323] on input "text" at bounding box center [1262, 331] width 220 height 21
type input "9"
click at [1328, 370] on button "Add" at bounding box center [1350, 377] width 44 height 21
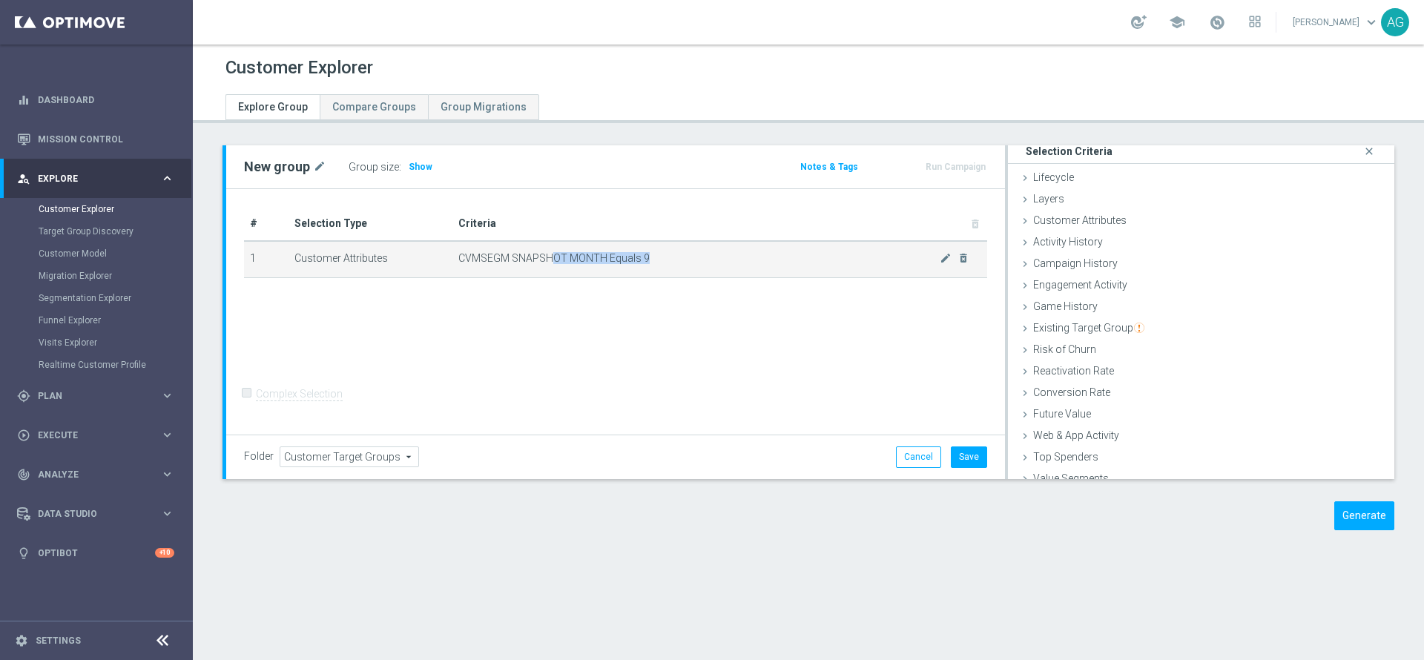
drag, startPoint x: 547, startPoint y: 253, endPoint x: 648, endPoint y: 254, distance: 100.9
click at [648, 254] on span "CVMSEGM SNAPSHOT MONTH Equals 9" at bounding box center [698, 258] width 481 height 13
click at [651, 254] on span "CVMSEGM SNAPSHOT MONTH Equals 9" at bounding box center [698, 258] width 481 height 13
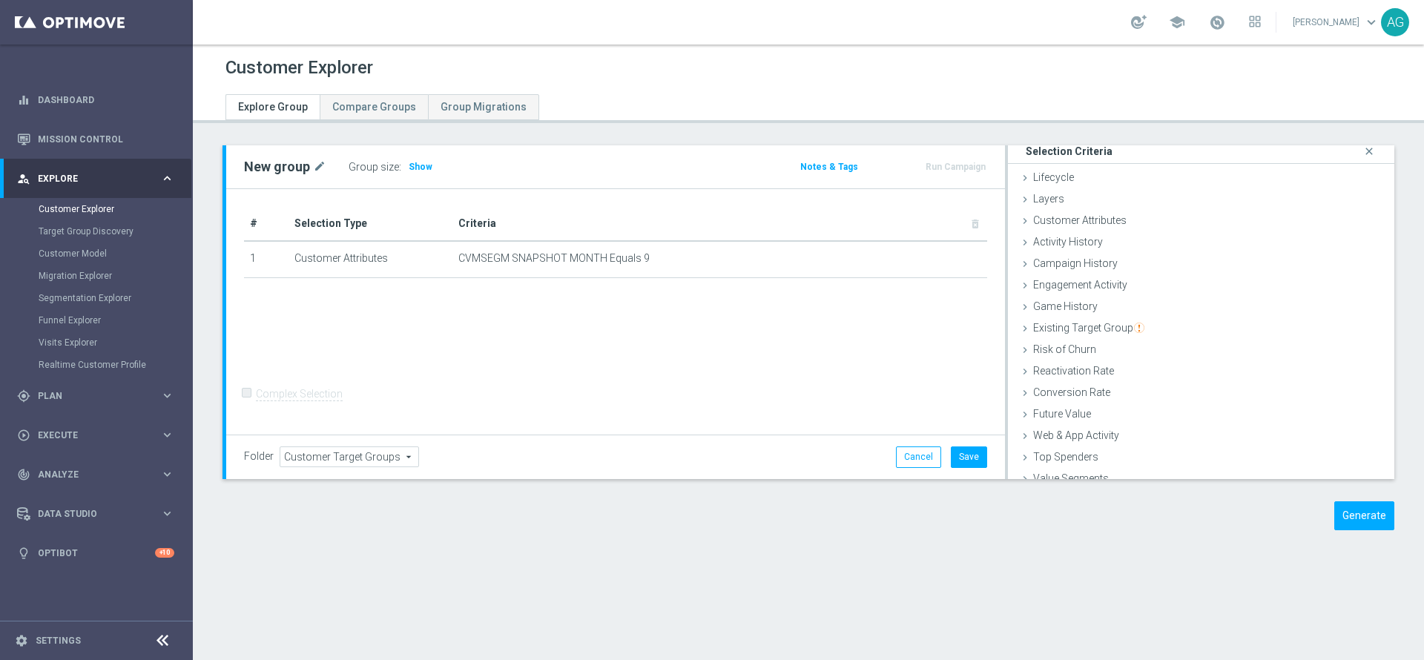
click at [649, 308] on div "# Selection Type Criteria delete_forever 1 Customer Attributes CVMSEGM SNAPSHOT…" at bounding box center [615, 312] width 779 height 246
click at [843, 335] on div "# Selection Type Criteria delete_forever 1 Customer Attributes CVMSEGM SNAPSHOT…" at bounding box center [615, 312] width 779 height 246
click at [1058, 225] on span "Customer Attributes" at bounding box center [1079, 220] width 93 height 12
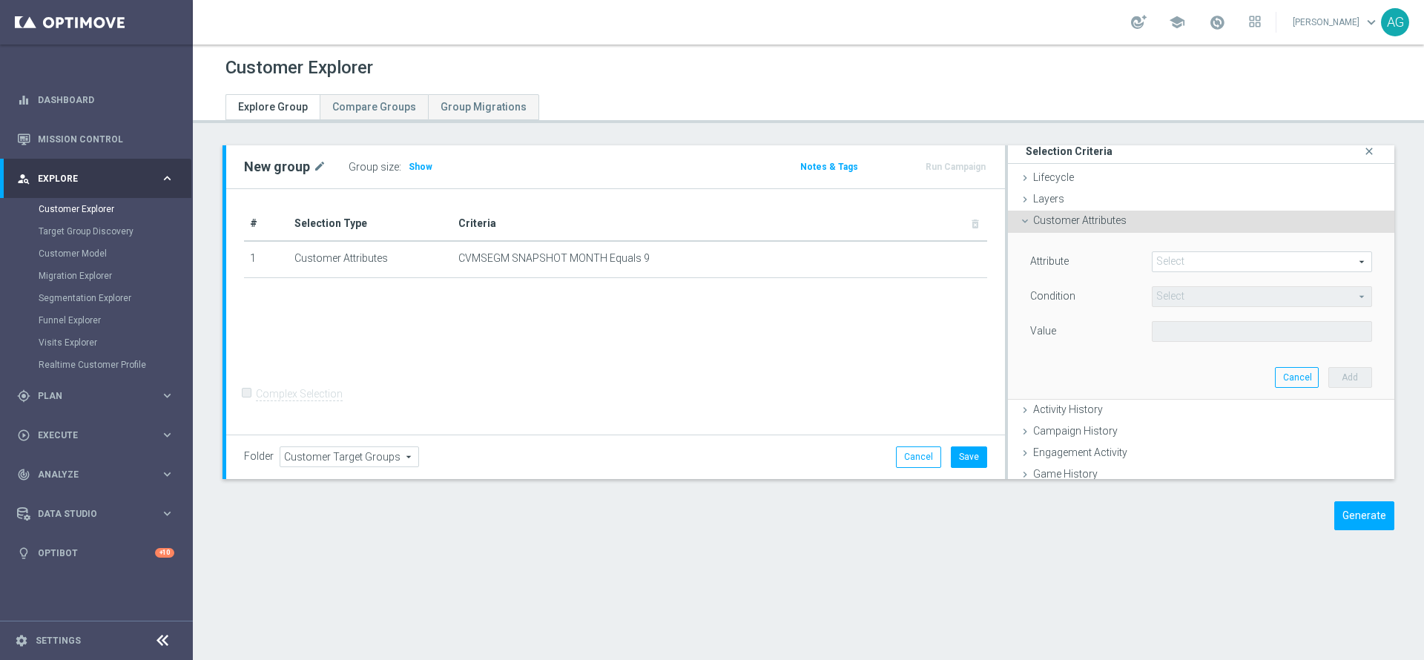
click at [1167, 250] on div "Attribute Select arrow_drop_down search Condition Select arrow_drop_down search…" at bounding box center [1201, 316] width 364 height 166
click at [1167, 254] on span at bounding box center [1262, 261] width 219 height 19
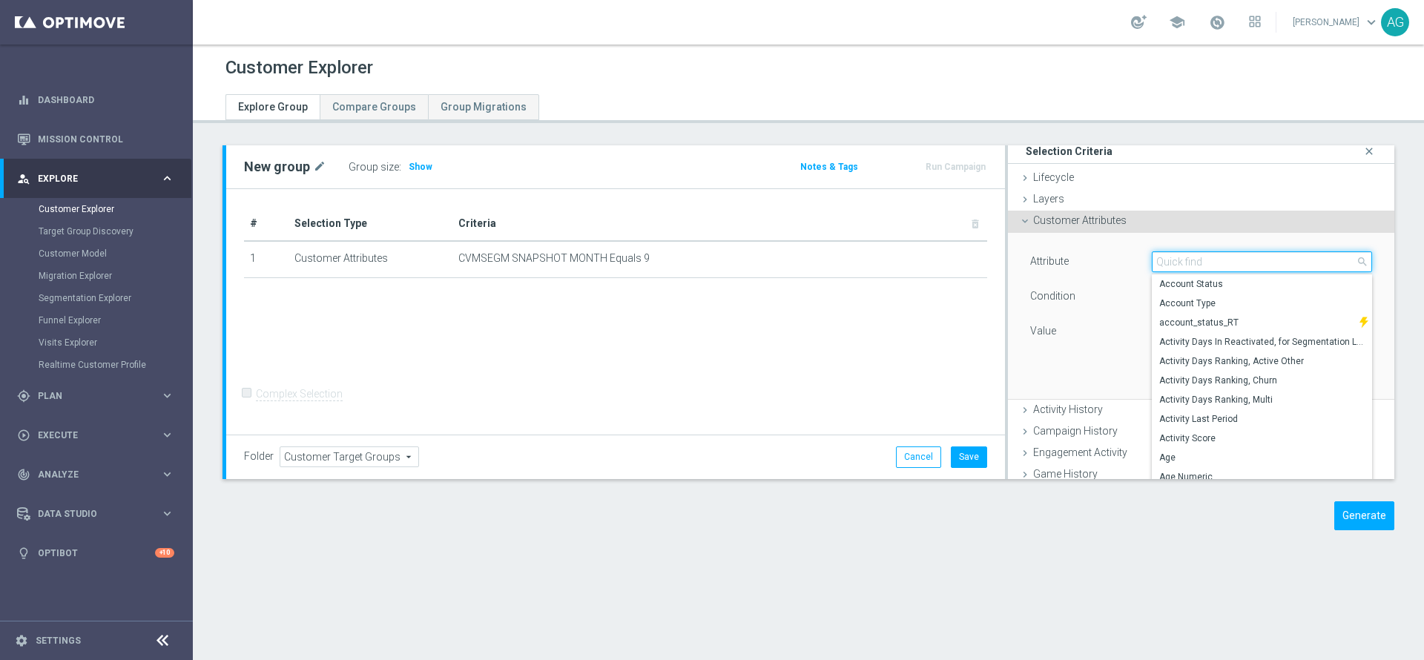
click at [1167, 255] on input "search" at bounding box center [1262, 261] width 220 height 21
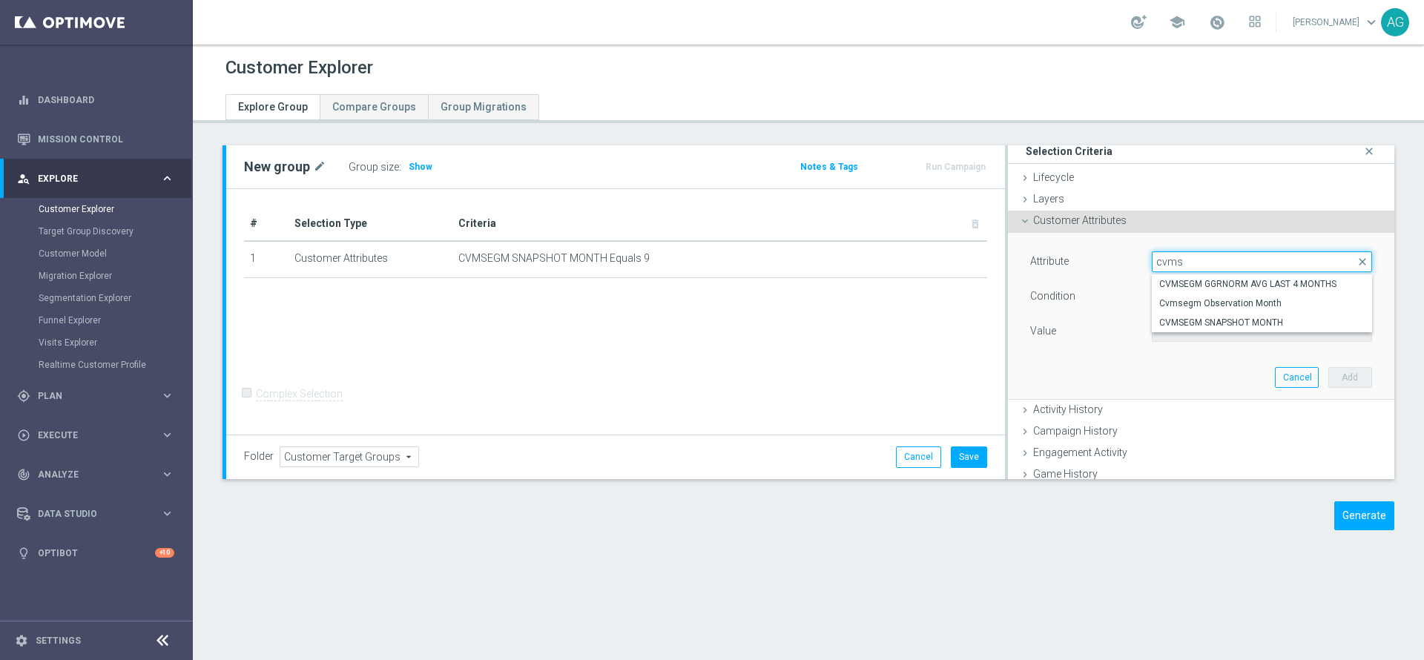
drag, startPoint x: 1182, startPoint y: 265, endPoint x: 1136, endPoint y: 264, distance: 46.7
click at [1152, 264] on input "cvms" at bounding box center [1262, 261] width 220 height 21
drag, startPoint x: 1198, startPoint y: 267, endPoint x: 1125, endPoint y: 266, distance: 72.7
click at [1141, 266] on div "Select arrow_drop_down coff close COFFICIAL Cofficial Registrationtype Filter P…" at bounding box center [1262, 261] width 243 height 21
type input "coff"
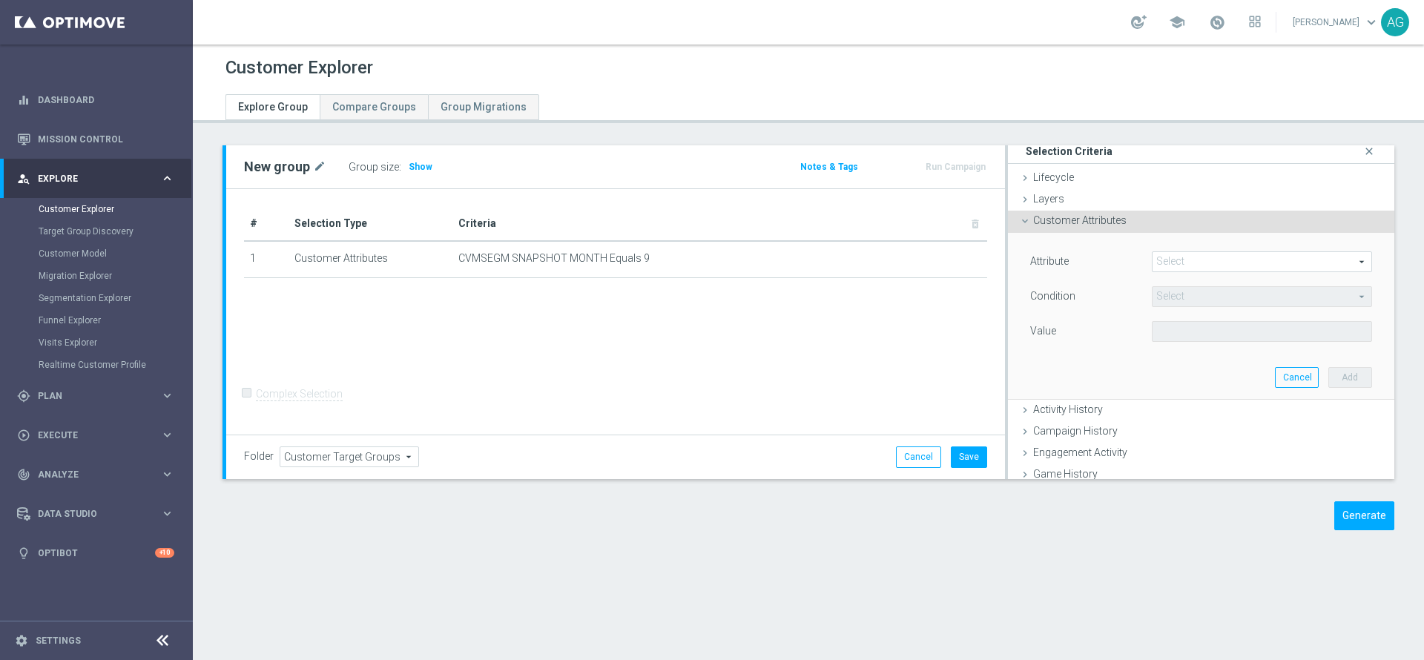
click at [1189, 253] on span at bounding box center [1262, 261] width 219 height 19
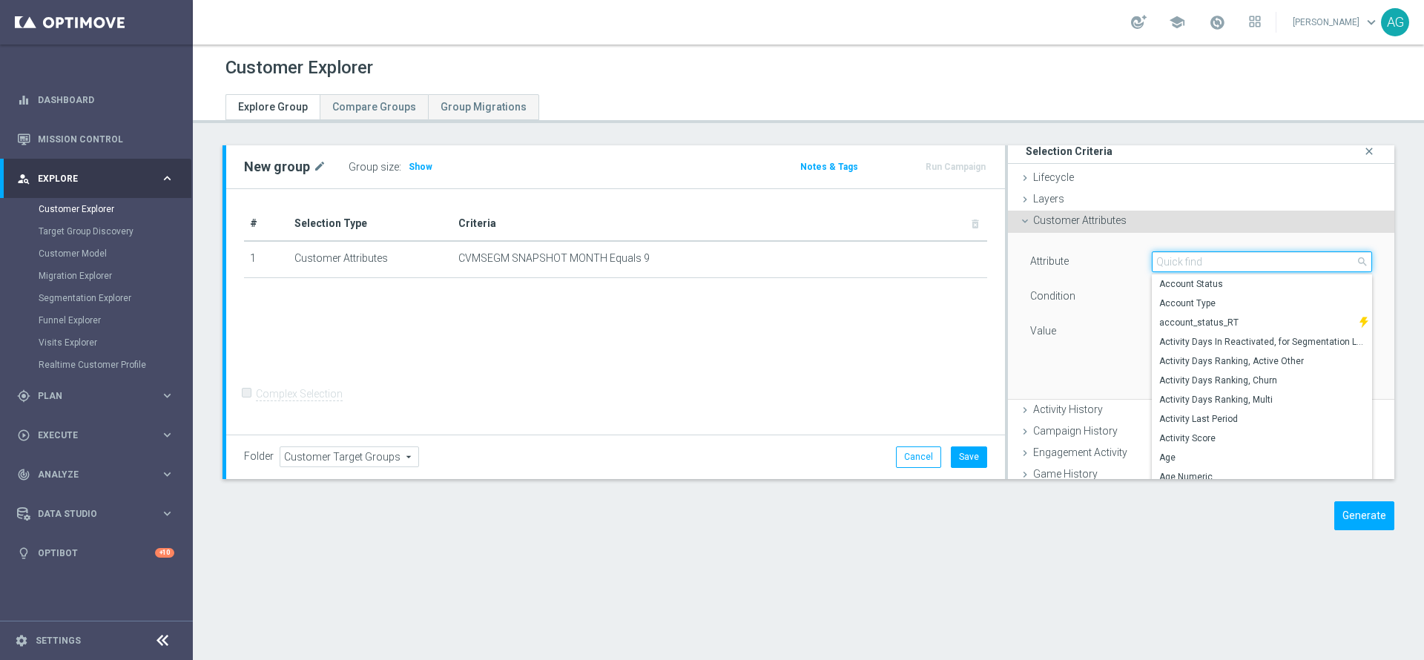
click at [1191, 263] on input "search" at bounding box center [1262, 261] width 220 height 21
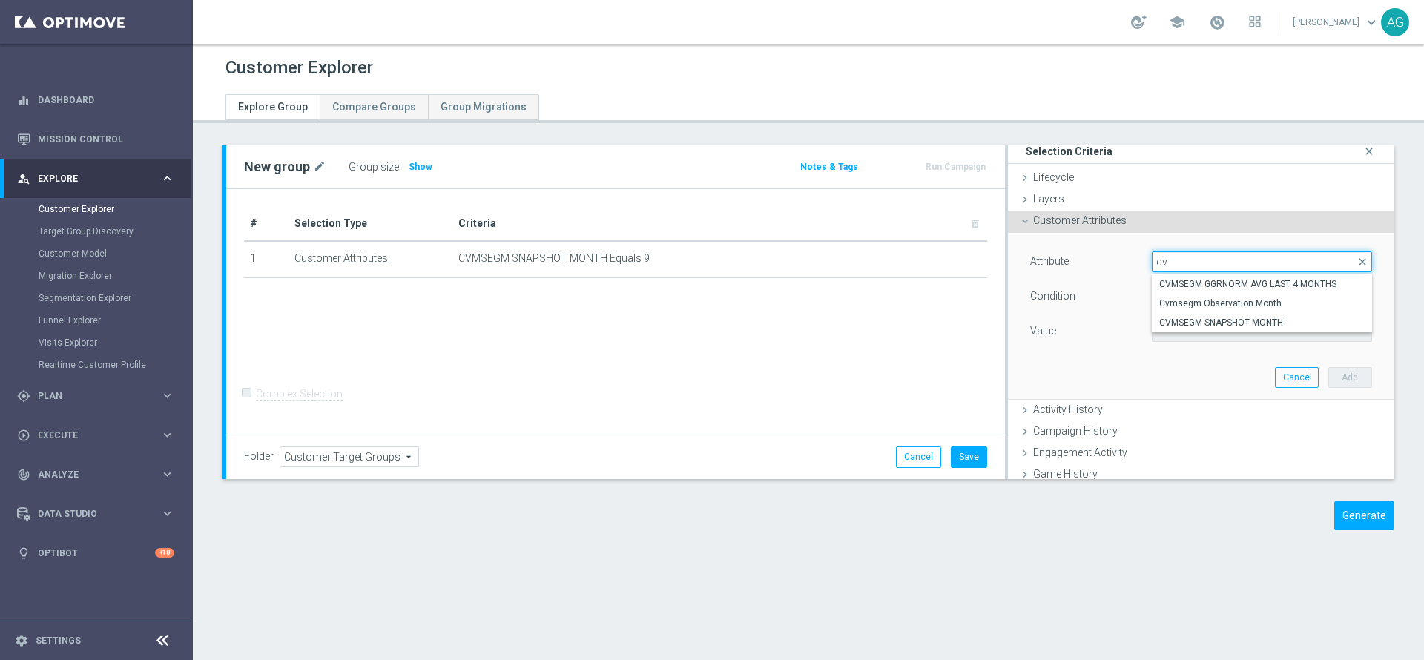
type input "c"
type input "s"
type input "c"
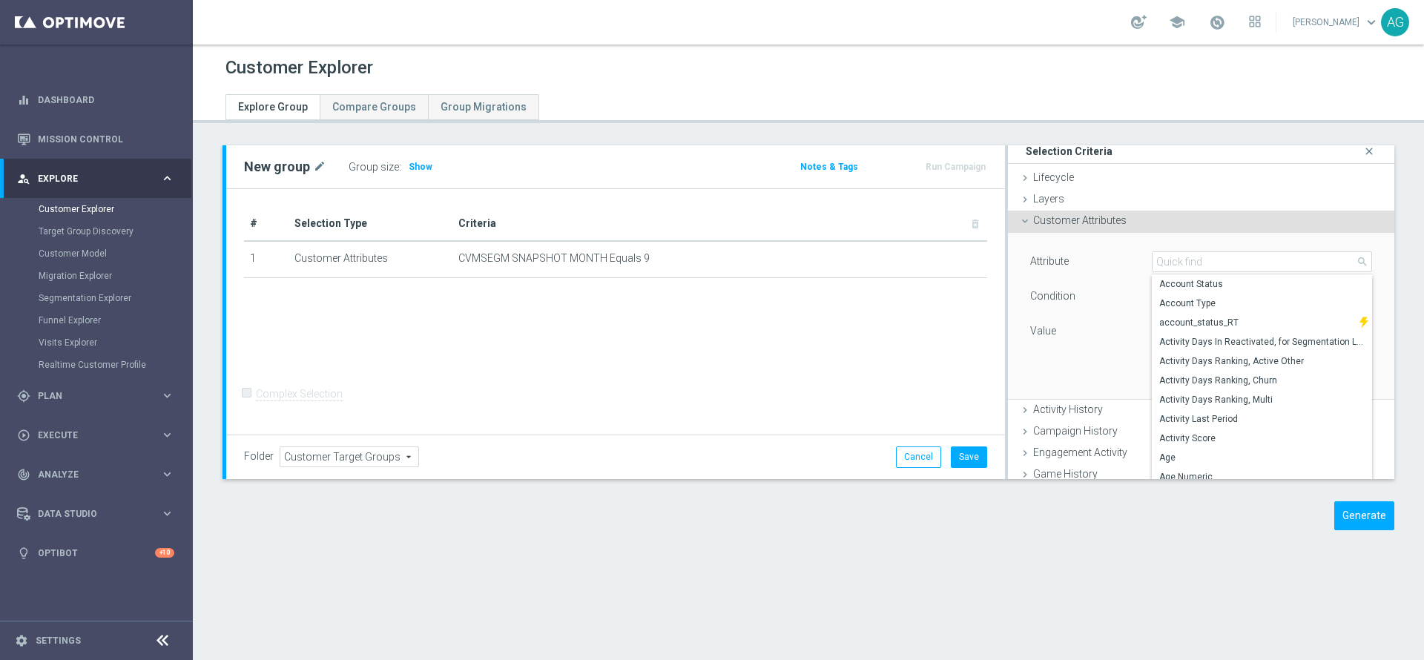
click at [1105, 300] on div "Condition" at bounding box center [1080, 298] width 122 height 24
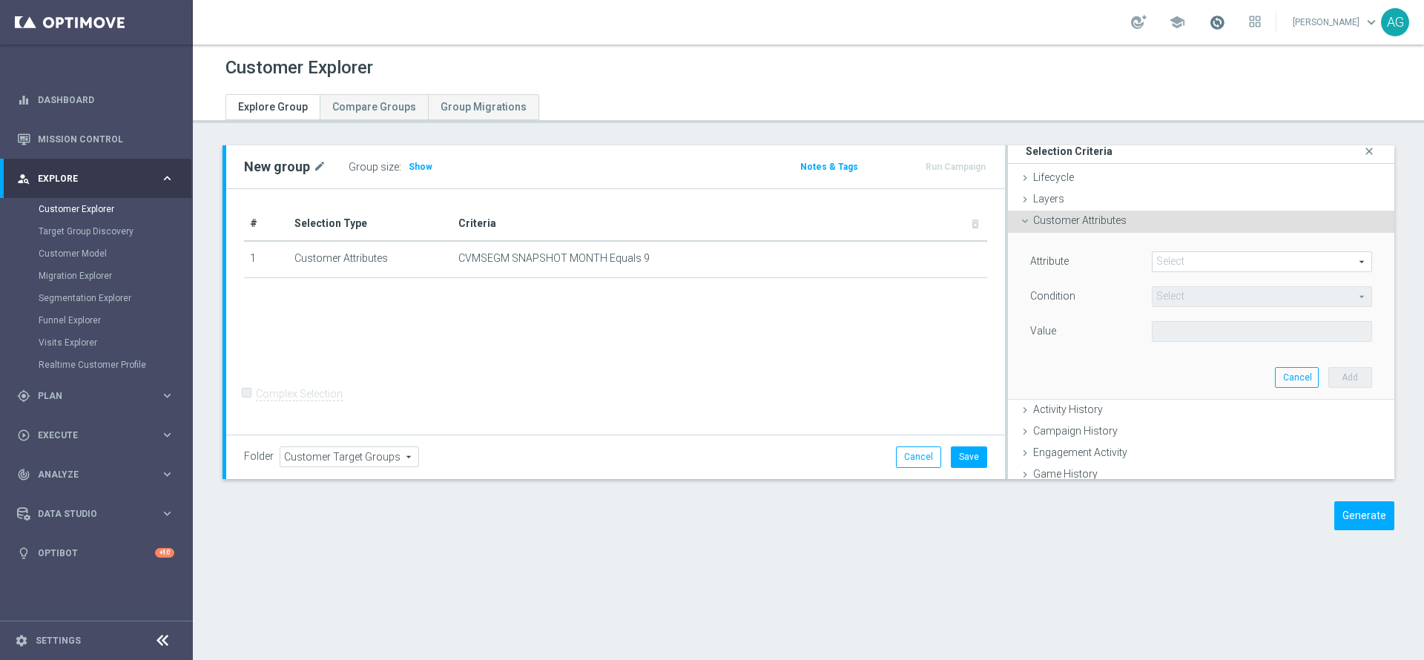
click at [1209, 24] on span at bounding box center [1217, 22] width 16 height 16
click at [1281, 93] on div at bounding box center [808, 95] width 1188 height 27
click at [56, 410] on div "gps_fixed Plan keyboard_arrow_right" at bounding box center [95, 395] width 191 height 39
click at [59, 245] on link "Target Groups" at bounding box center [97, 249] width 116 height 12
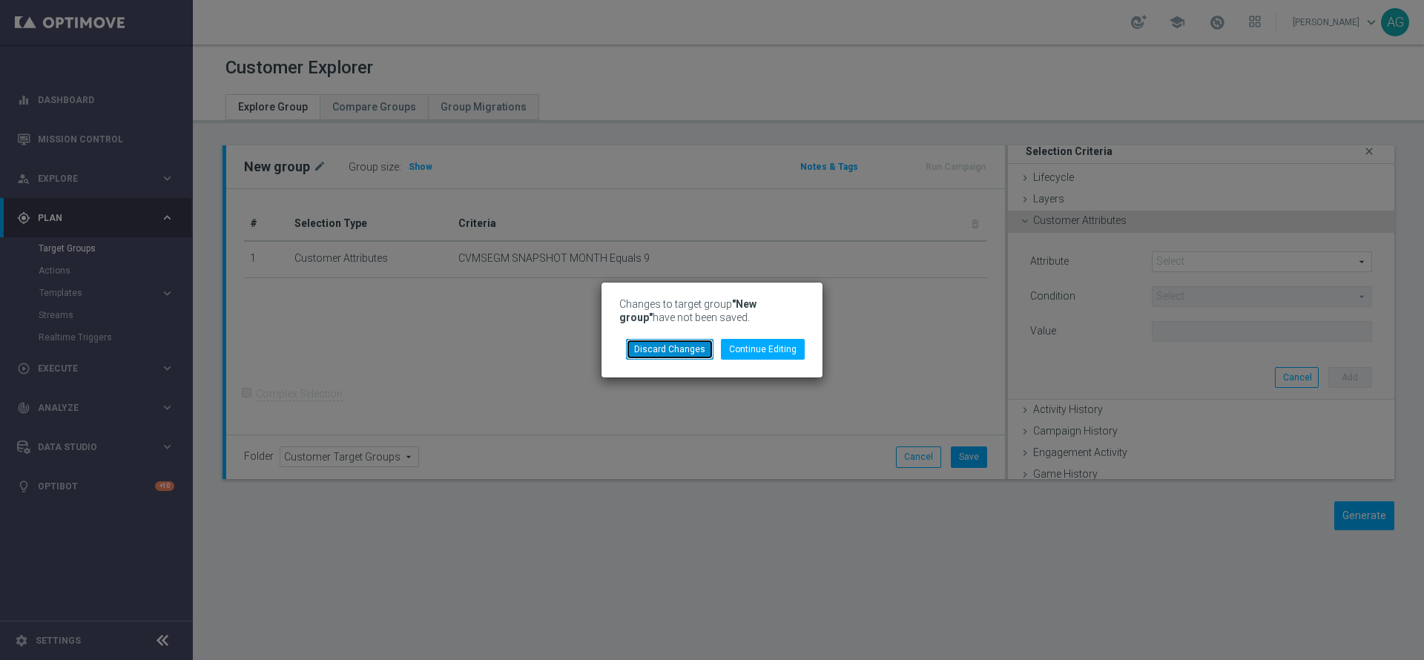
click at [699, 347] on button "Discard Changes" at bounding box center [670, 349] width 88 height 21
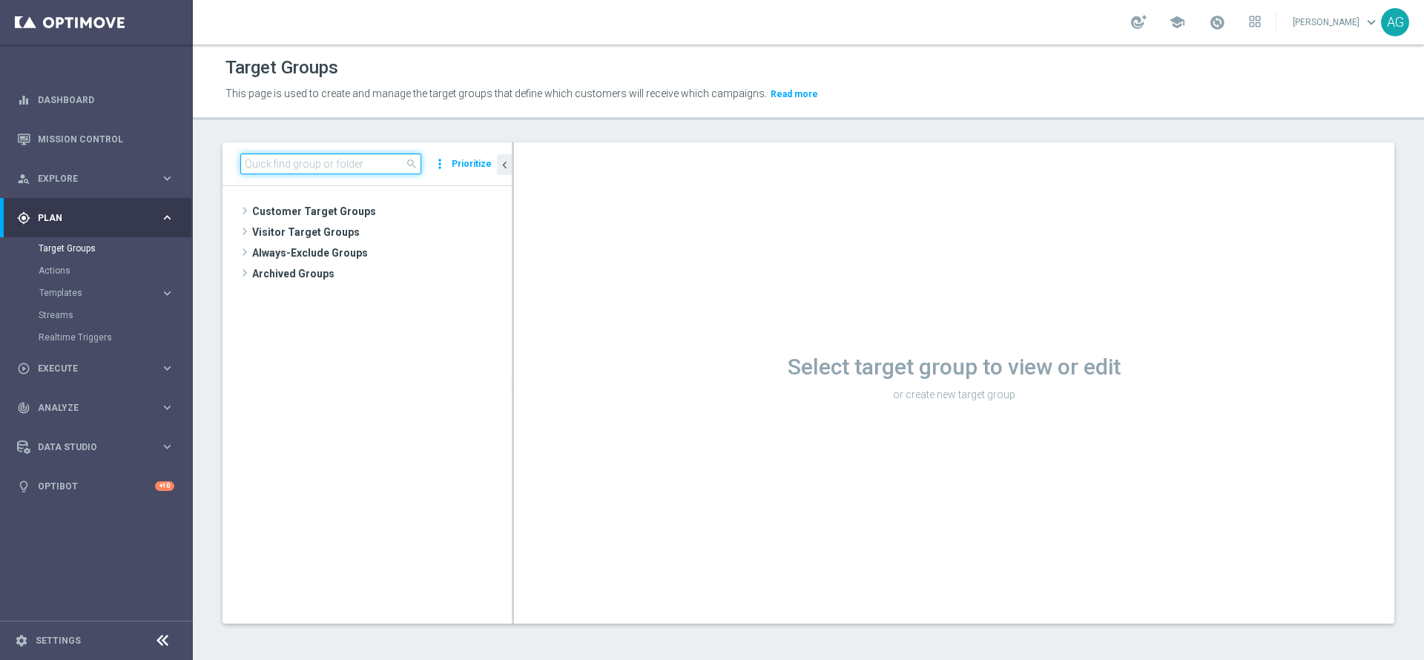
click at [355, 167] on input at bounding box center [330, 164] width 181 height 21
paste input "TOP MASTER"
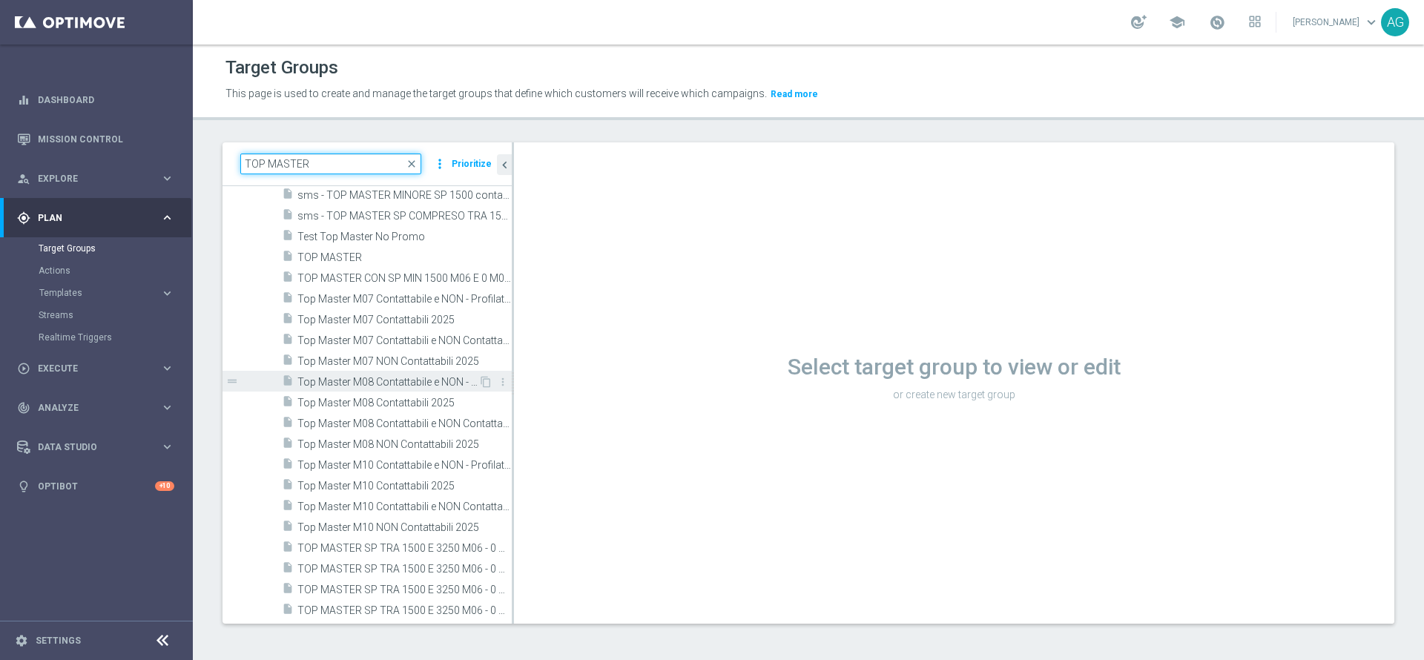
scroll to position [1, 0]
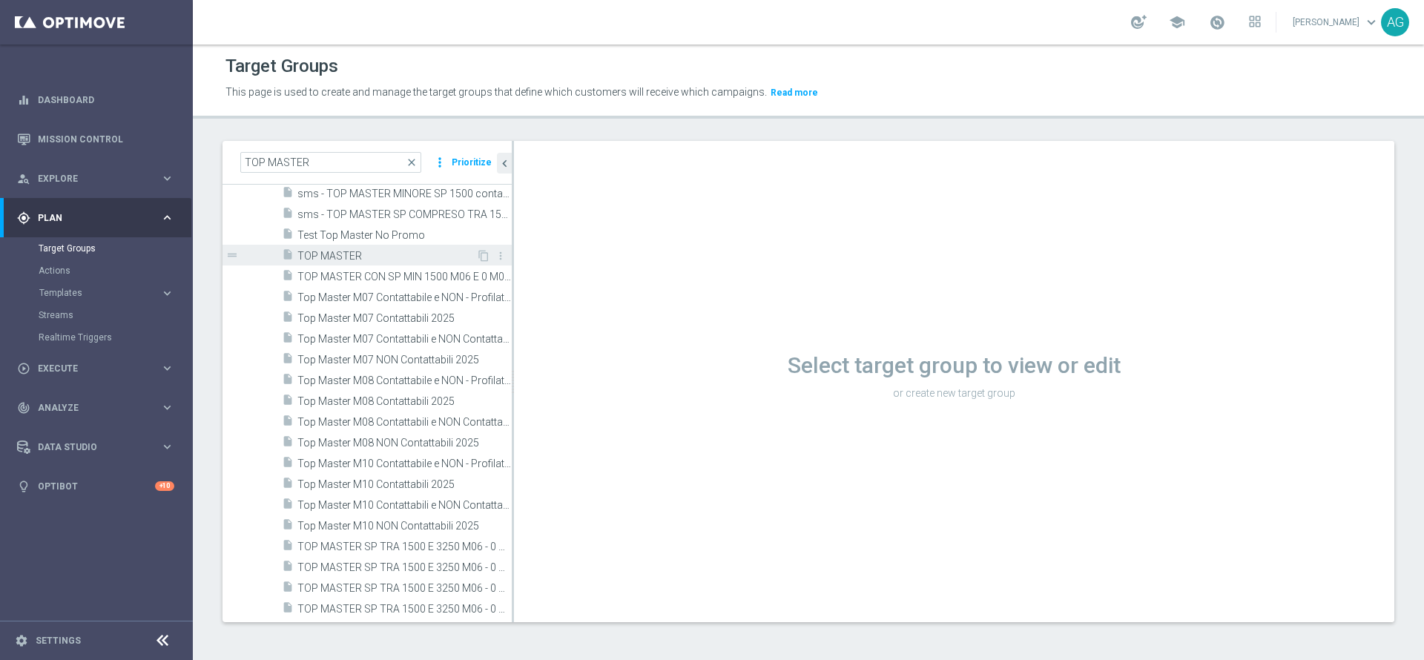
click at [356, 260] on span "TOP MASTER" at bounding box center [386, 256] width 179 height 13
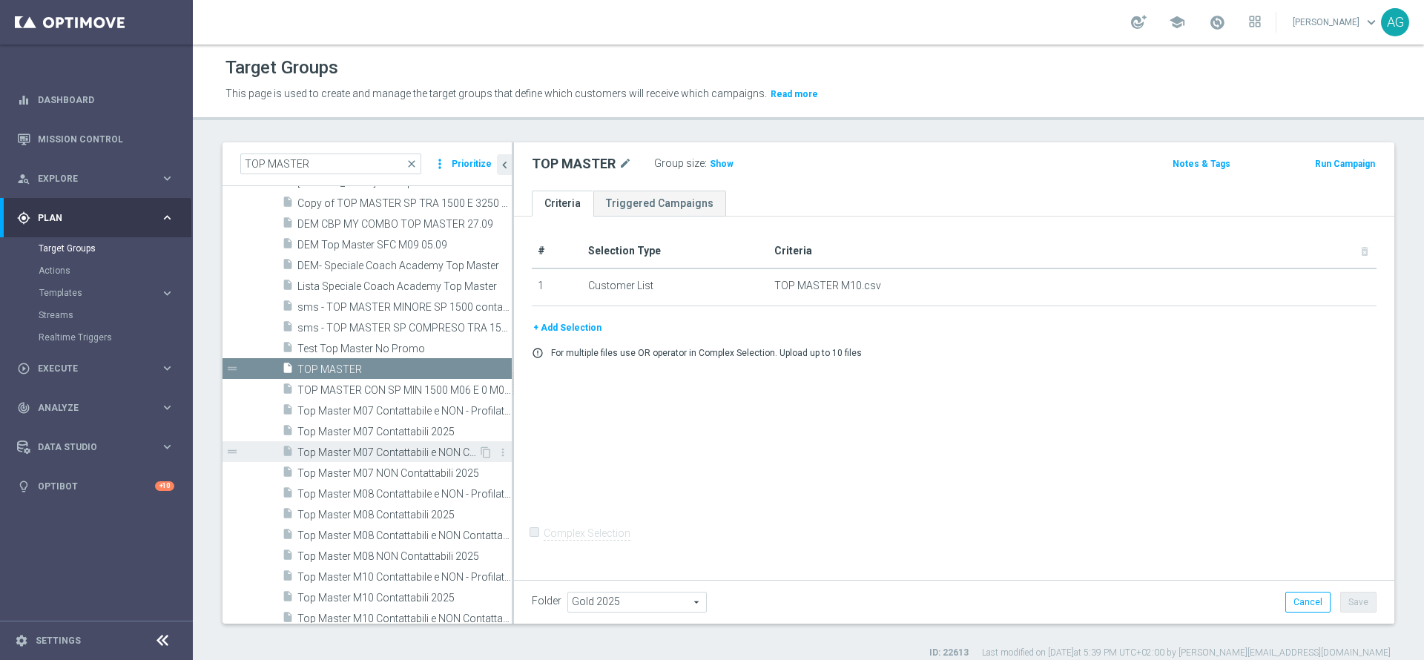
scroll to position [334, 0]
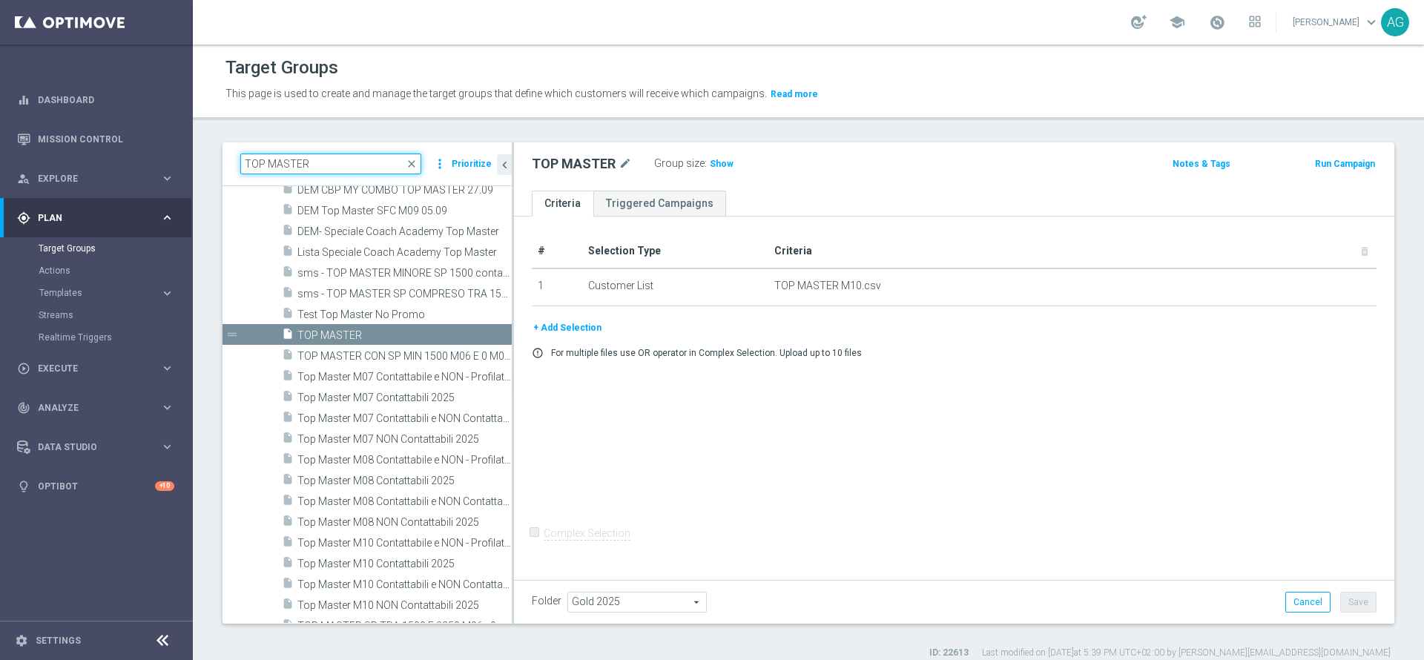
drag, startPoint x: 339, startPoint y: 162, endPoint x: 194, endPoint y: 167, distance: 145.5
click at [194, 167] on div "TOP MASTER close more_vert Prioritize Customer Target Groups library_add create…" at bounding box center [808, 400] width 1231 height 517
paste input "MASTER LOW"
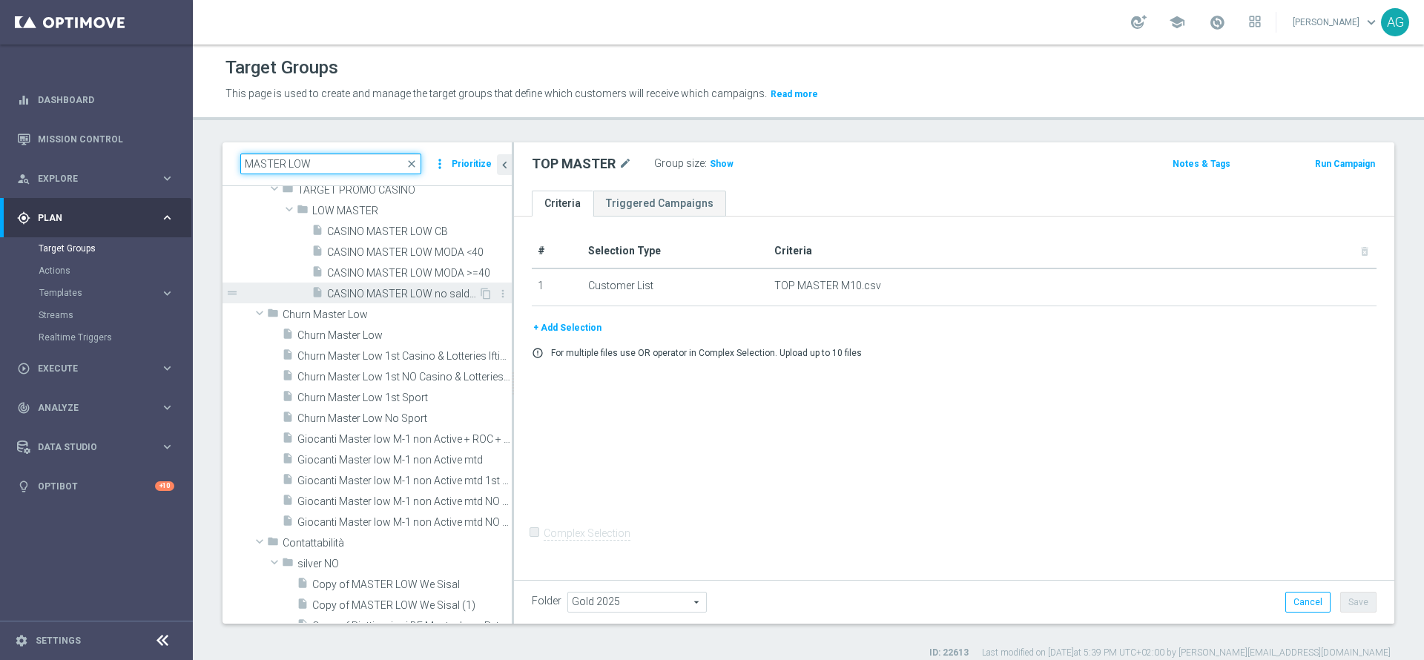
scroll to position [223, 0]
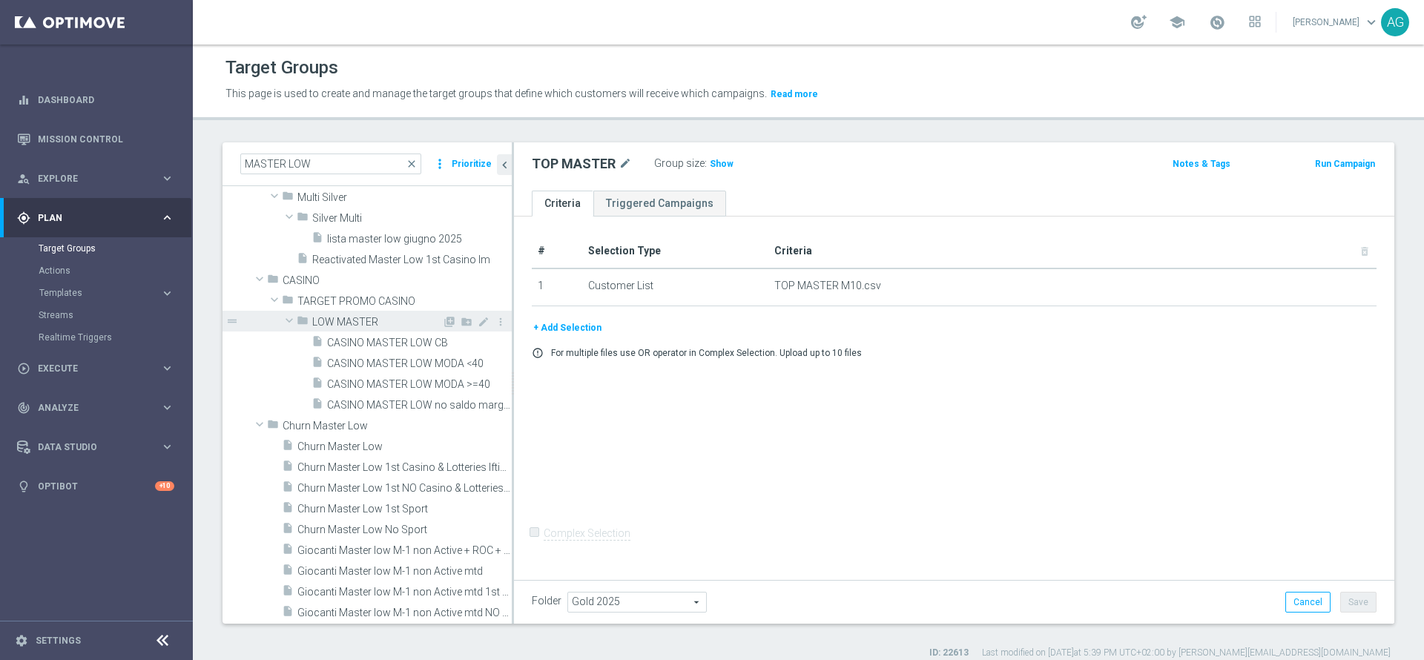
click at [357, 315] on div "folder LOW MASTER" at bounding box center [369, 321] width 145 height 21
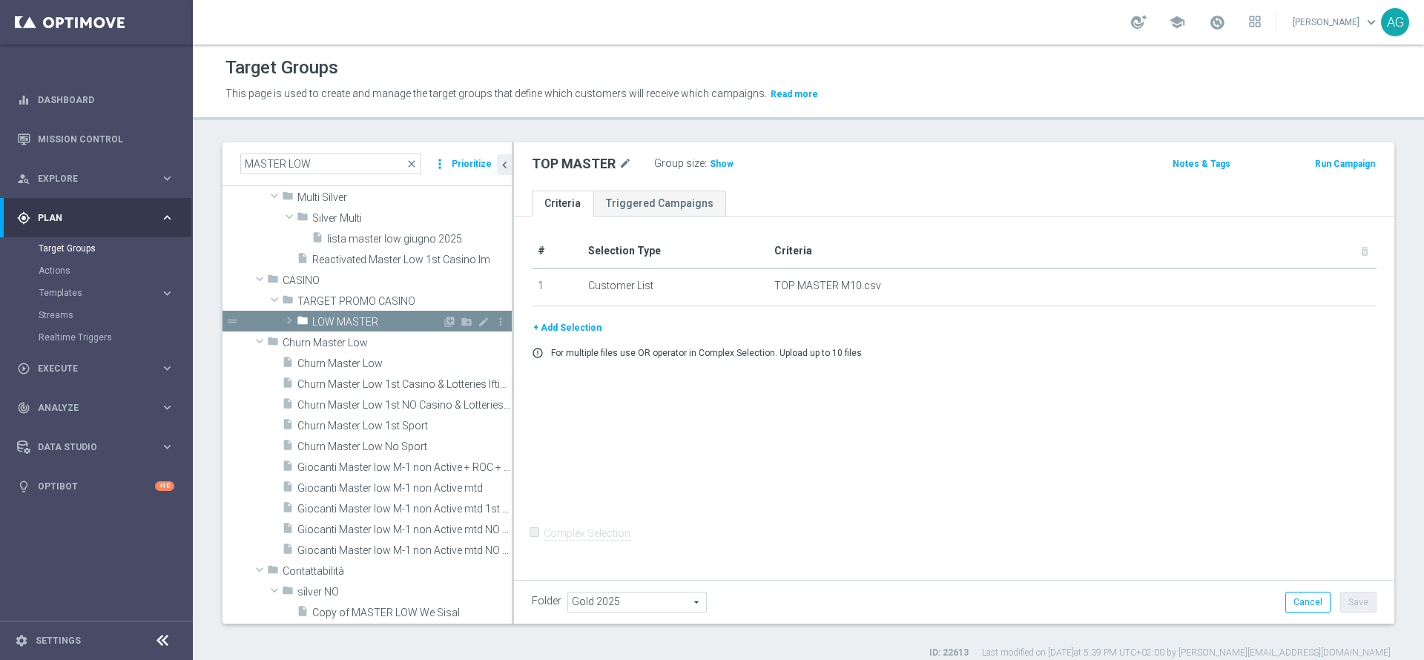
click at [357, 315] on div "folder LOW MASTER" at bounding box center [369, 321] width 145 height 21
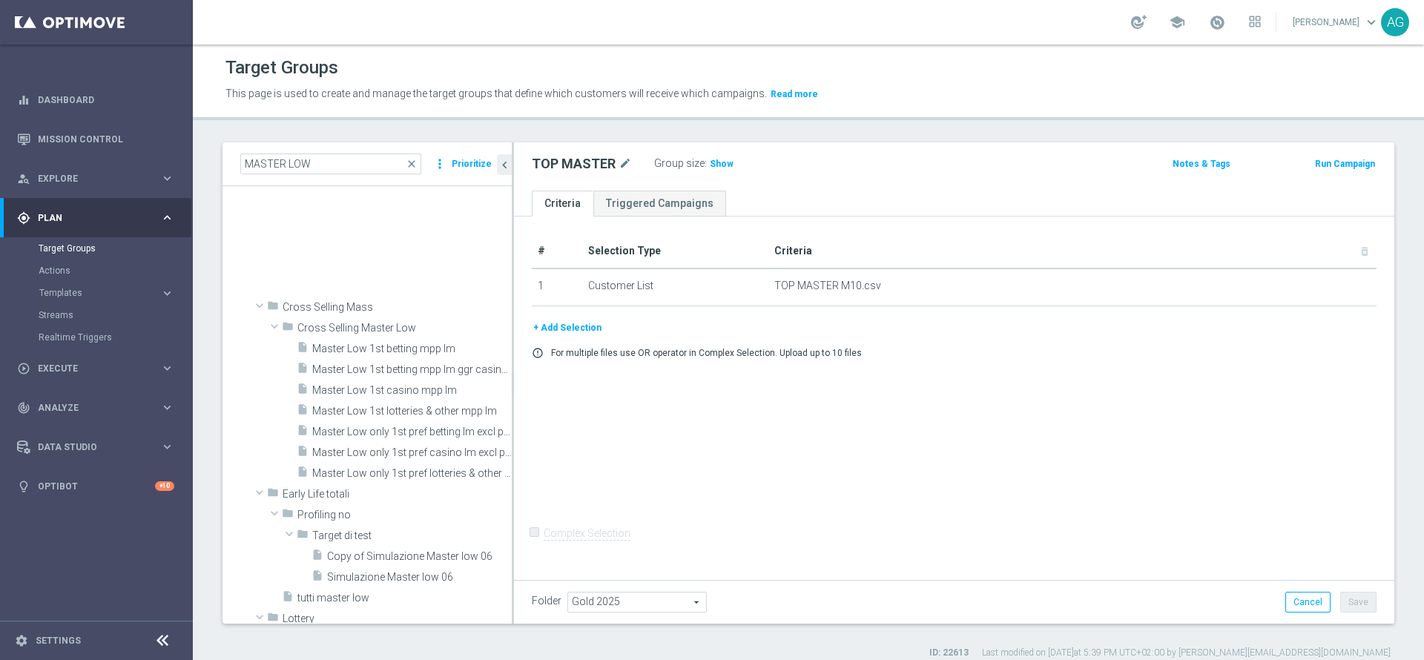
scroll to position [1446, 0]
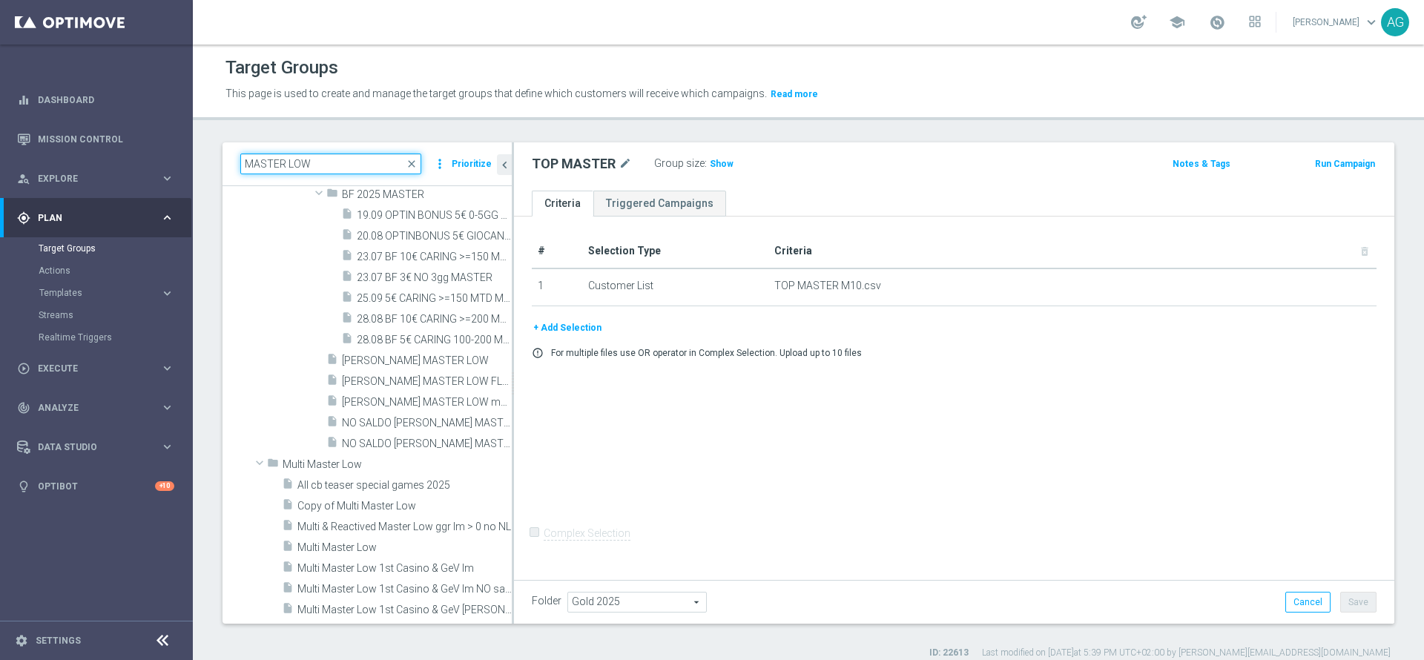
click at [331, 158] on input "MASTER LOW" at bounding box center [330, 164] width 181 height 21
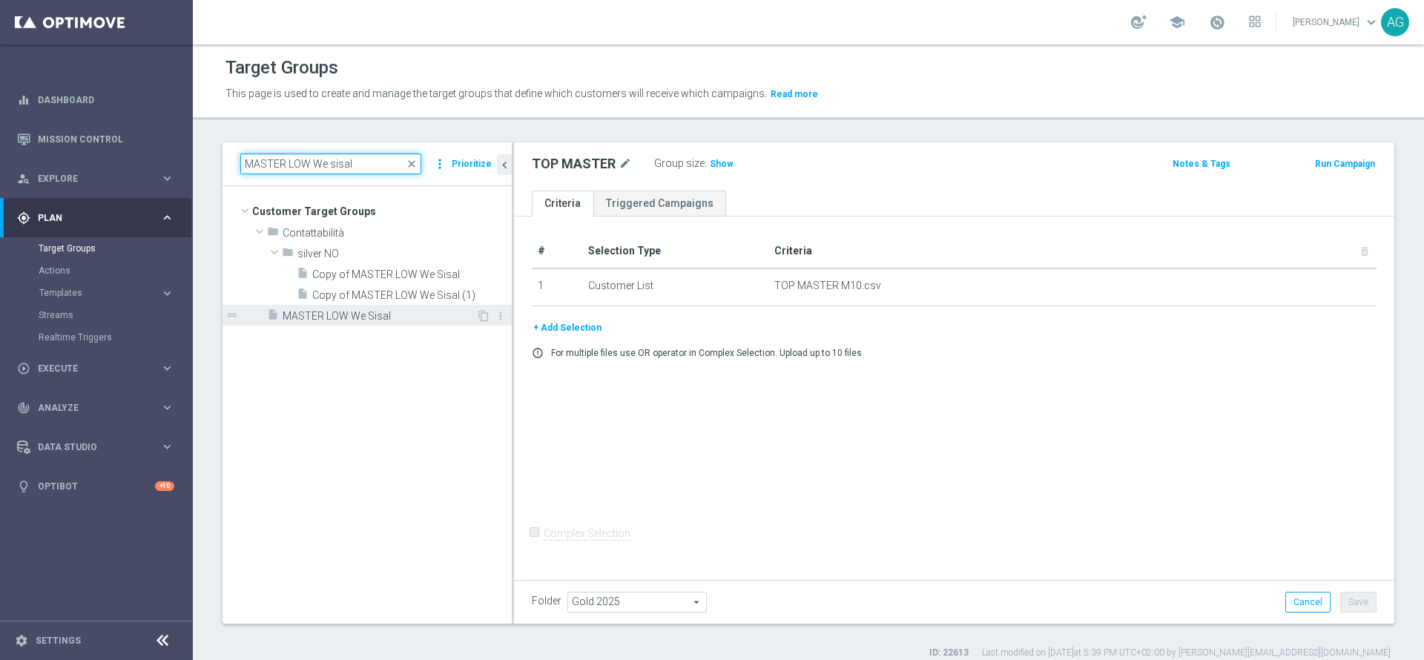
type input "MASTER LOW We sisal"
click at [358, 312] on span "MASTER LOW We Sisal" at bounding box center [380, 316] width 194 height 13
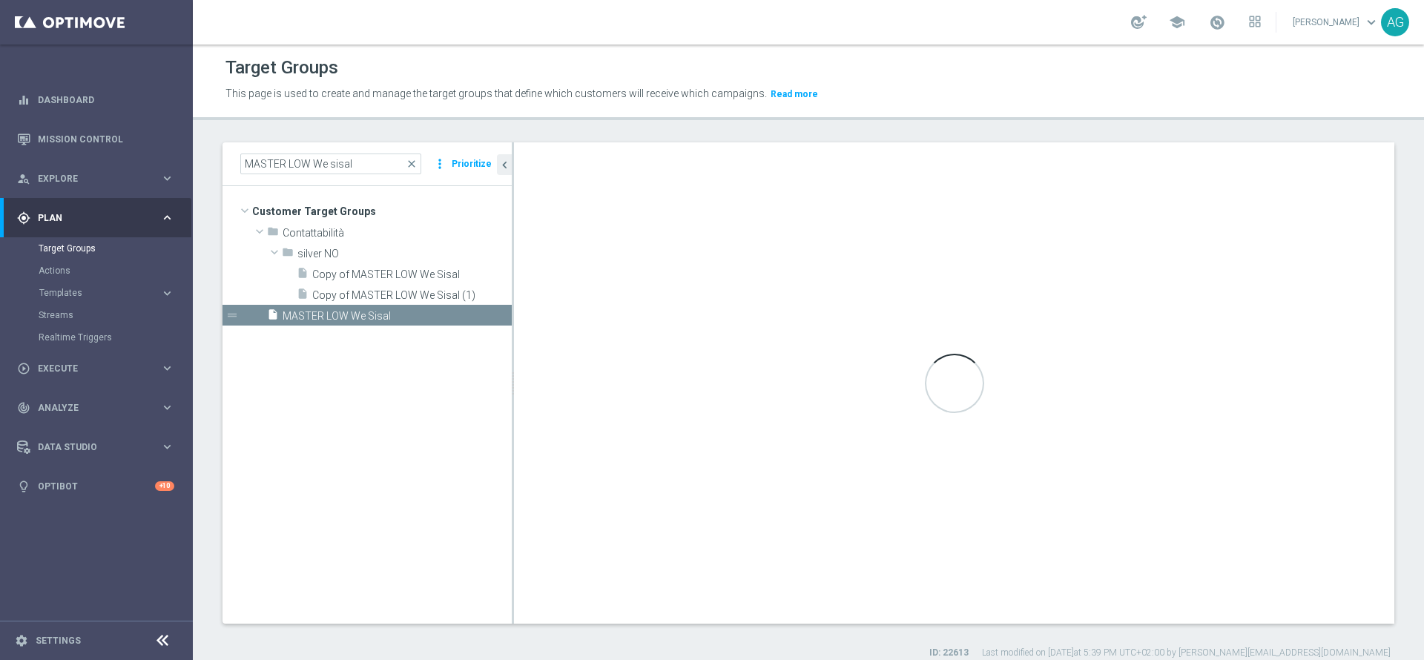
type input "Customer Target Groups"
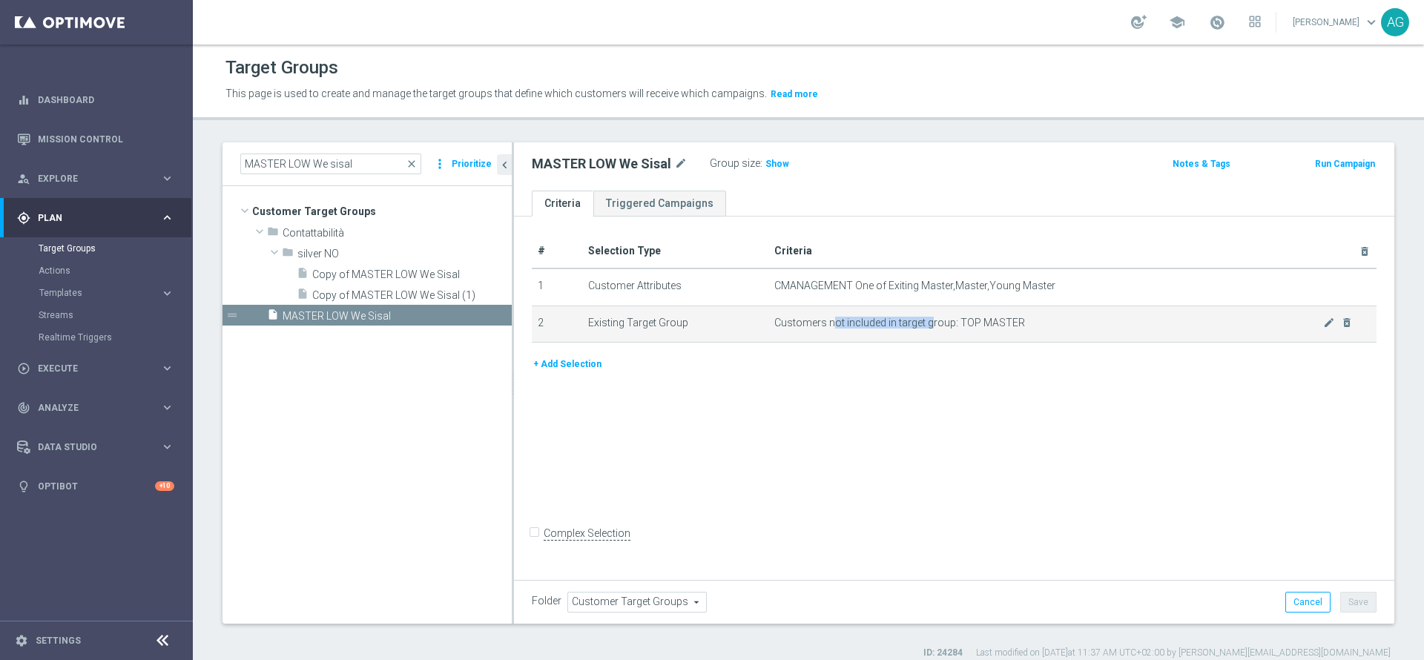
drag, startPoint x: 829, startPoint y: 326, endPoint x: 923, endPoint y: 323, distance: 94.3
click at [923, 323] on span "Customers not included in target group: TOP MASTER" at bounding box center [1048, 323] width 549 height 13
click at [846, 326] on span "Customers not included in target group: TOP MASTER" at bounding box center [1048, 323] width 549 height 13
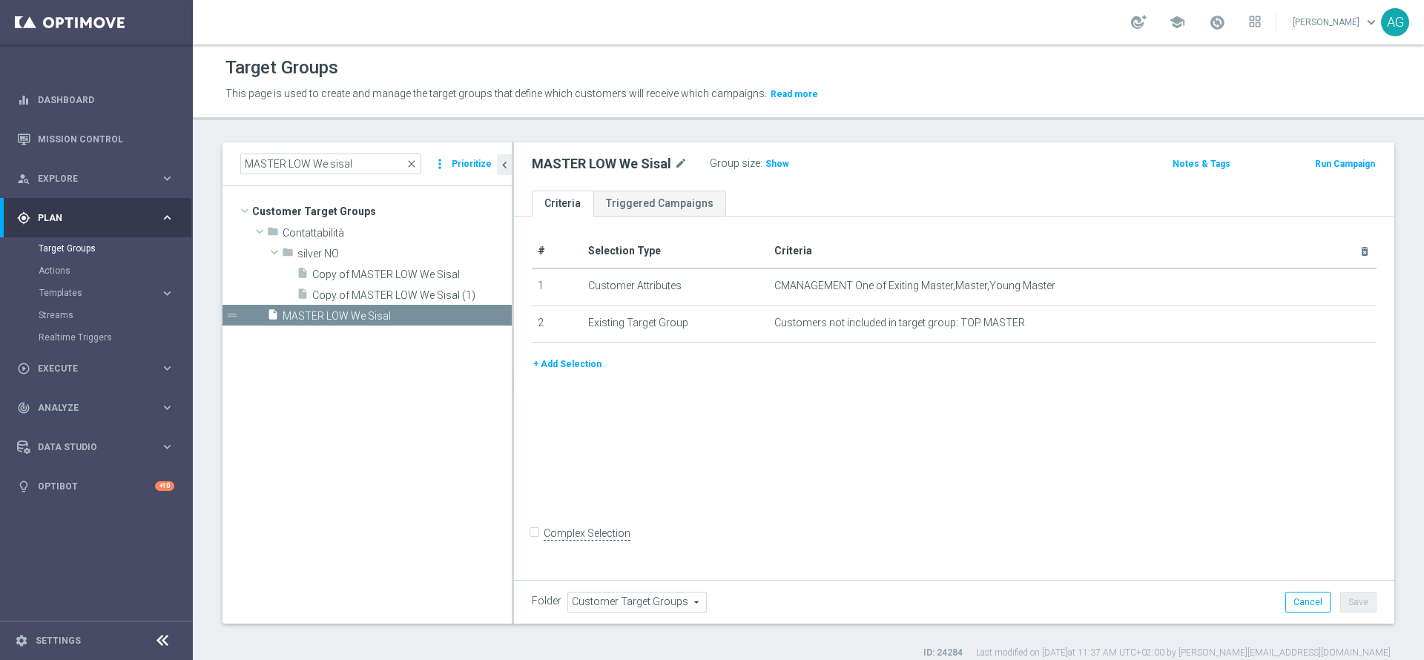
drag, startPoint x: 852, startPoint y: 372, endPoint x: 918, endPoint y: 373, distance: 65.3
click at [859, 372] on div "+ Add Selection" at bounding box center [954, 364] width 867 height 16
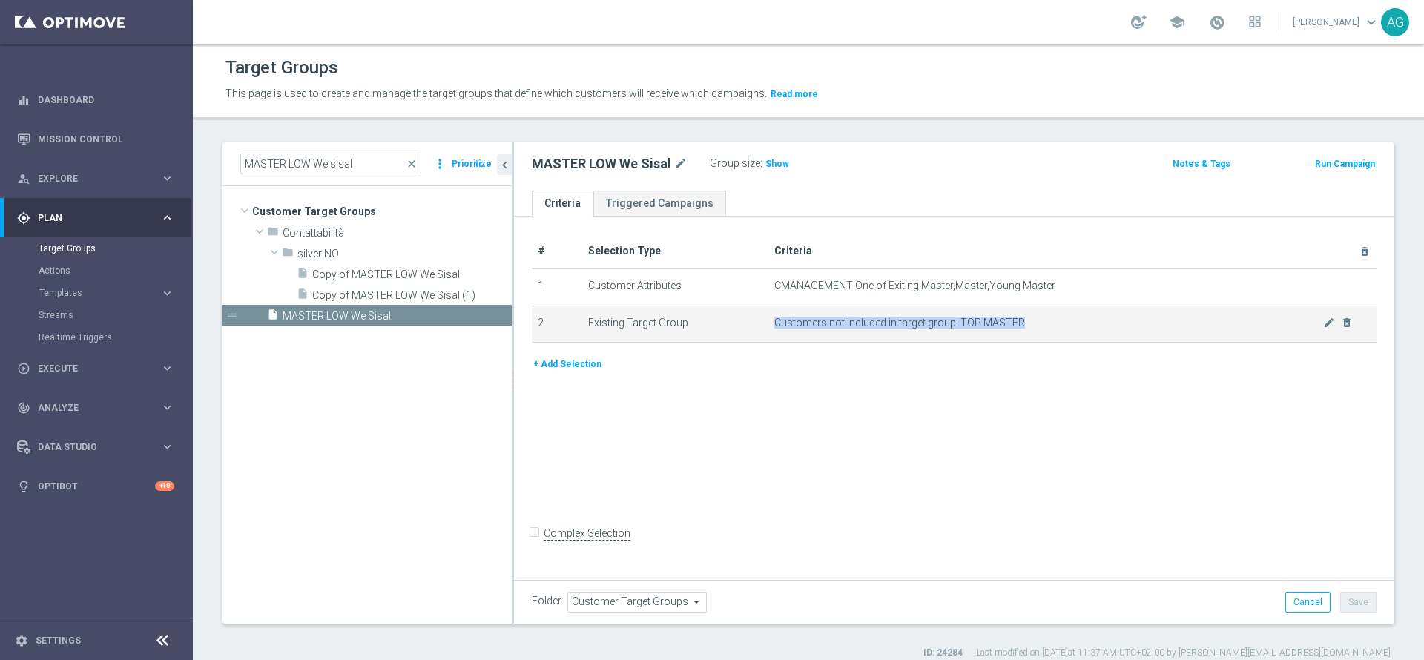
drag, startPoint x: 1024, startPoint y: 325, endPoint x: 763, endPoint y: 326, distance: 260.4
click at [768, 326] on td "Customers not included in target group: TOP MASTER mode_edit delete_forever" at bounding box center [1072, 324] width 608 height 37
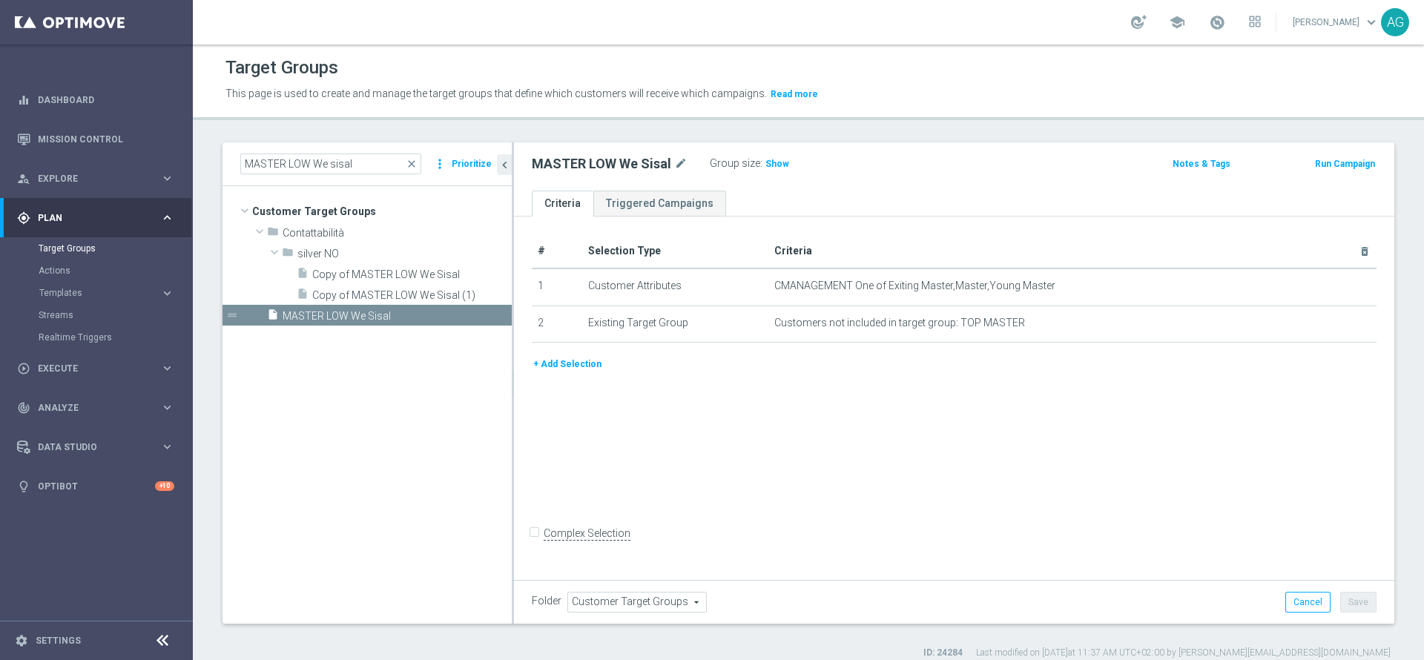
click at [758, 350] on div "# Selection Type Criteria delete_forever 1 Customer Attributes CMANAGEMENT One …" at bounding box center [954, 295] width 867 height 122
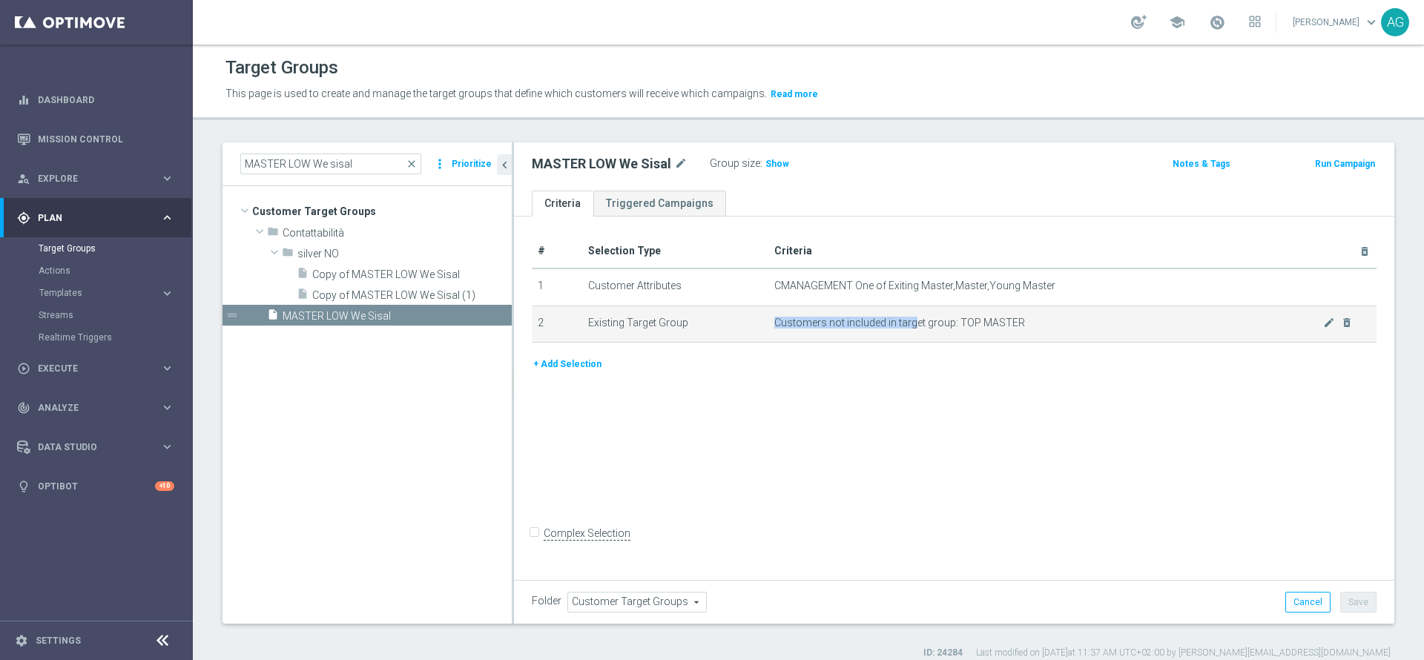
drag, startPoint x: 779, startPoint y: 312, endPoint x: 909, endPoint y: 320, distance: 130.1
click at [909, 320] on td "Customers not included in target group: TOP MASTER mode_edit delete_forever" at bounding box center [1072, 324] width 608 height 37
click at [878, 337] on td "Customers not included in target group: TOP MASTER mode_edit delete_forever" at bounding box center [1072, 324] width 608 height 37
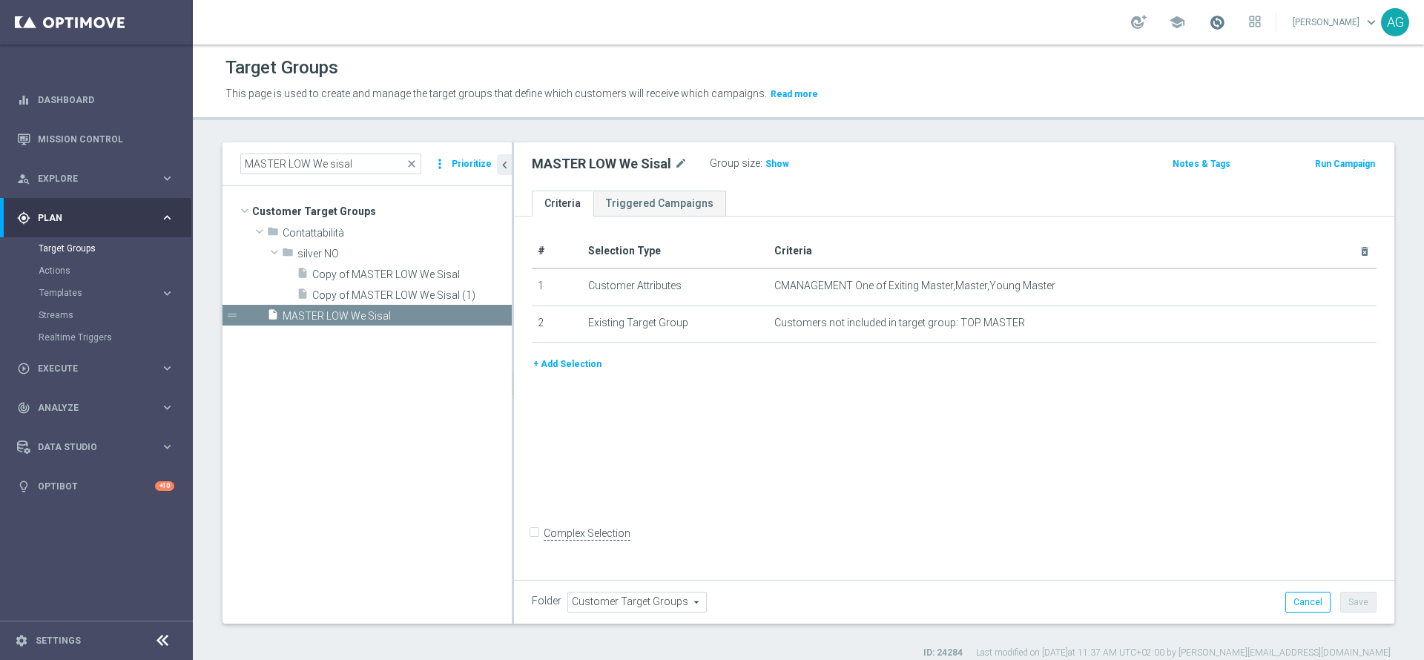
click at [1209, 23] on span at bounding box center [1217, 22] width 16 height 16
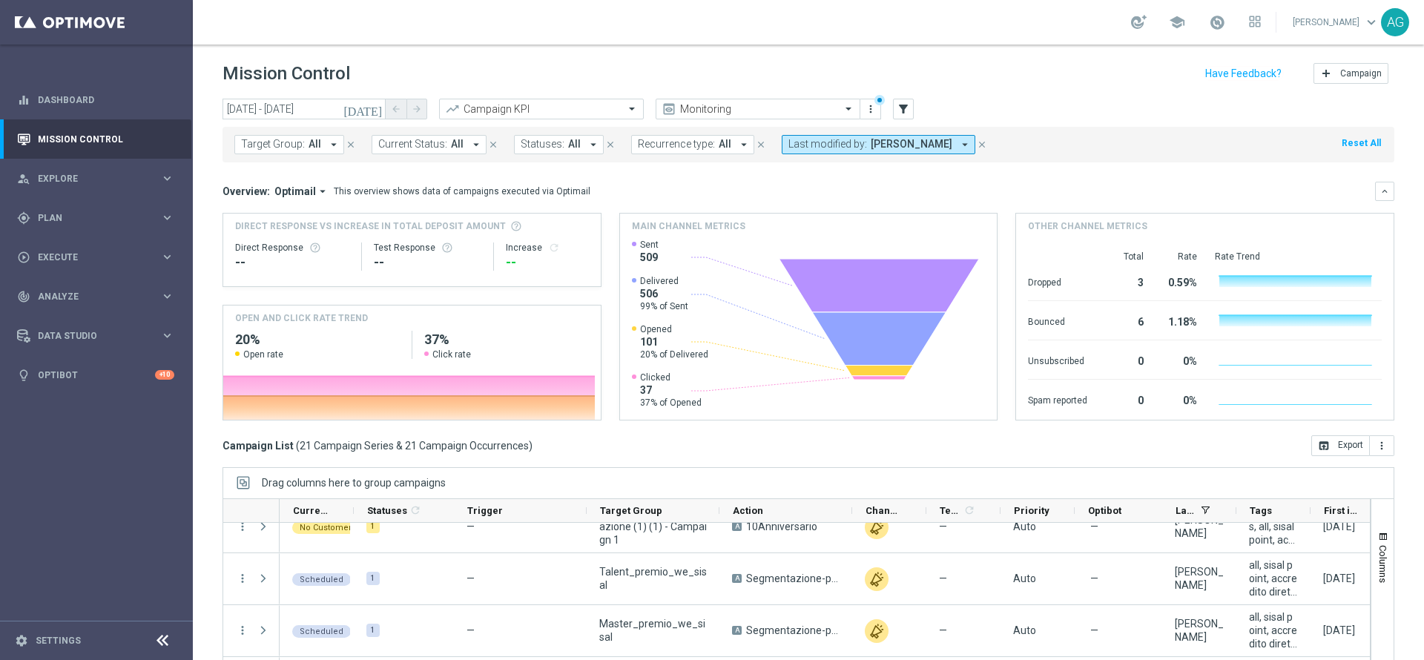
scroll to position [82, 0]
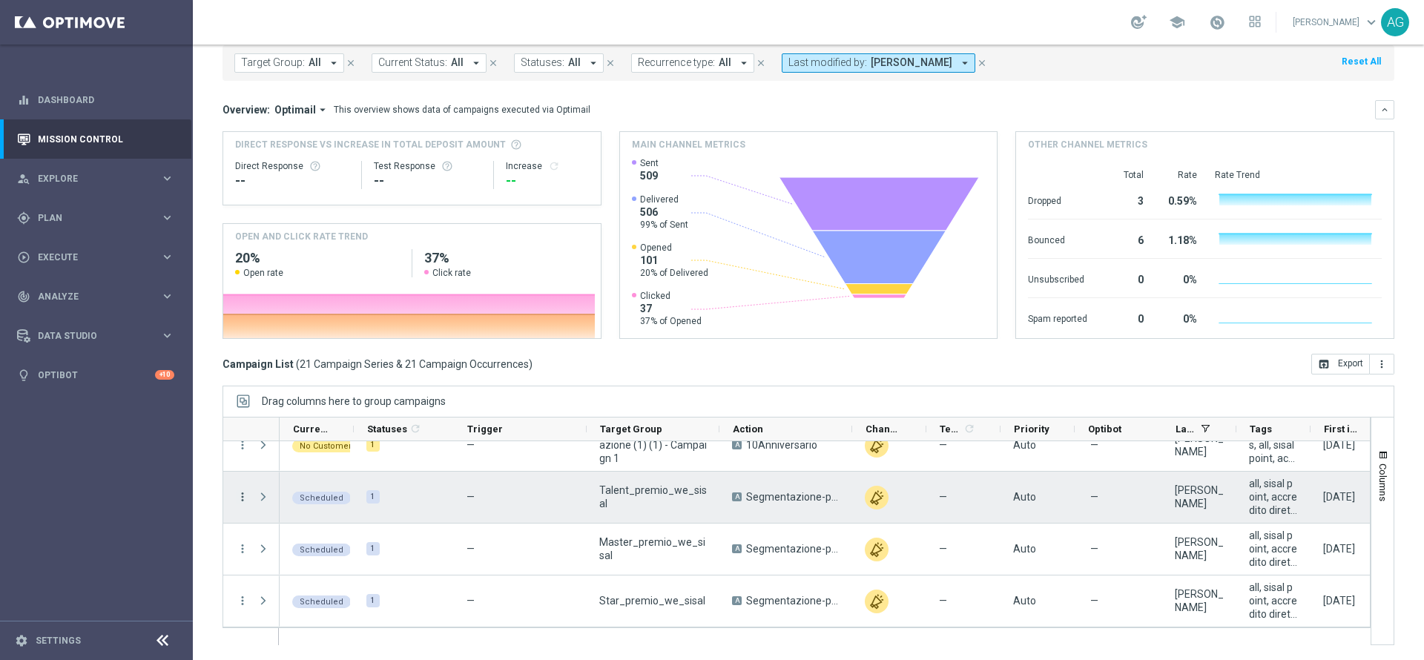
click at [243, 499] on icon "more_vert" at bounding box center [242, 496] width 13 height 13
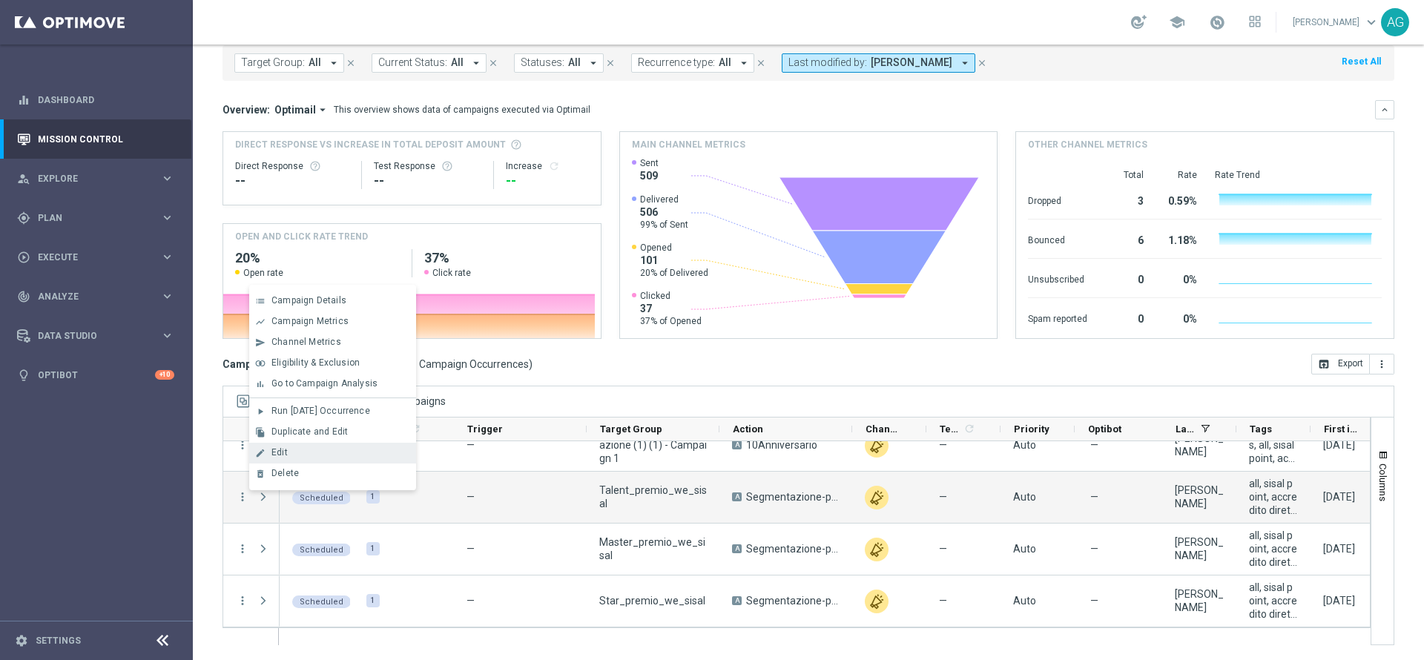
click at [286, 445] on div "edit Edit" at bounding box center [332, 453] width 167 height 21
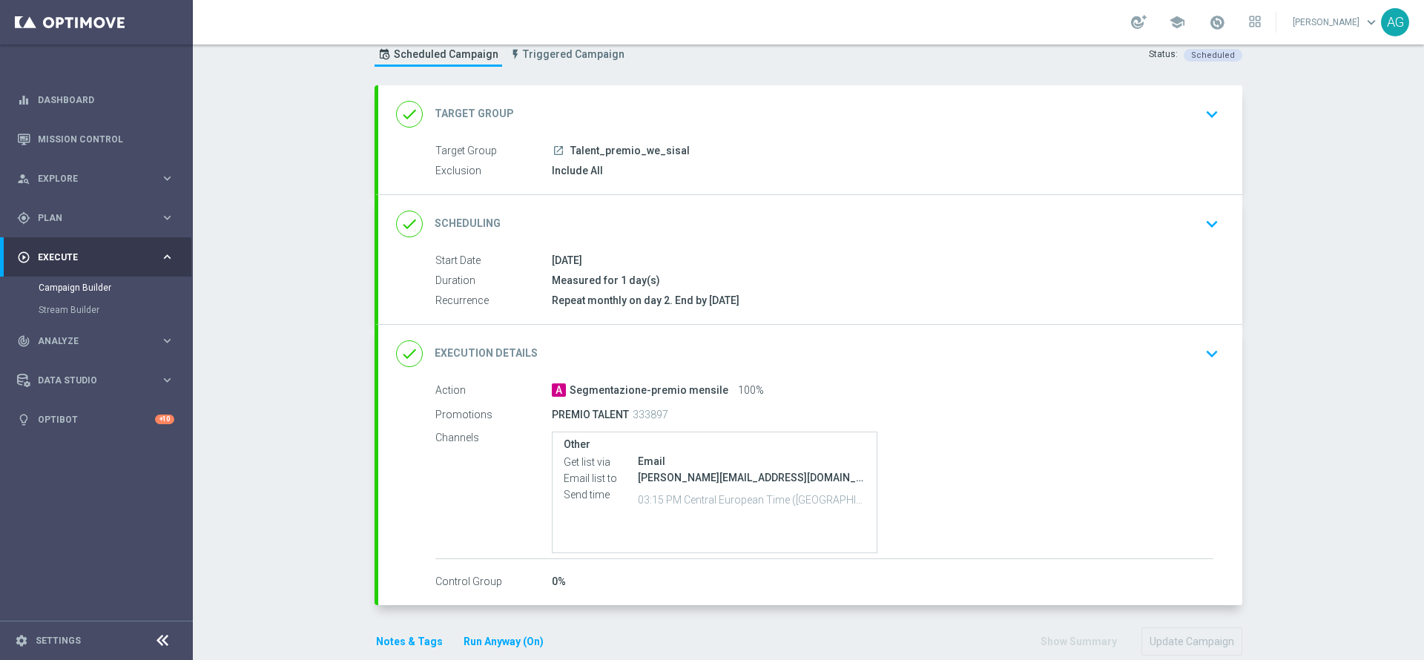
scroll to position [73, 0]
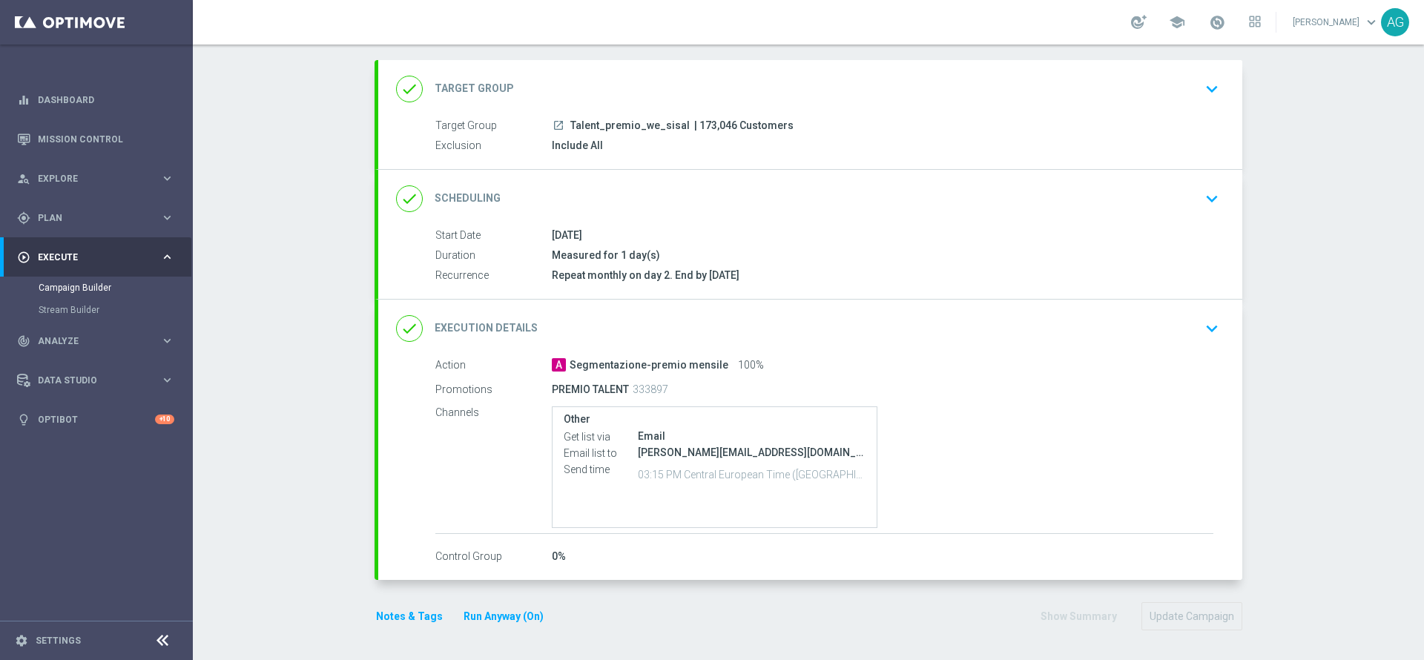
click at [1210, 323] on icon "keyboard_arrow_down" at bounding box center [1212, 328] width 22 height 22
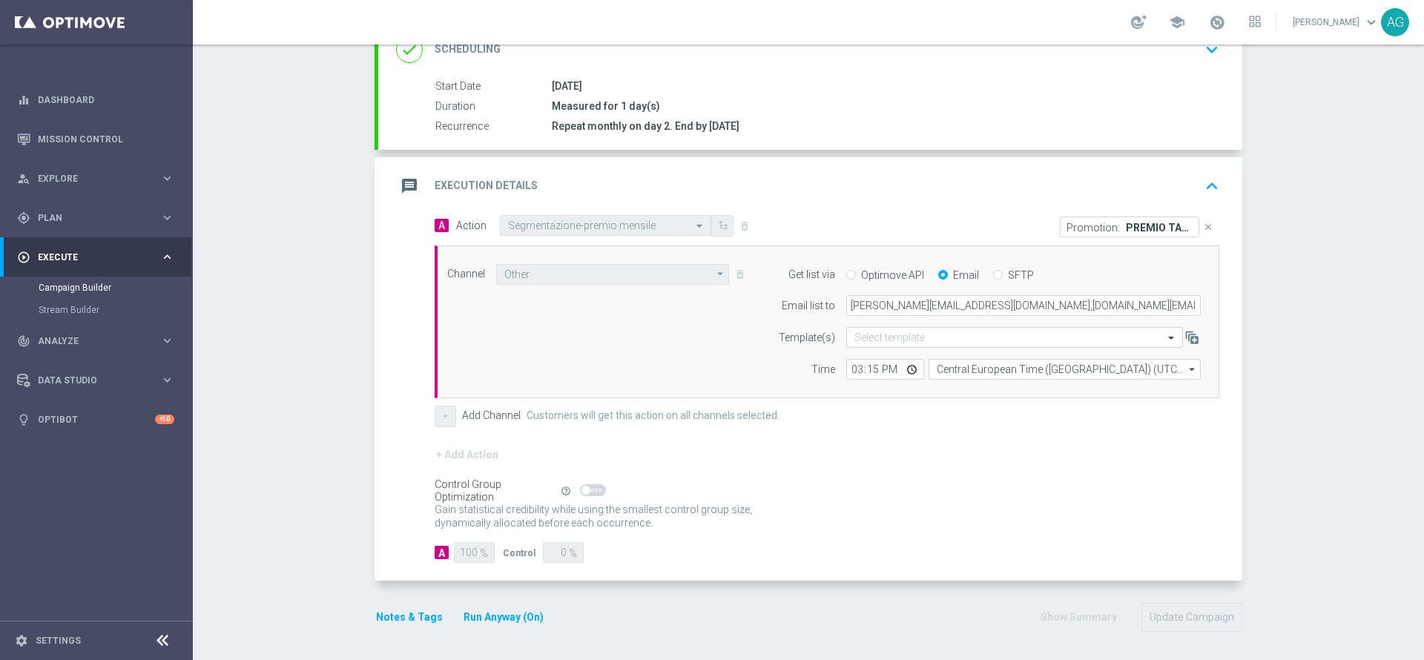
scroll to position [223, 0]
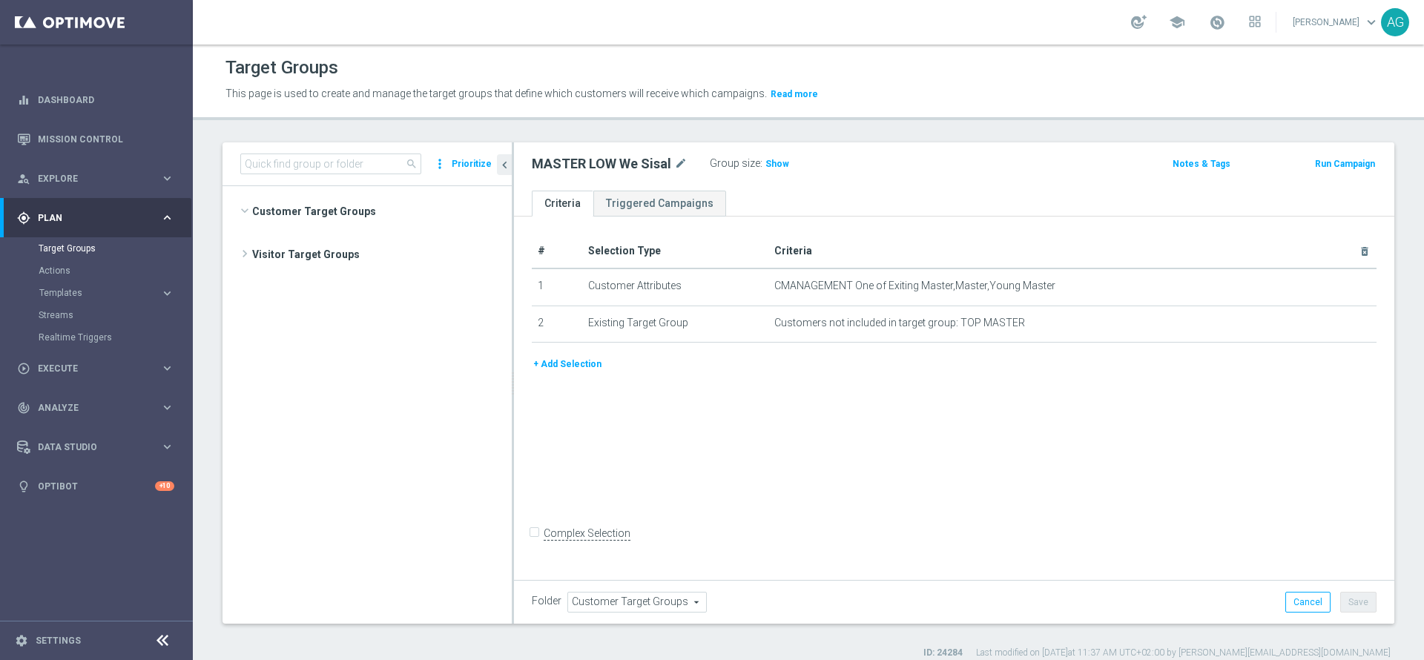
scroll to position [958, 0]
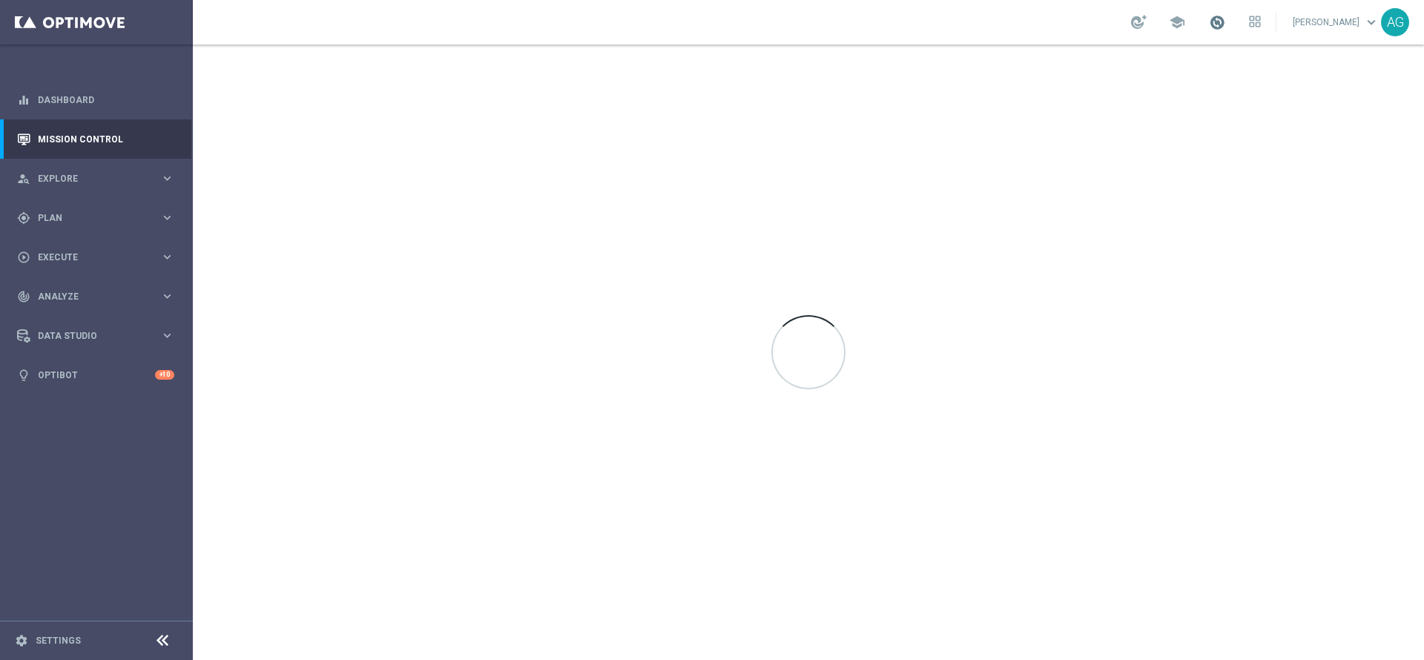
click at [1209, 22] on span at bounding box center [1217, 22] width 16 height 16
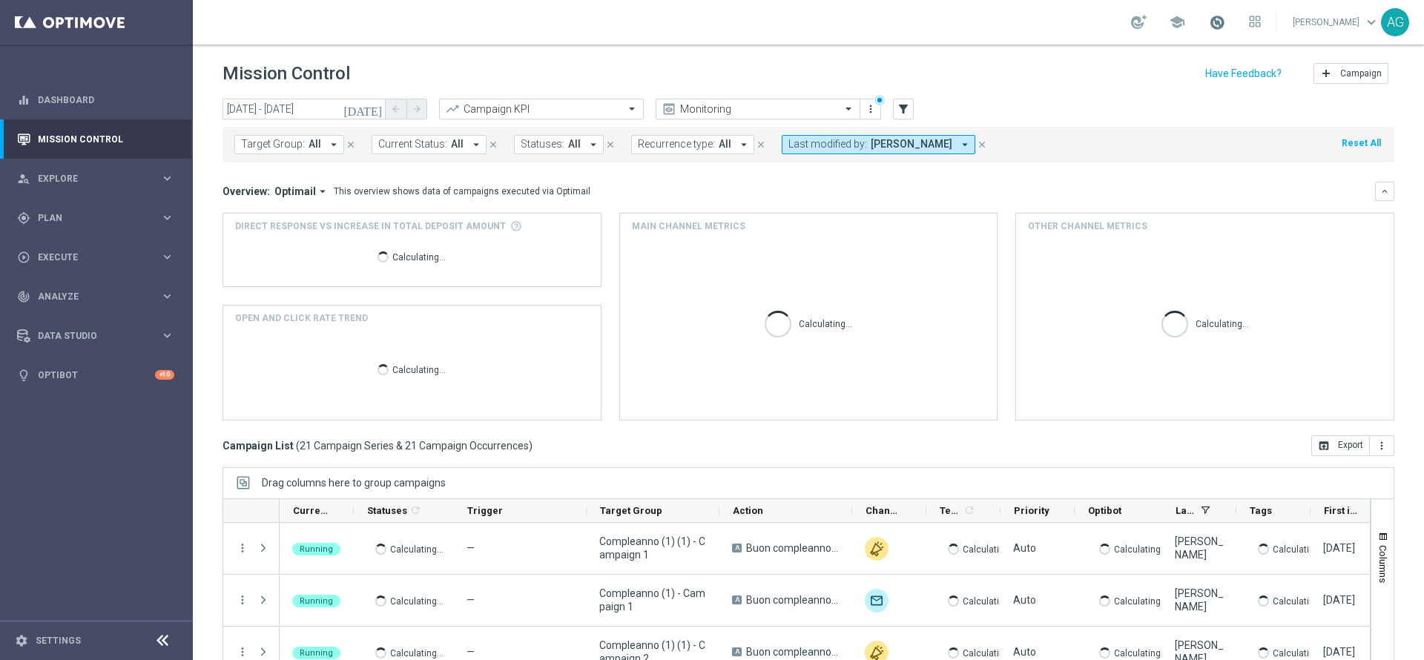
click at [1209, 27] on span at bounding box center [1217, 22] width 16 height 16
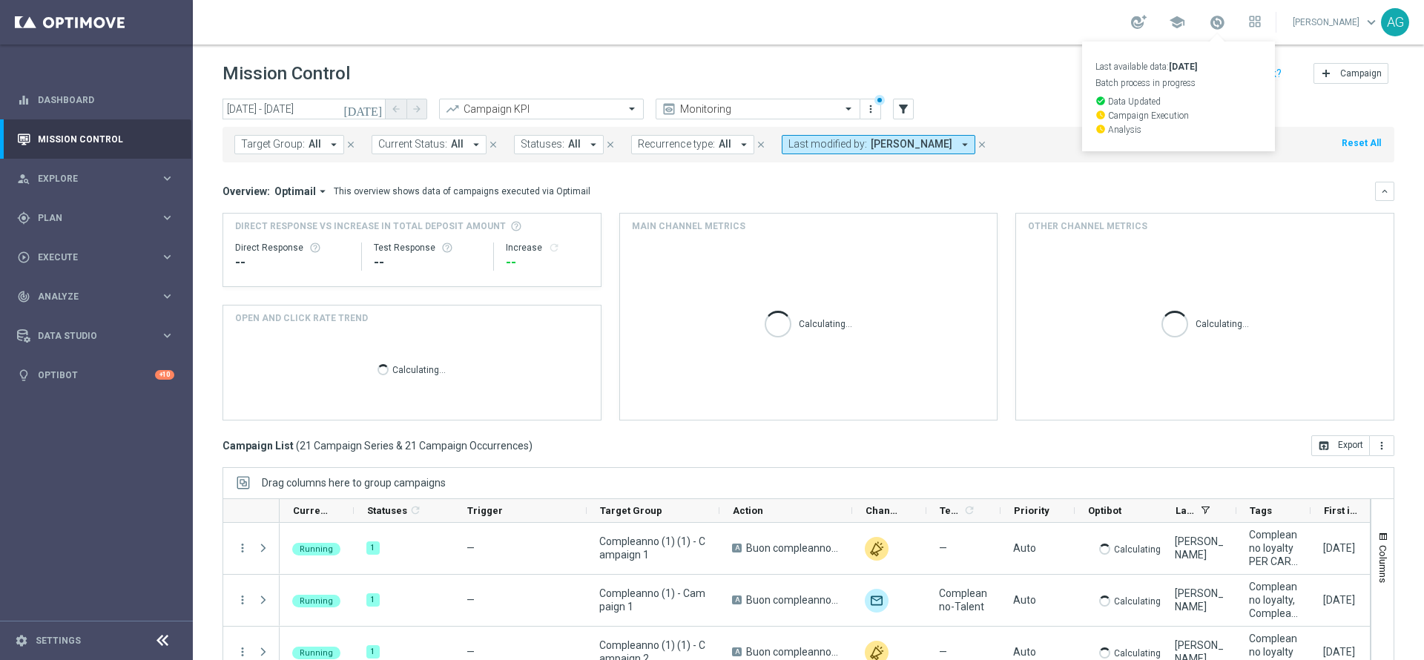
click at [921, 58] on header "Mission Control add Campaign" at bounding box center [808, 72] width 1231 height 54
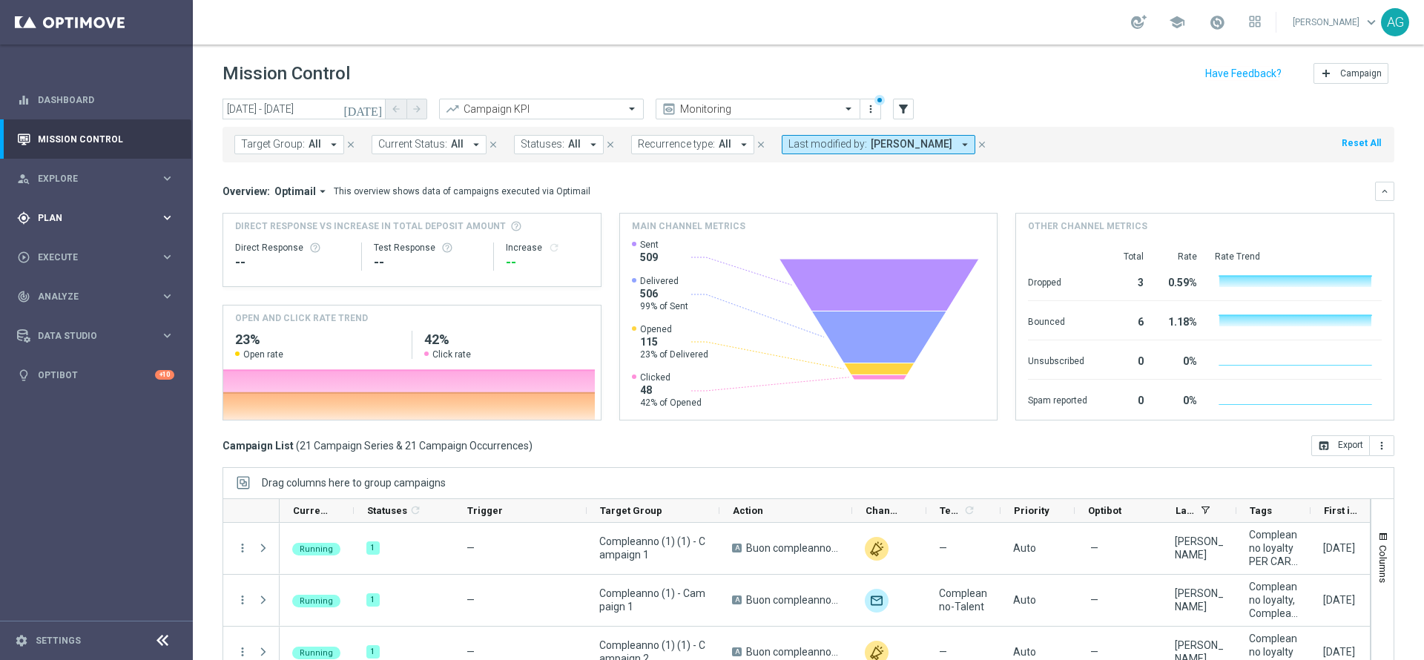
click at [76, 216] on span "Plan" at bounding box center [99, 218] width 122 height 9
click at [74, 250] on link "Target Groups" at bounding box center [97, 249] width 116 height 12
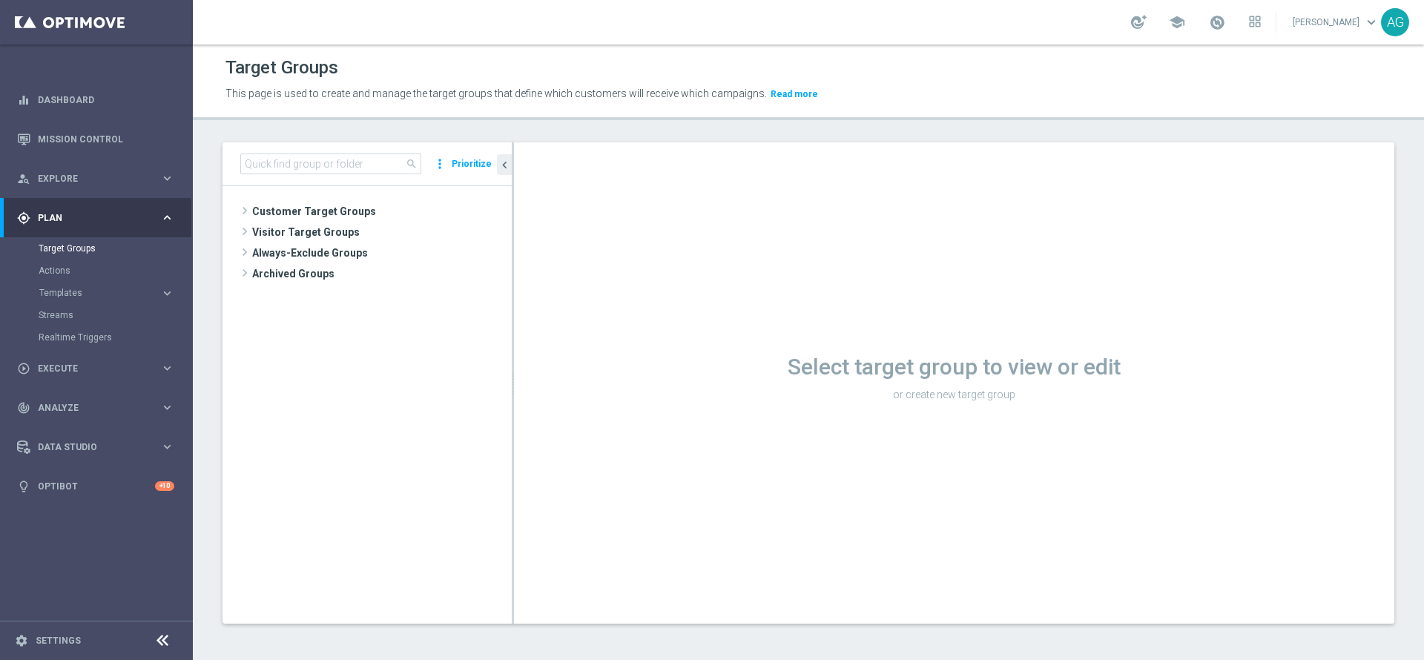
click at [294, 200] on tree-viewport "Customer Target Groups library_add create_new_folder" at bounding box center [367, 404] width 289 height 437
click at [297, 208] on span "Customer Target Groups" at bounding box center [364, 211] width 224 height 21
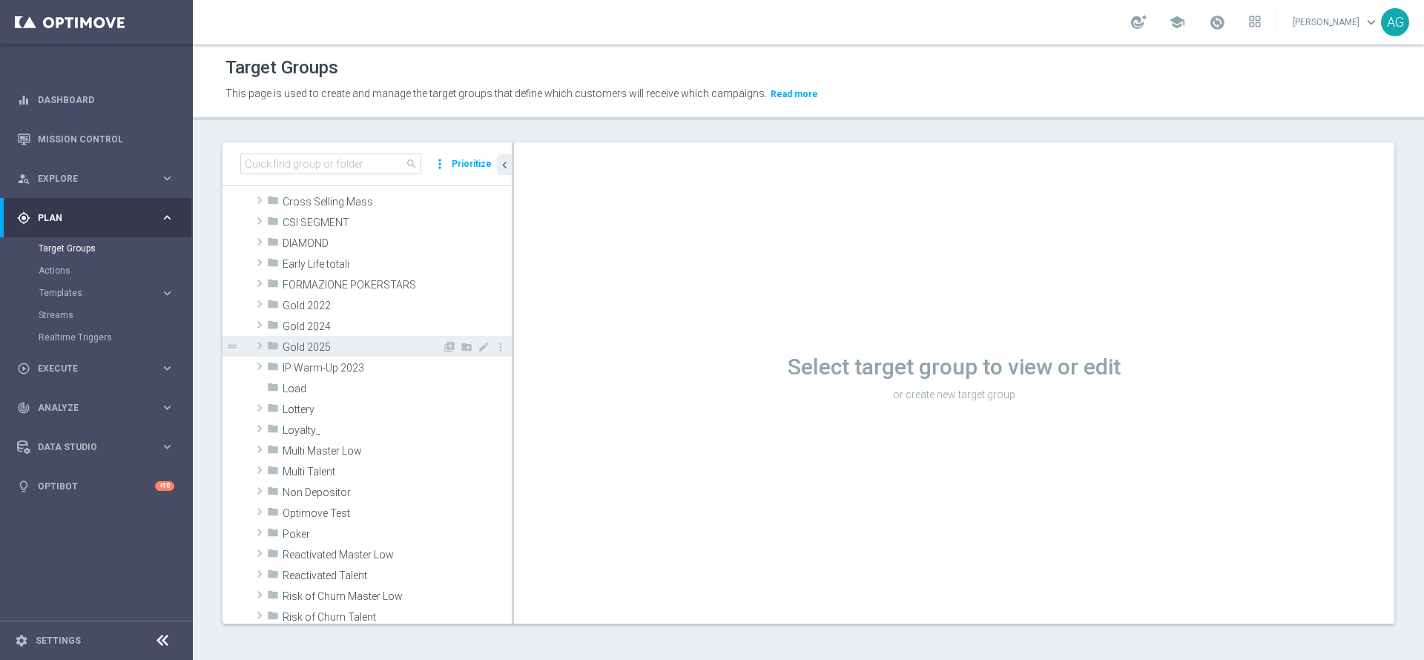
scroll to position [223, 0]
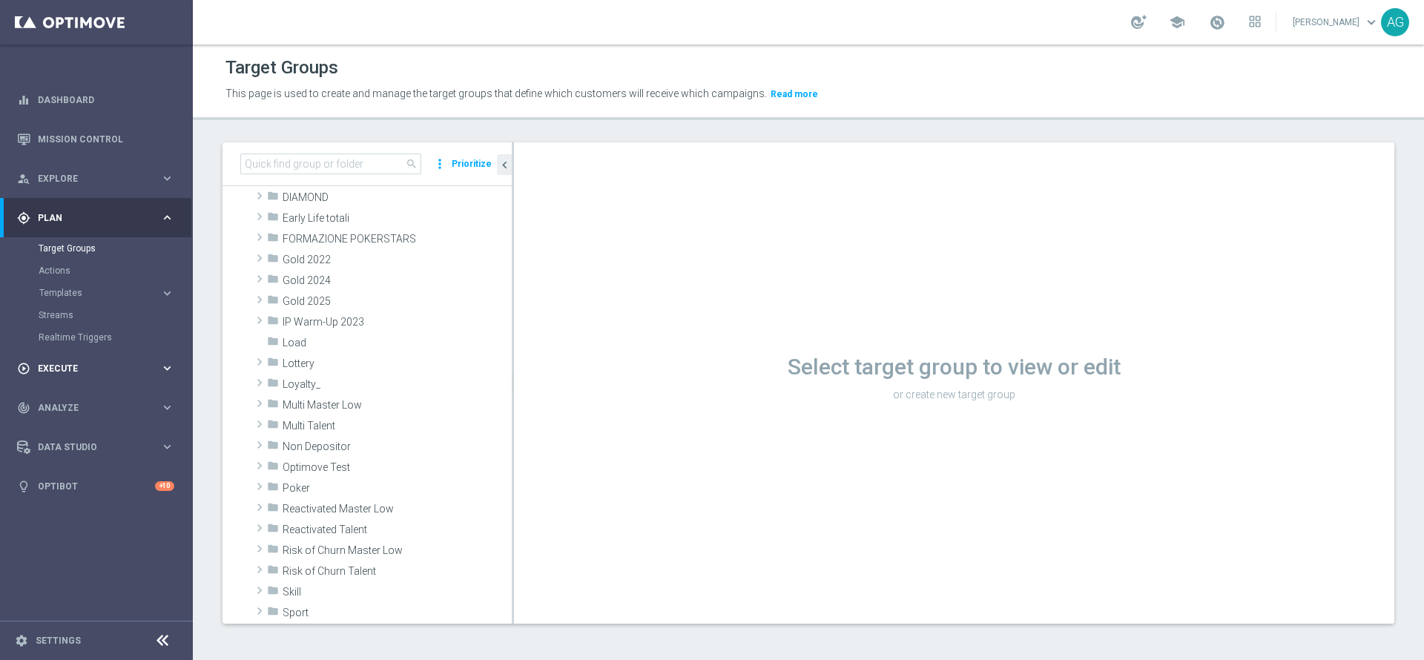
click at [79, 369] on span "Execute" at bounding box center [99, 368] width 122 height 9
click at [77, 346] on div "track_changes Analyze" at bounding box center [88, 341] width 143 height 13
click at [79, 326] on link "Customer 360" at bounding box center [97, 327] width 116 height 12
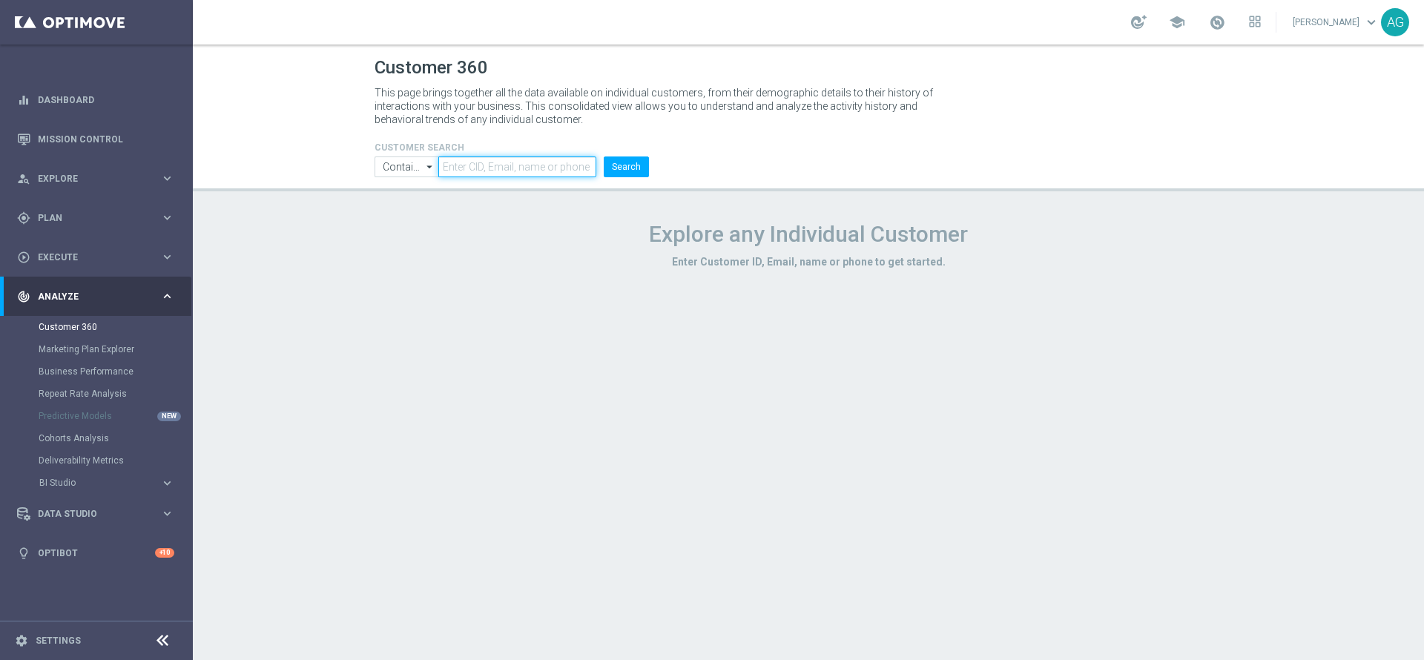
click at [467, 165] on input "text" at bounding box center [517, 167] width 158 height 21
paste input "4485635"
type input "4485635"
click at [617, 168] on button "Search" at bounding box center [626, 167] width 45 height 21
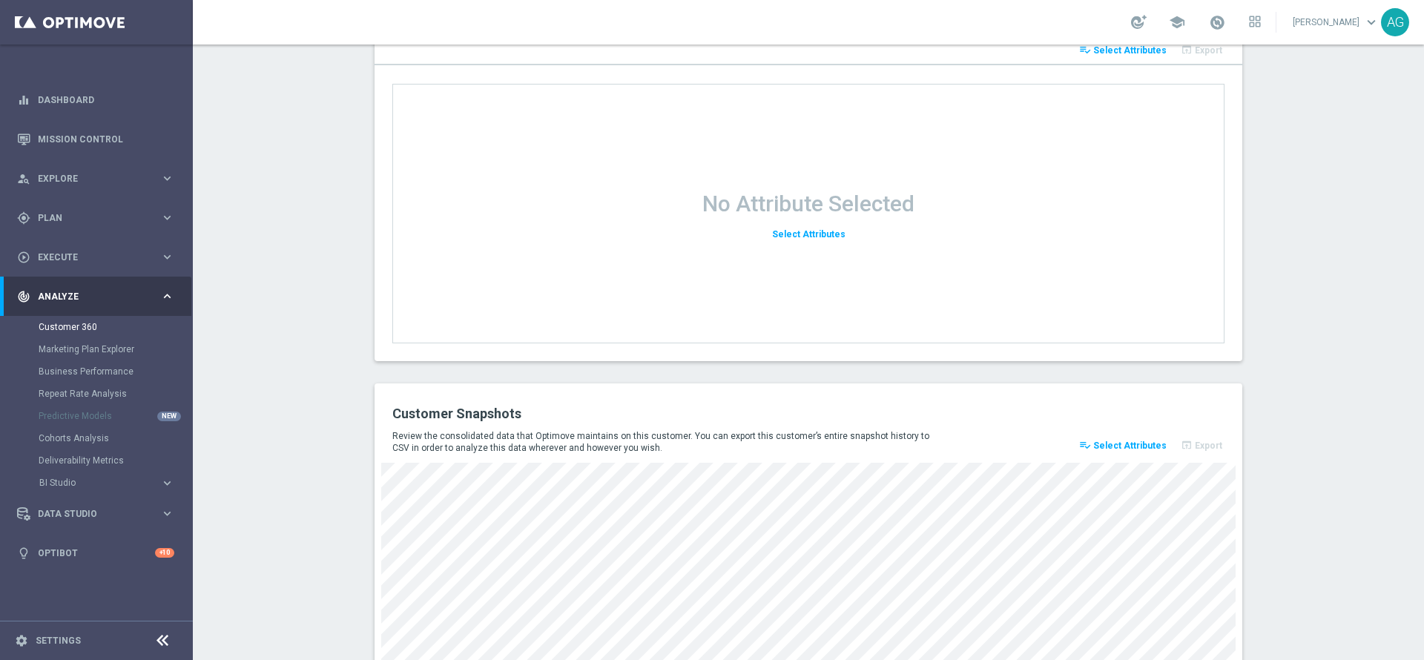
scroll to position [1918, 0]
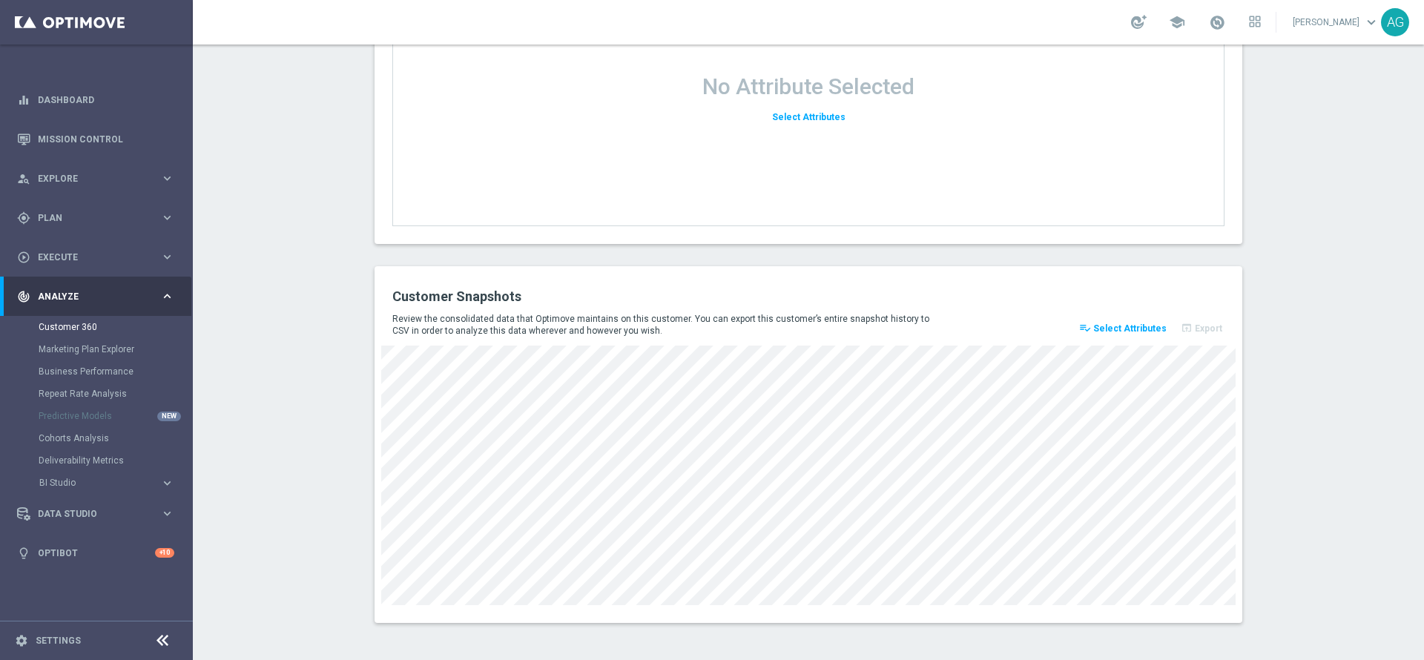
click at [1128, 329] on span "Select Attributes" at bounding box center [1129, 328] width 73 height 10
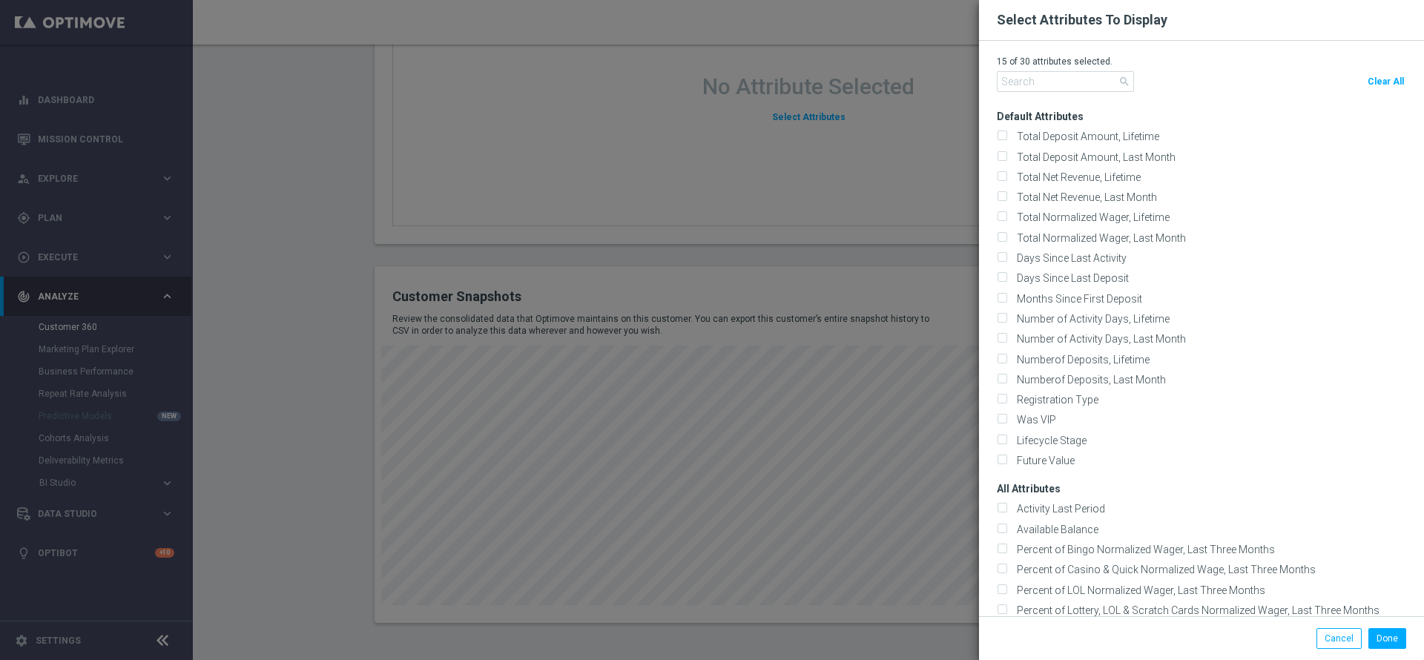
click at [942, 324] on modal-container "Select Attributes To Display 15 of 30 attributes selected. search Clear All Def…" at bounding box center [712, 330] width 1424 height 660
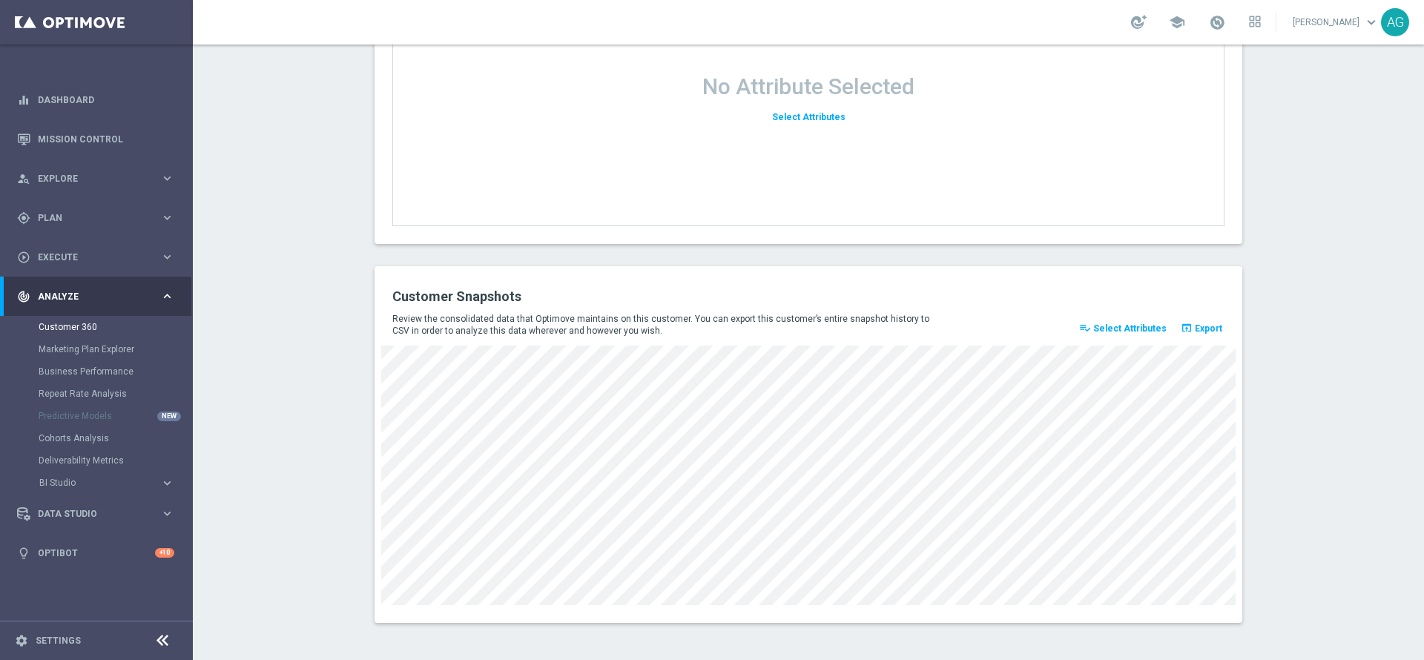
click at [1143, 329] on span "Select Attributes" at bounding box center [1129, 328] width 73 height 10
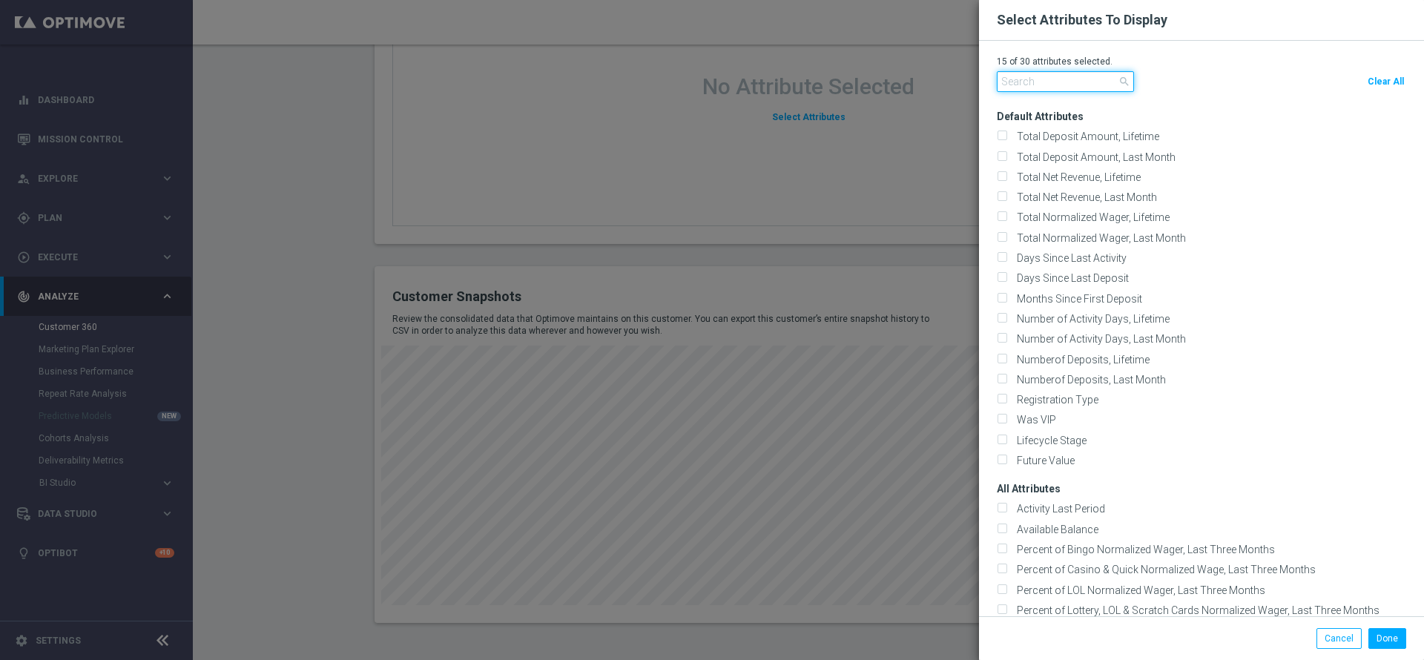
click at [1061, 79] on input "text" at bounding box center [1065, 81] width 137 height 21
type input "d"
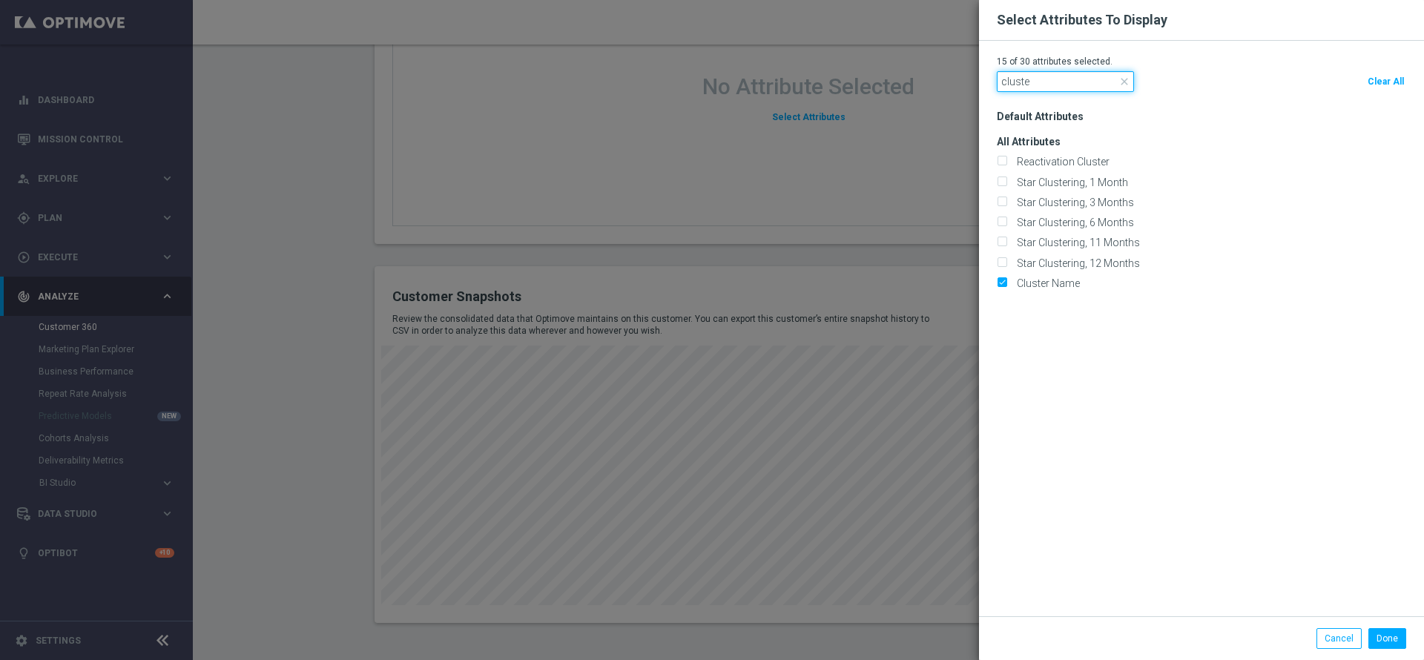
type input "cluster"
drag, startPoint x: 1053, startPoint y: 88, endPoint x: 987, endPoint y: 85, distance: 66.1
click at [987, 85] on div "15 of 30 attributes selected. cluster close Clear All Default Attributes" at bounding box center [1201, 329] width 445 height 576
click at [1087, 83] on input "text" at bounding box center [1065, 81] width 137 height 21
click at [1045, 84] on input "text" at bounding box center [1065, 81] width 137 height 21
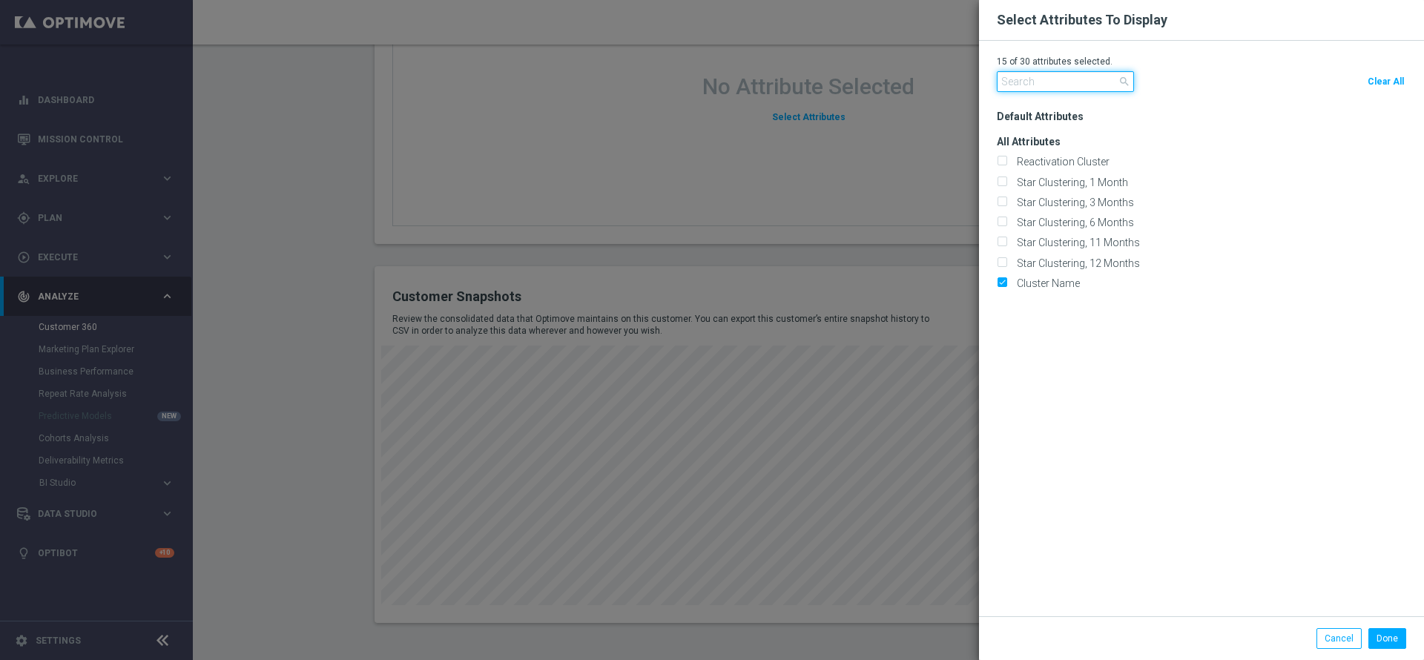
type input "c"
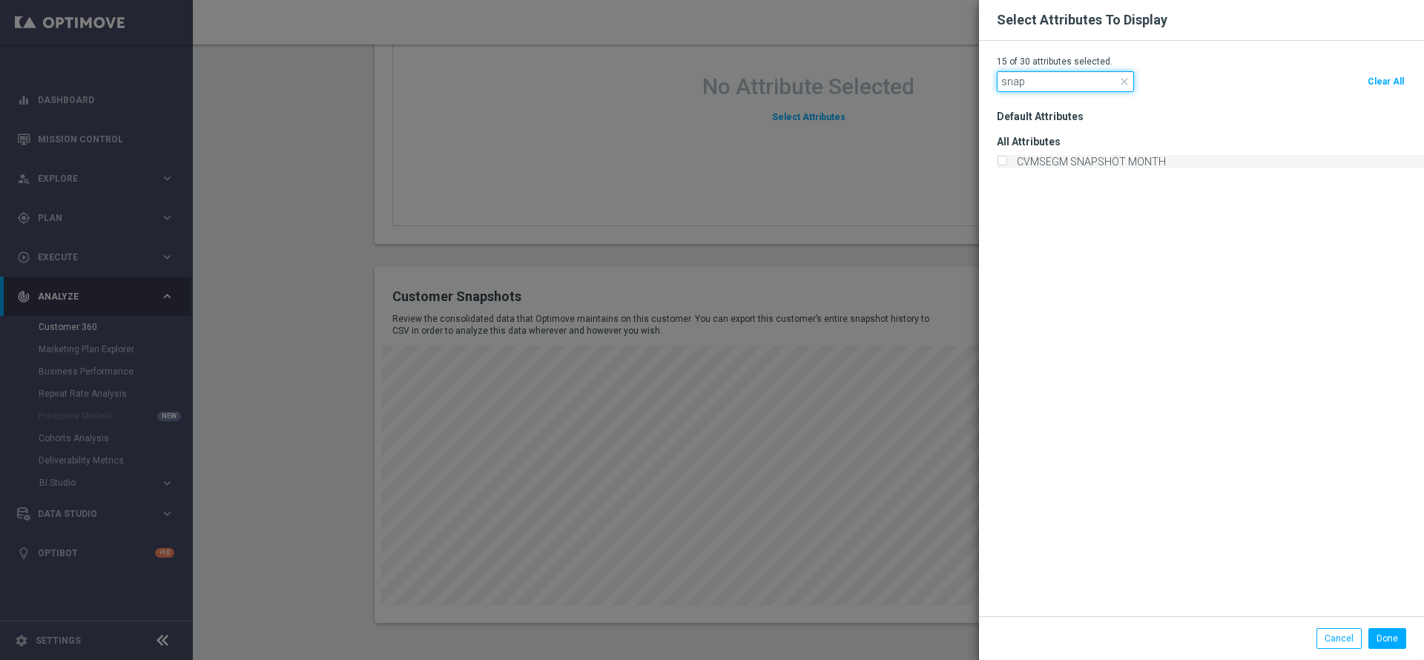
type input "snap"
click at [1058, 165] on label "CVMSEGM SNAPSHOT MONTH" at bounding box center [1089, 161] width 154 height 13
click at [1007, 165] on input "CVMSEGM SNAPSHOT MONTH" at bounding box center [1002, 163] width 10 height 10
checkbox input "true"
click at [1392, 622] on button "Done" at bounding box center [1388, 638] width 38 height 21
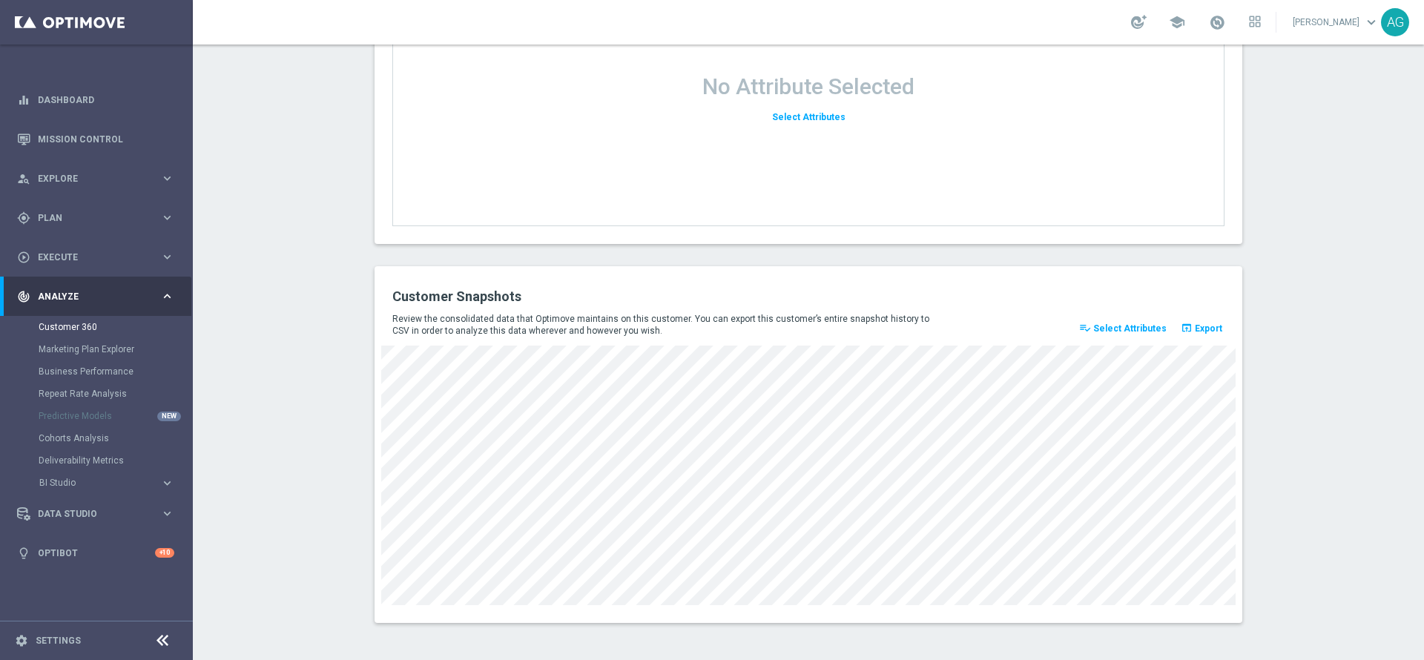
click at [1093, 332] on span "Select Attributes" at bounding box center [1129, 328] width 73 height 10
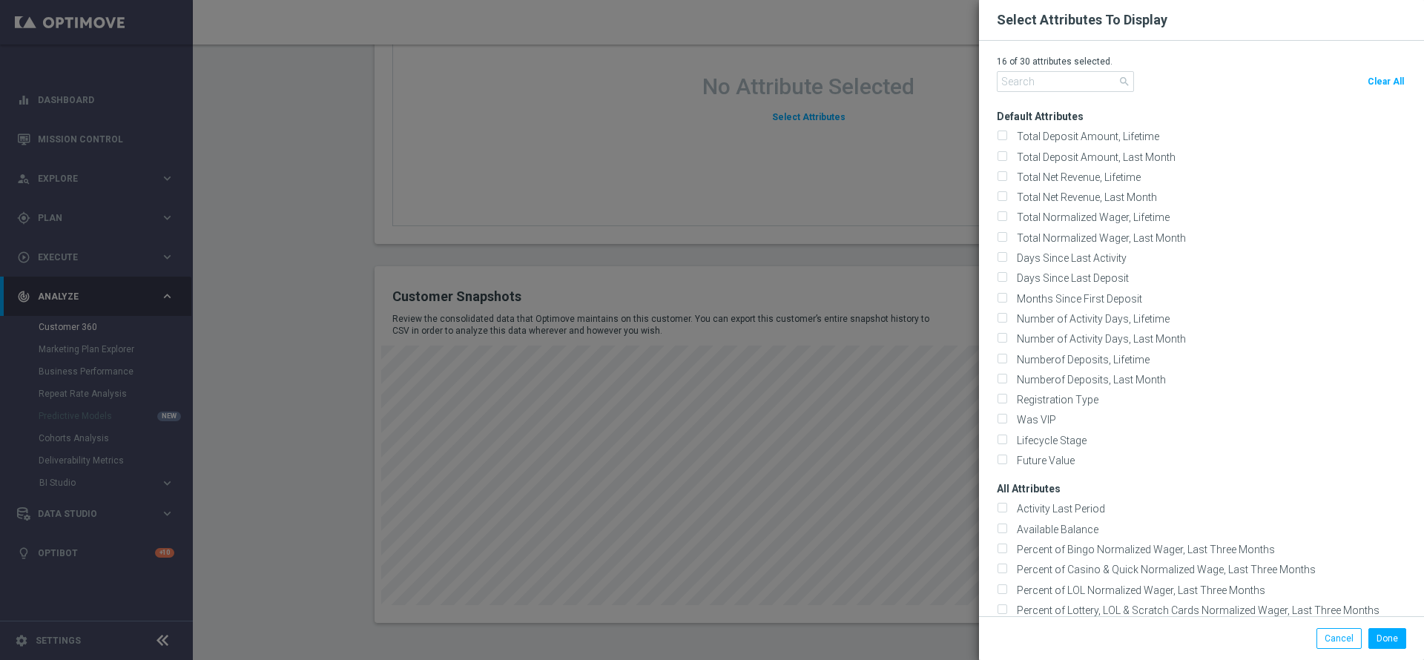
click at [1377, 83] on span "Clear All" at bounding box center [1386, 81] width 36 height 10
checkbox input "false"
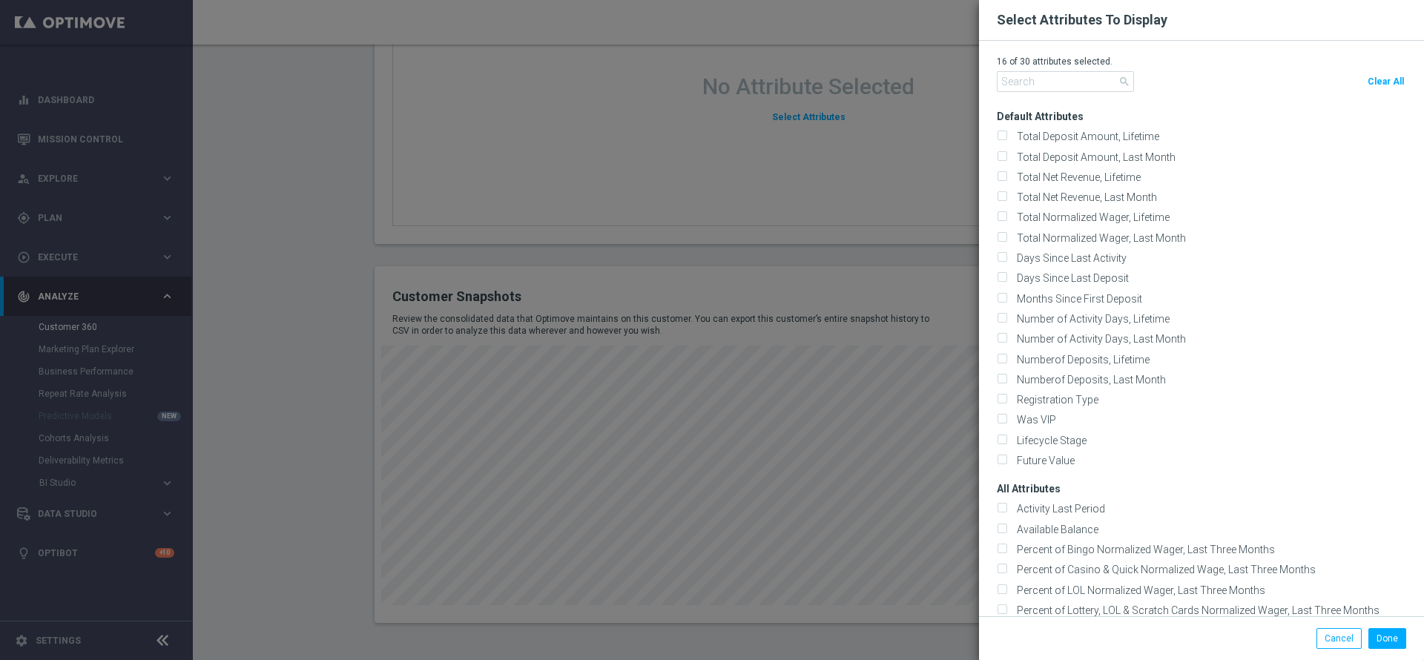
checkbox input "false"
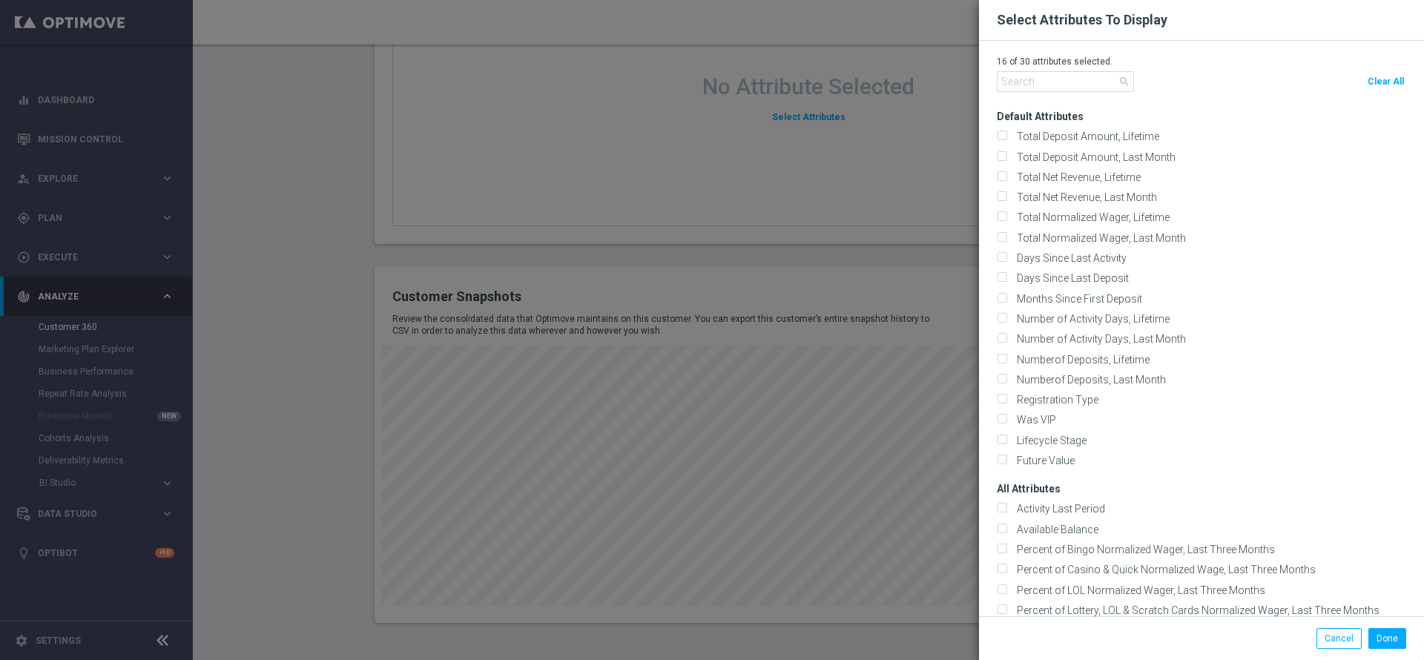
checkbox input "false"
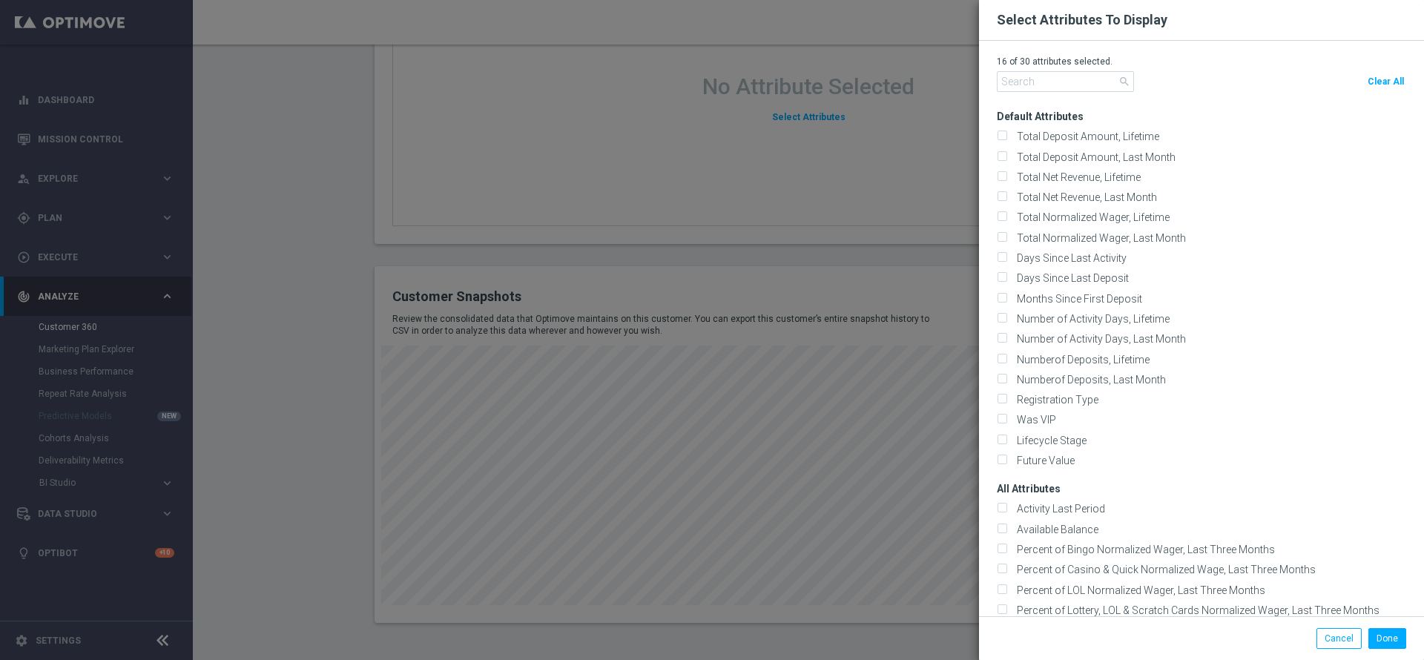
checkbox input "false"
click at [1007, 85] on input "text" at bounding box center [1065, 81] width 137 height 21
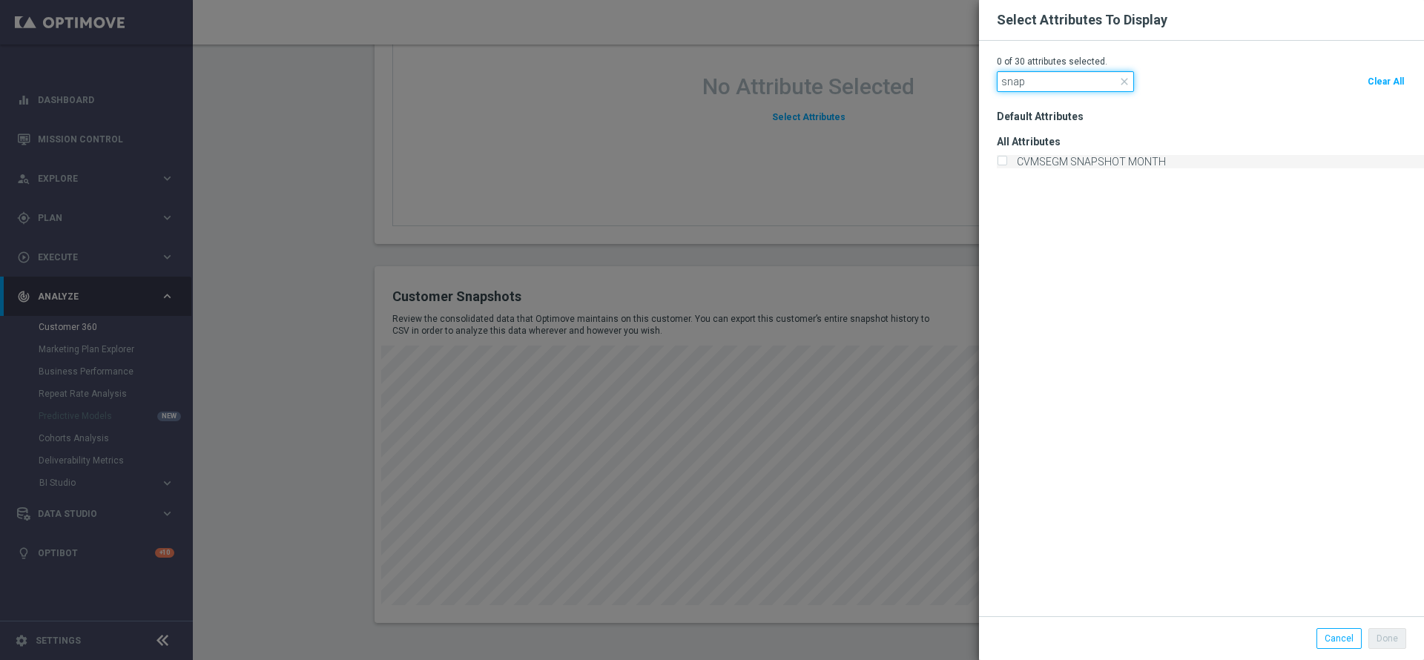
type input "snap"
click at [1046, 165] on label "CVMSEGM SNAPSHOT MONTH" at bounding box center [1089, 161] width 154 height 13
click at [1007, 165] on input "CVMSEGM SNAPSHOT MONTH" at bounding box center [1002, 163] width 10 height 10
checkbox input "true"
click at [297, 283] on modal-container "Select Attributes To Display 1 of 30 attributes selected. snap close Clear All …" at bounding box center [712, 330] width 1424 height 660
